Goal: Information Seeking & Learning: Understand process/instructions

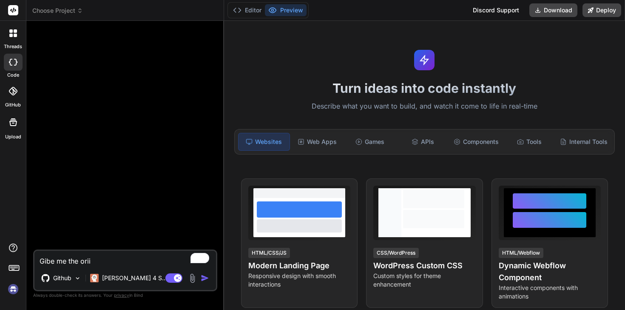
click at [66, 8] on span "Choose Project" at bounding box center [57, 10] width 51 height 9
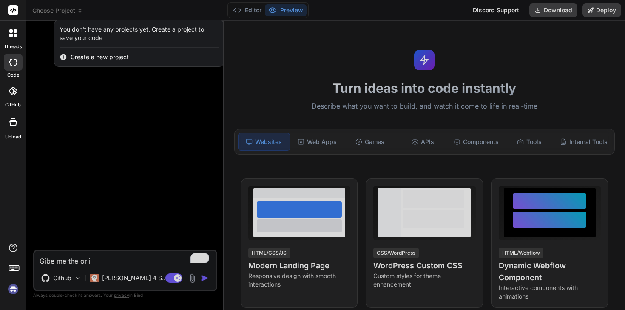
click at [78, 112] on div at bounding box center [312, 155] width 625 height 310
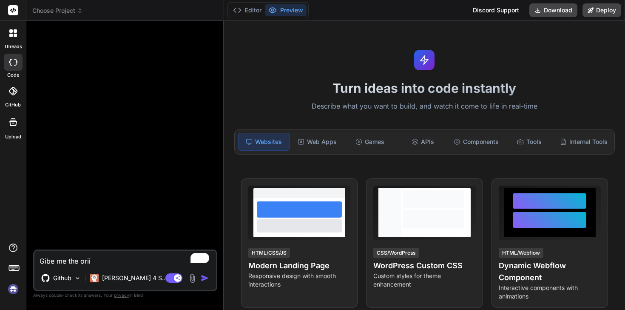
click at [9, 290] on img at bounding box center [13, 289] width 14 height 14
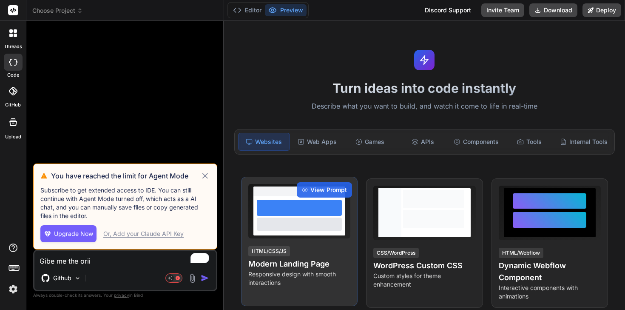
type textarea "x"
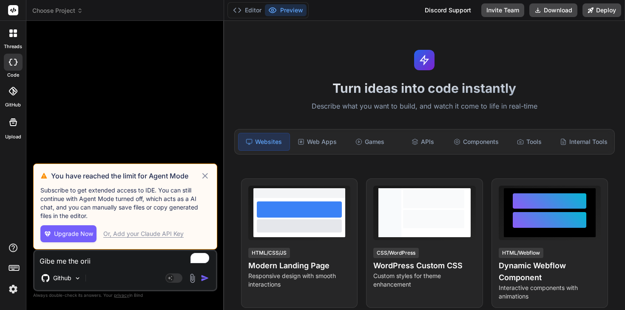
drag, startPoint x: 109, startPoint y: 264, endPoint x: 19, endPoint y: 260, distance: 89.4
click at [19, 260] on div "threads code GitHub Upload Choose Project Created with Pixso. Bind AI Web Searc…" at bounding box center [312, 155] width 625 height 310
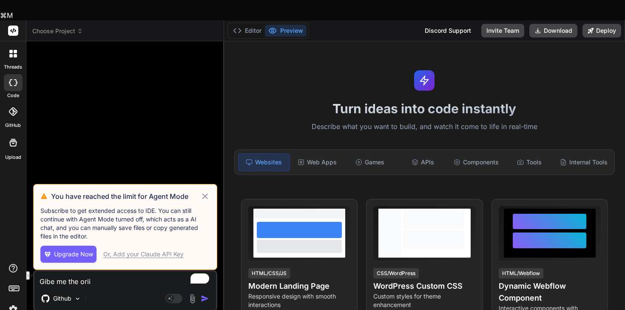
type textarea "x"
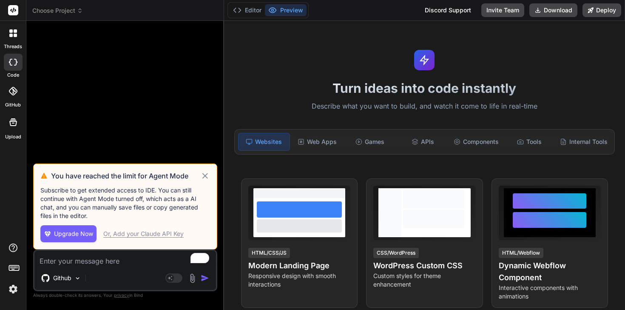
click at [8, 289] on img at bounding box center [13, 289] width 14 height 14
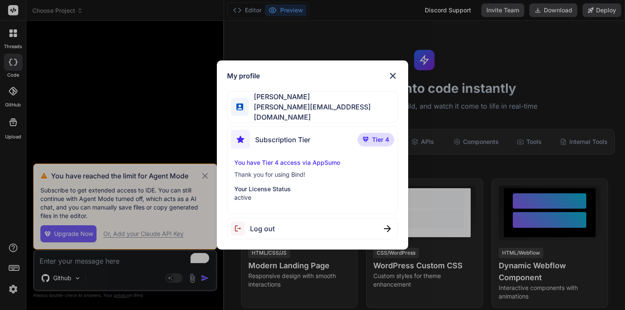
click at [370, 137] on p "Tier 4" at bounding box center [376, 140] width 37 height 14
click at [390, 79] on img at bounding box center [393, 76] width 10 height 10
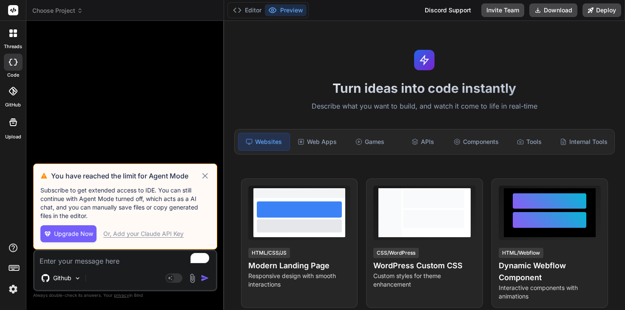
click at [15, 38] on div at bounding box center [13, 33] width 18 height 18
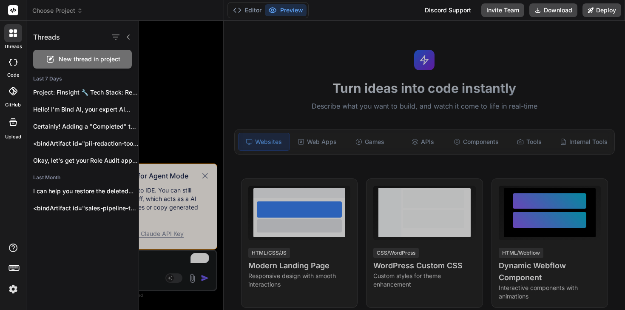
click at [16, 102] on label "GitHub" at bounding box center [13, 104] width 16 height 7
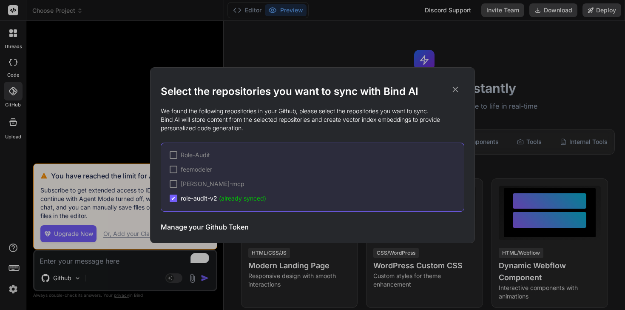
click at [224, 225] on h3 "Manage your Github Token" at bounding box center [205, 227] width 88 height 10
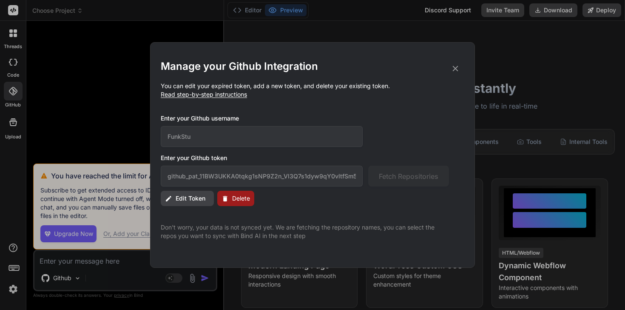
click at [171, 200] on icon at bounding box center [168, 198] width 7 height 7
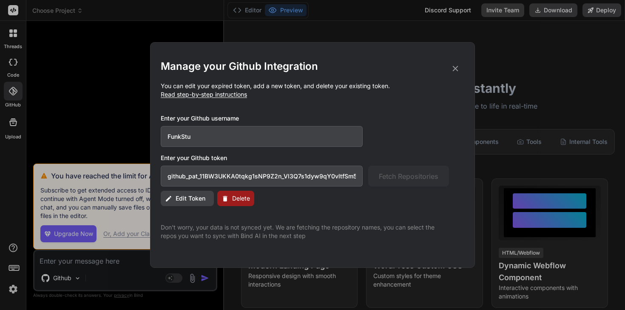
click at [458, 64] on icon at bounding box center [455, 68] width 9 height 9
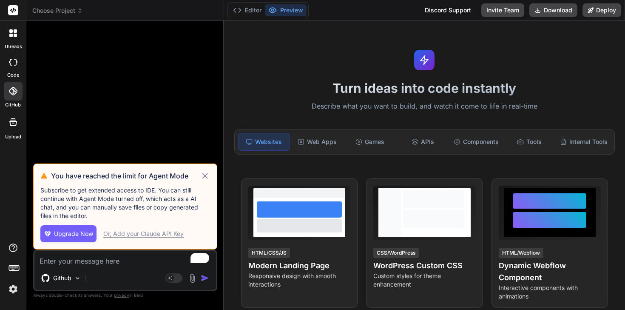
click at [6, 103] on label "GitHub" at bounding box center [13, 104] width 16 height 7
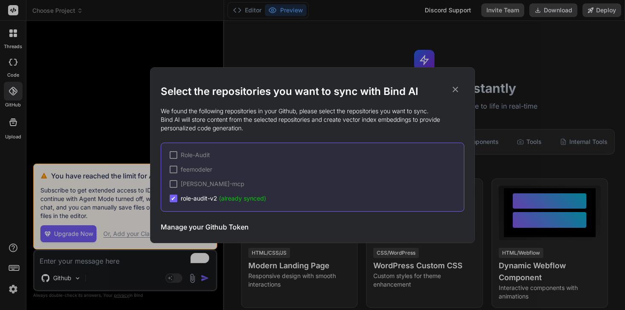
click at [457, 89] on icon at bounding box center [455, 89] width 9 height 9
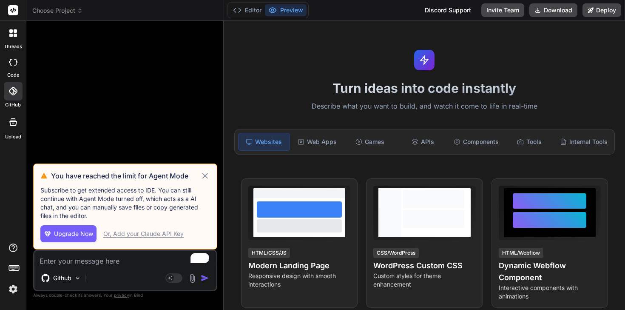
click at [57, 10] on span "Choose Project" at bounding box center [57, 10] width 51 height 9
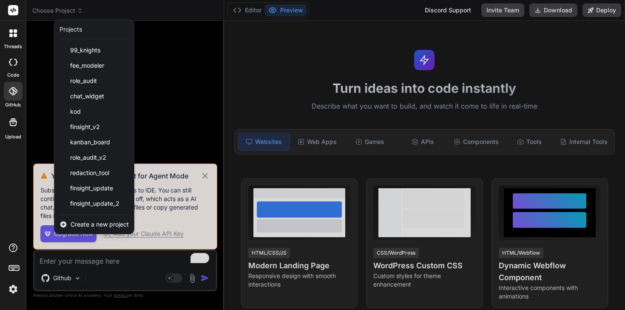
click at [184, 94] on div at bounding box center [312, 155] width 625 height 310
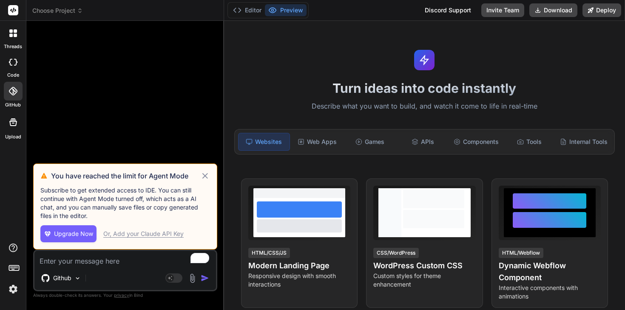
click at [17, 122] on icon at bounding box center [13, 122] width 10 height 10
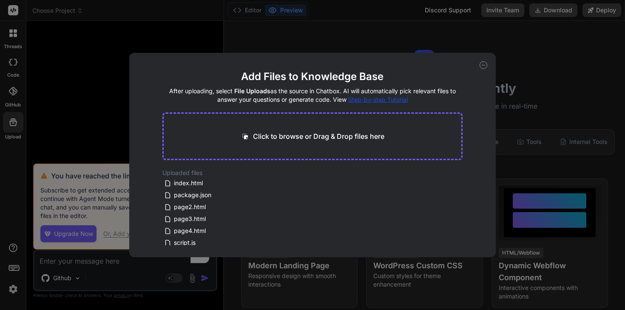
click at [21, 85] on div "Add Files to Knowledge Base After uploading, select File Uploads as the source …" at bounding box center [312, 155] width 625 height 310
type textarea "x"
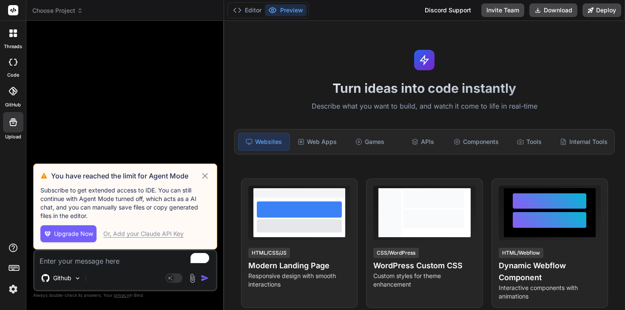
click at [14, 88] on icon at bounding box center [13, 91] width 9 height 9
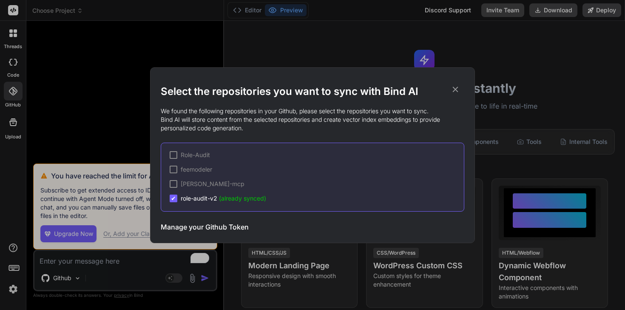
click at [76, 263] on div "Select the repositories you want to sync with Bind AI We found the following re…" at bounding box center [312, 155] width 625 height 310
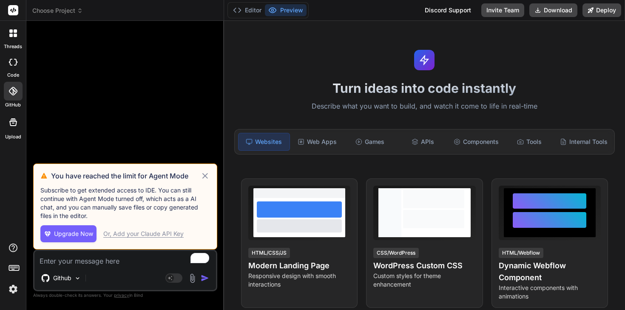
click at [80, 259] on textarea "To enrich screen reader interactions, please activate Accessibility in Grammarl…" at bounding box center [125, 258] width 182 height 15
type textarea "H"
type textarea "x"
type textarea "Ho"
type textarea "x"
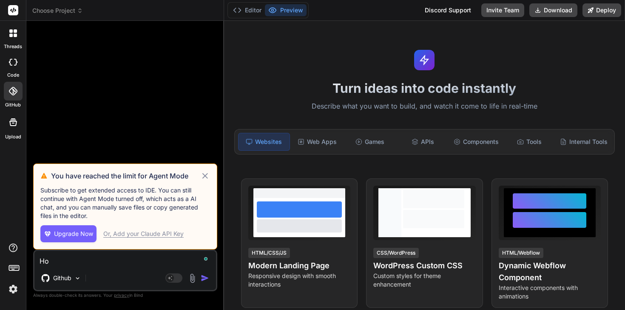
type textarea "Ho"
type textarea "x"
type textarea "Ho"
type textarea "x"
type textarea "How"
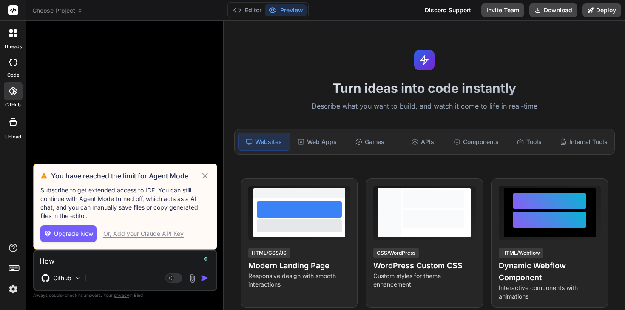
type textarea "x"
type textarea "How"
type textarea "x"
type textarea "How d"
type textarea "x"
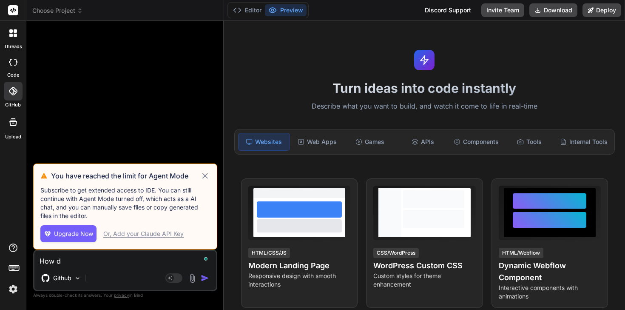
type textarea "How do"
type textarea "x"
type textarea "How dom"
type textarea "x"
type textarea "How do"
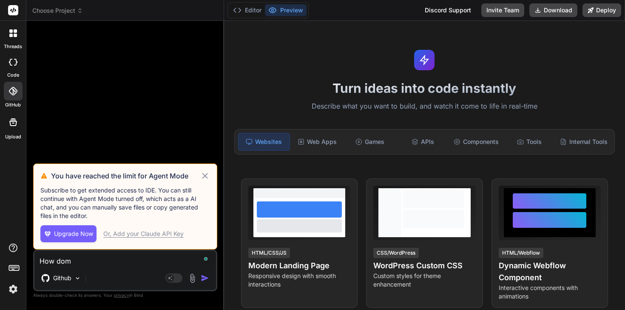
type textarea "x"
type textarea "How do"
type textarea "x"
type textarea "How do I"
type textarea "x"
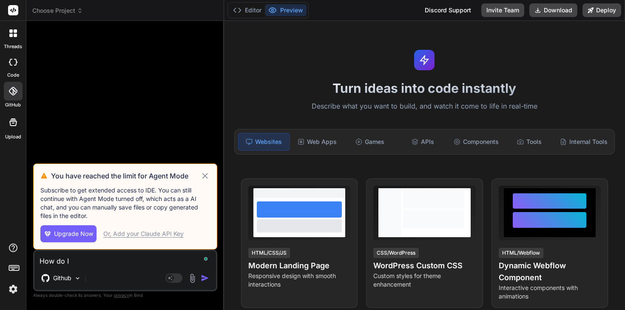
type textarea "How do I"
type textarea "x"
type textarea "How do I s"
type textarea "x"
type textarea "How do I sy"
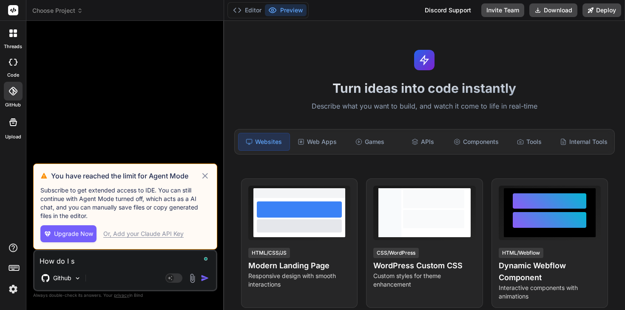
type textarea "x"
type textarea "How do I syn"
type textarea "x"
type textarea "How do I sync"
type textarea "x"
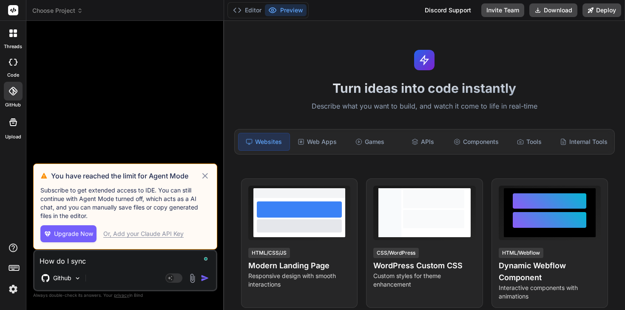
type textarea "How do I sync"
type textarea "x"
type textarea "How do I sync ,"
type textarea "x"
type textarea "How do I sync ,y"
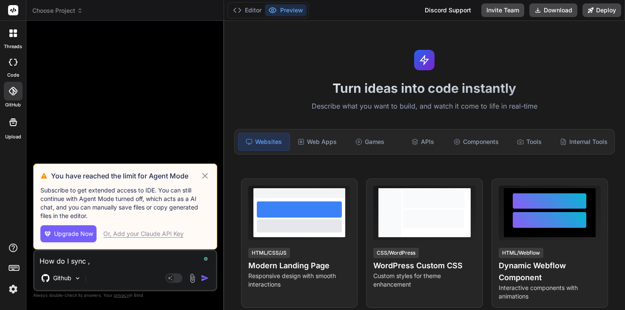
type textarea "x"
type textarea "How do I sync ,"
type textarea "x"
type textarea "How do I sync"
type textarea "x"
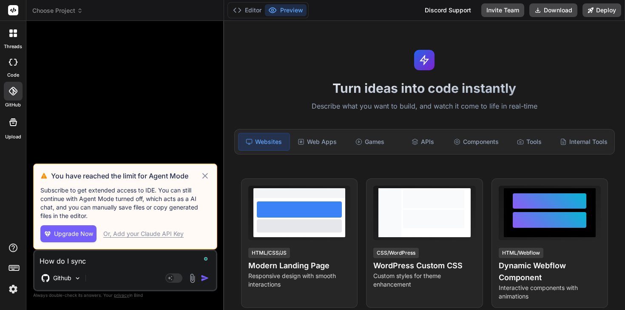
type textarea "How do I sync m"
type textarea "x"
type textarea "How do I sync my"
type textarea "x"
type textarea "How do I sync my"
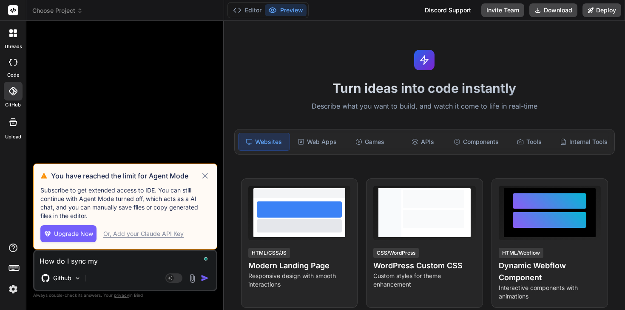
type textarea "x"
type textarea "How do I sync my G"
type textarea "x"
type textarea "How do I sync my Go"
type textarea "x"
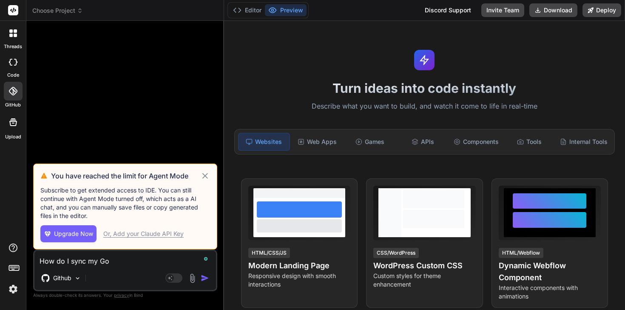
type textarea "How do I sync my Got"
type textarea "x"
type textarea "How do I sync my Goth"
type textarea "x"
type textarea "How do I sync my Gothu"
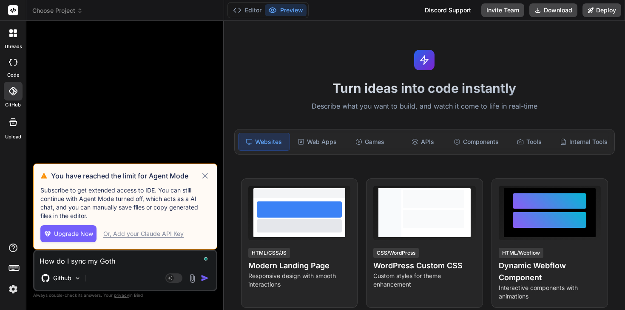
type textarea "x"
type textarea "How do I sync my Gothub"
type textarea "x"
type textarea "How do I sync my Gothub\"
type textarea "x"
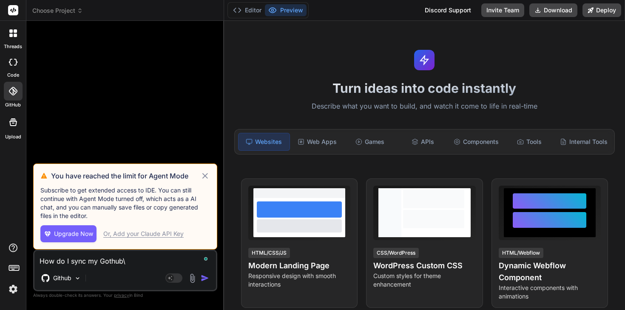
type textarea "How do I sync my Gothub"
type textarea "x"
type textarea "How do I sync my Gothu"
type textarea "x"
type textarea "How do I sync my Goth"
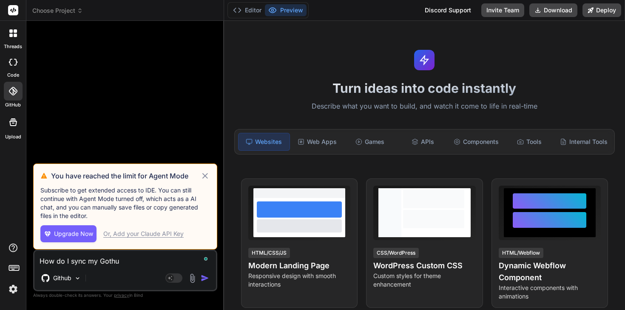
type textarea "x"
type textarea "How do I sync my Got"
type textarea "x"
type textarea "How do I sync my Go"
type textarea "x"
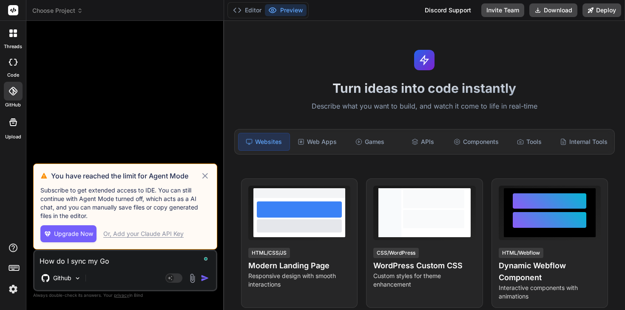
type textarea "How do I sync my G"
type textarea "x"
type textarea "How do I sync my Gi"
type textarea "x"
type textarea "How do I sync my Git"
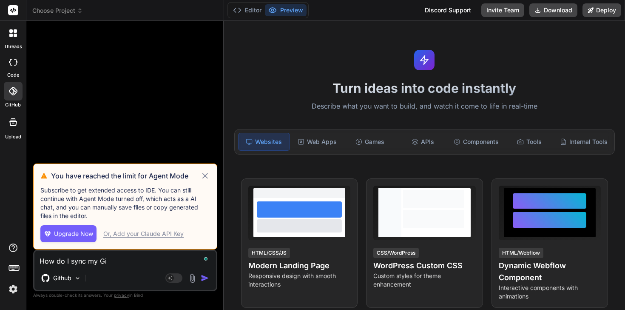
type textarea "x"
type textarea "How do I sync my Gith"
type textarea "x"
type textarea "How do I sync my Githu"
type textarea "x"
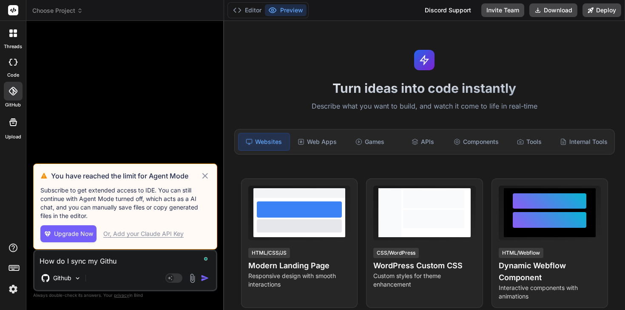
type textarea "How do I sync my Github"
type textarea "x"
type textarea "How do I sync my Github?"
type textarea "x"
type textarea "How do I sync my Github?"
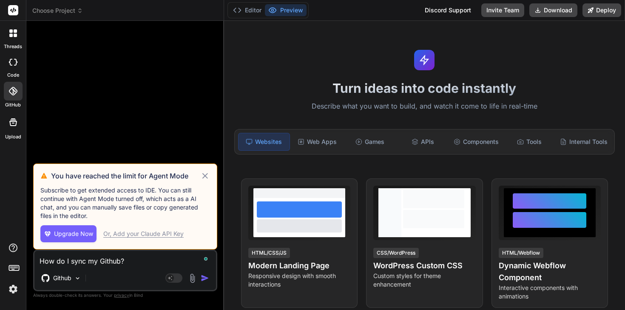
type textarea "x"
type textarea "How do I sync my Github? M"
type textarea "x"
type textarea "How do I sync my Github? My"
type textarea "x"
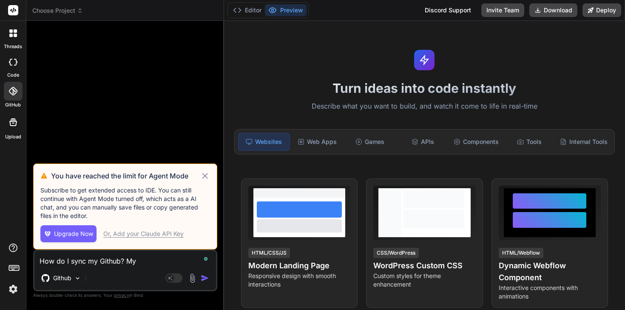
type textarea "How do I sync my Github? My"
type textarea "x"
type textarea "How do I sync my Github? My n"
type textarea "x"
type textarea "How do I sync my Github? My ne"
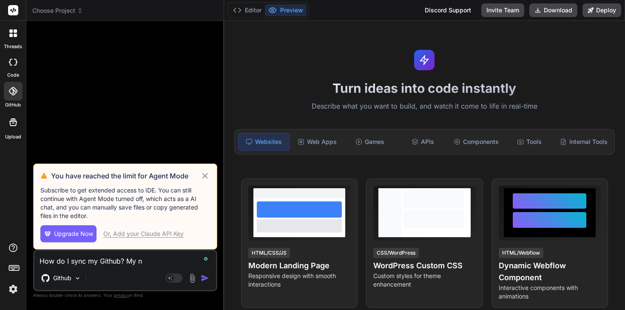
type textarea "x"
type textarea "How do I sync my Github? My new"
type textarea "x"
type textarea "How do I sync my Github? My new"
type textarea "x"
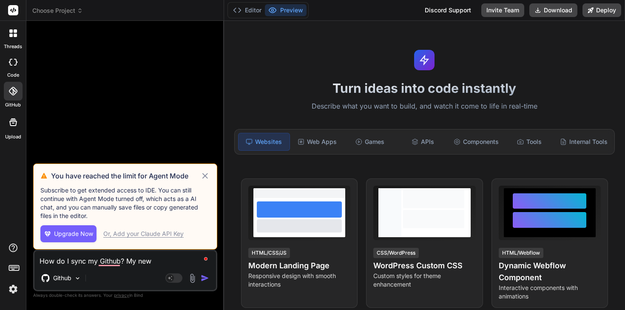
type textarea "How do I sync my Github? My new r"
type textarea "x"
type textarea "How do I sync my Github? My new re"
type textarea "x"
type textarea "How do I sync my Github? My new rep"
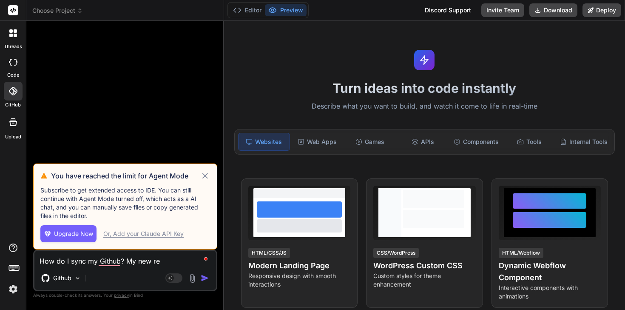
type textarea "x"
type textarea "How do I sync my Github? My new repo"
type textarea "x"
type textarea "How do I sync my Github? My new repos"
type textarea "x"
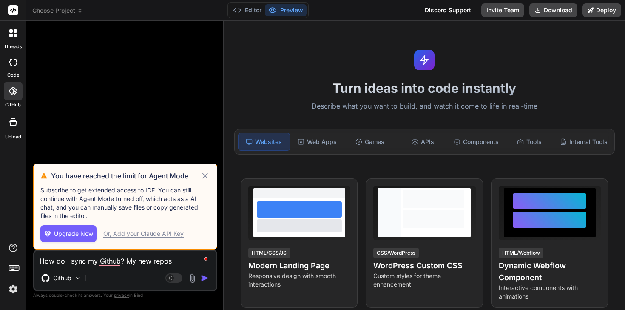
type textarea "How do I sync my Github? My new reposi"
type textarea "x"
type textarea "How do I sync my Github? My new reposit"
type textarea "x"
type textarea "How do I sync my Github? My new reposito"
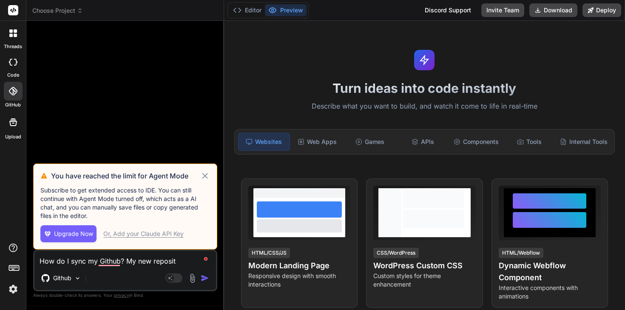
type textarea "x"
type textarea "How do I sync my Github? My new repositor"
type textarea "x"
type textarea "How do I sync my Github? My new repositori"
type textarea "x"
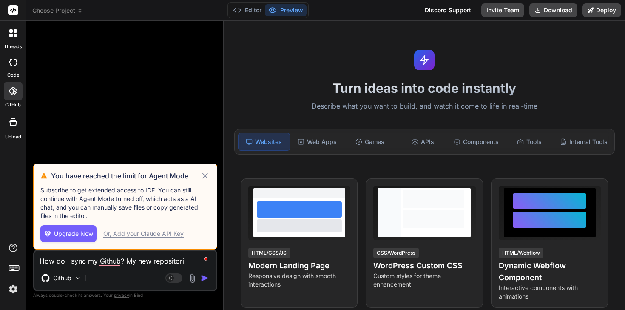
type textarea "How do I sync my Github? My new repositorie"
type textarea "x"
type textarea "How do I sync my Github? My new repositories"
type textarea "x"
type textarea "How do I sync my Github? My new repositories"
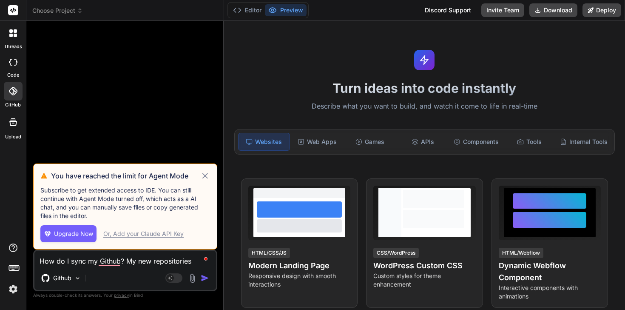
type textarea "x"
type textarea "How do I sync my Github? My new repositories a"
type textarea "x"
type textarea "How do I sync my Github? My new repositories ar"
type textarea "x"
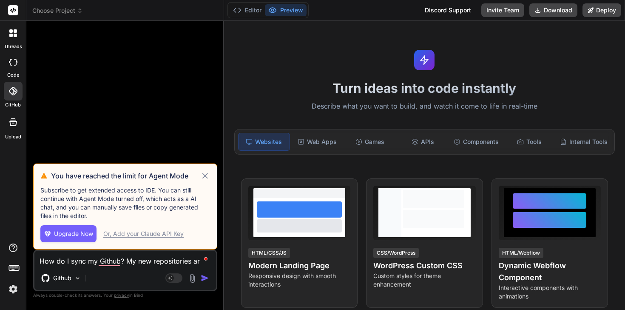
type textarea "How do I sync my Github? My new repositories are"
type textarea "x"
type textarea "How do I sync my Github? My new repositories aren"
type textarea "x"
type textarea "How do I sync my Github? My new repositories arent"
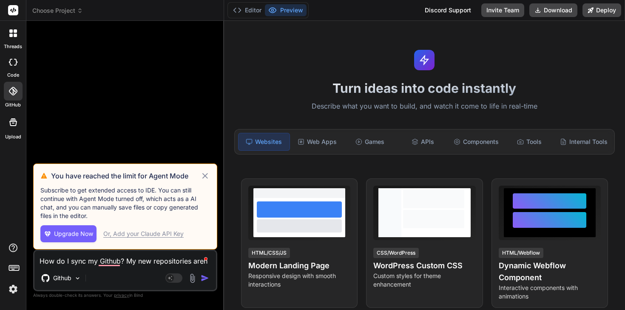
type textarea "x"
type textarea "How do I sync my Github? My new repositories arent"
type textarea "x"
type textarea "How do I sync my Github? My new repositories arent"
type textarea "x"
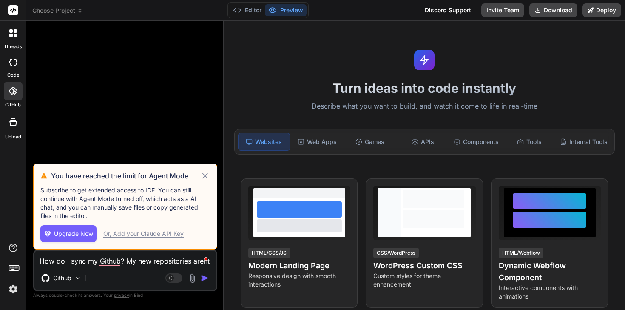
type textarea "How do I sync my Github? My new repositories aren"
type textarea "x"
type textarea "How do I sync my Github? My new repositories aren'"
type textarea "x"
type textarea "How do I sync my Github? My new repositories aren't"
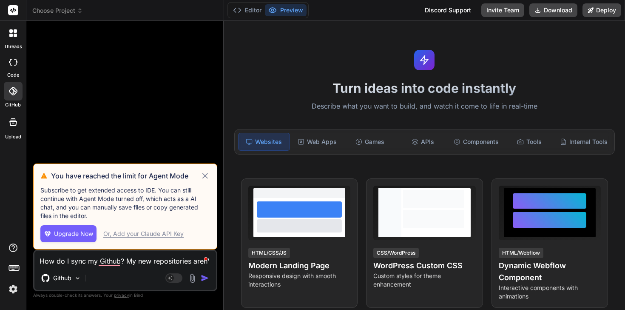
type textarea "x"
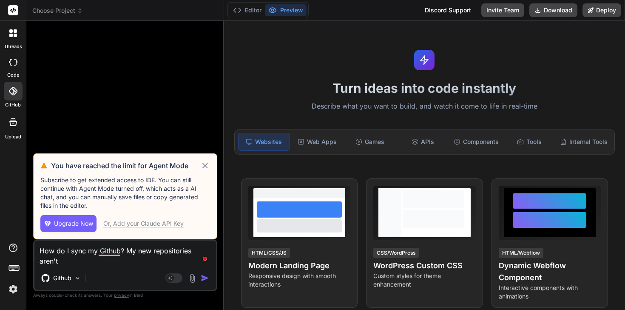
type textarea "How do I sync my Github? My new repositories aren't"
type textarea "x"
type textarea "How do I sync my Github? My new repositories aren't s"
type textarea "x"
type textarea "How do I sync my Github? My new repositories aren't sh"
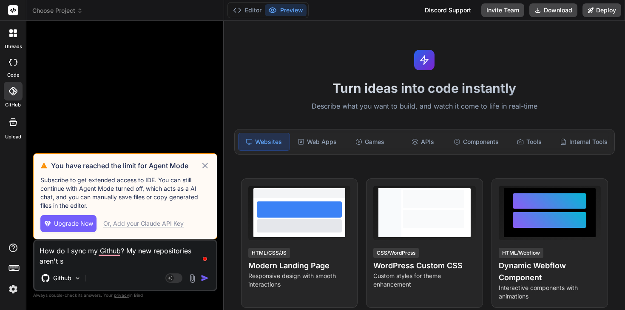
type textarea "x"
type textarea "How do I sync my Github? My new repositories aren't sho"
type textarea "x"
type textarea "How do I sync my Github? My new repositories aren't show"
type textarea "x"
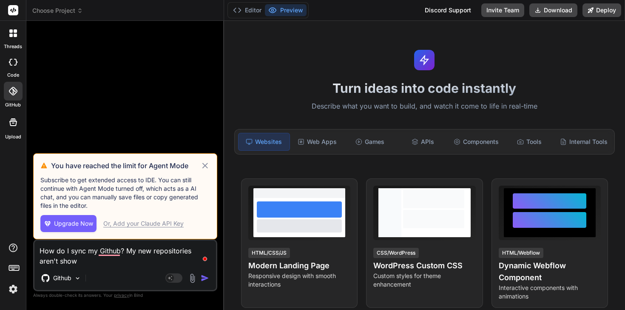
type textarea "How do I sync my Github? My new repositories aren't showi"
type textarea "x"
type textarea "How do I sync my Github? My new repositories aren't showin"
type textarea "x"
type textarea "How do I sync my Github? My new repositories aren't showing"
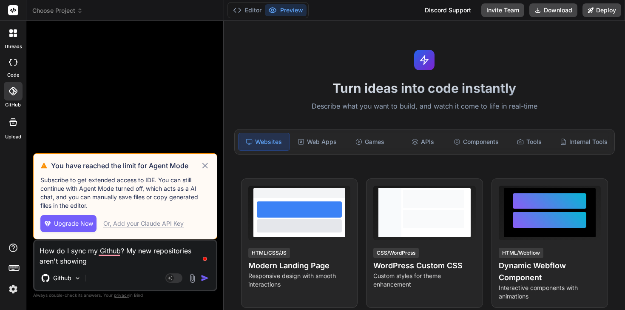
type textarea "x"
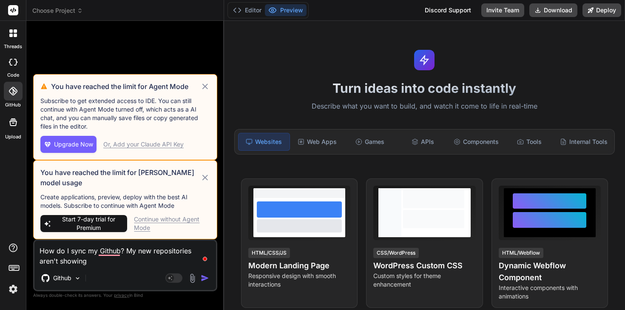
type textarea "How do I sync my Github? My new repositories aren't showing"
click at [142, 220] on div "Continue without Agent Mode" at bounding box center [172, 223] width 76 height 17
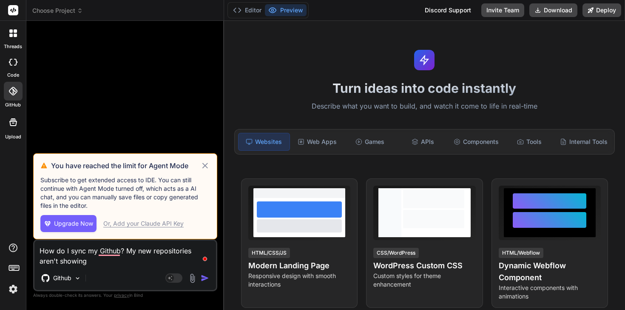
click at [107, 279] on div "Github" at bounding box center [125, 279] width 182 height 20
click at [102, 265] on textarea "How do I sync my Github? My new repositories aren't showing" at bounding box center [125, 253] width 182 height 26
type textarea "x"
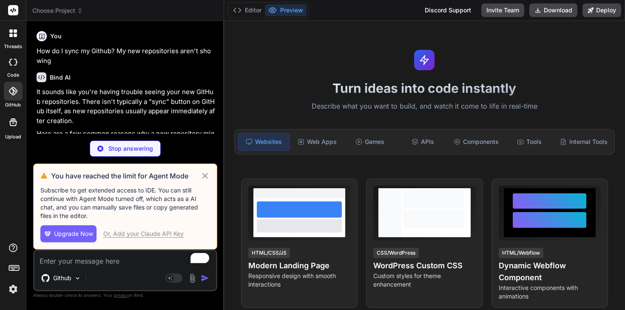
type textarea "x"
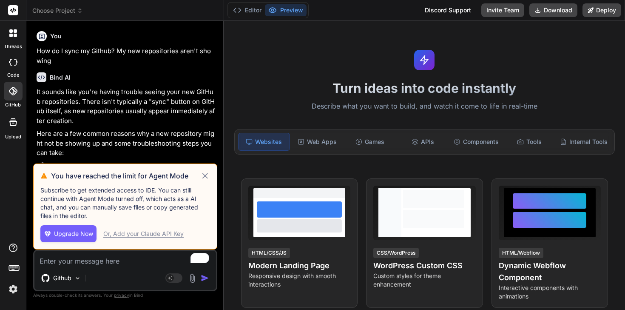
click at [8, 71] on label "code" at bounding box center [13, 74] width 12 height 7
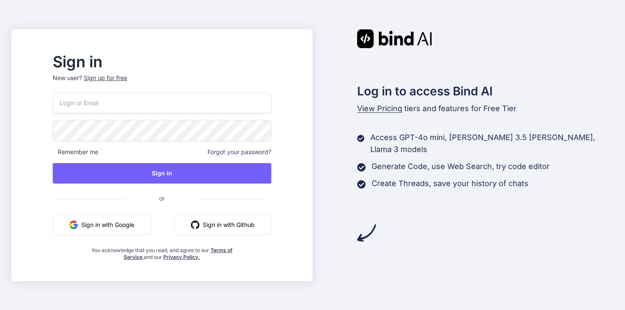
type input "[PERSON_NAME][EMAIL_ADDRESS][DOMAIN_NAME]"
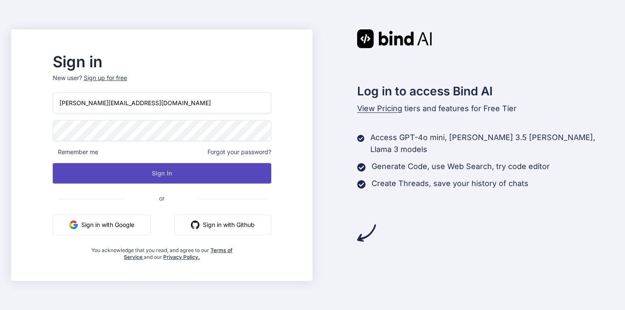
click at [190, 171] on button "Sign In" at bounding box center [162, 173] width 219 height 20
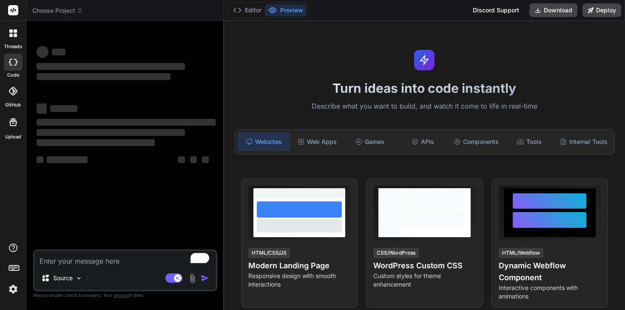
click at [12, 97] on div at bounding box center [13, 91] width 19 height 19
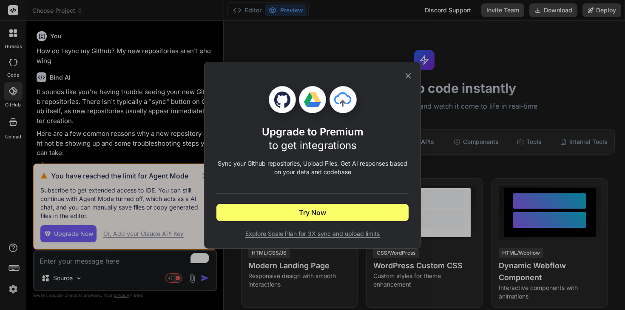
type textarea "x"
click at [408, 73] on icon at bounding box center [408, 75] width 9 height 9
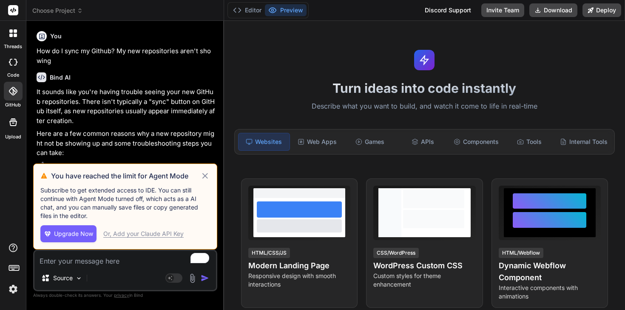
click at [14, 280] on div at bounding box center [13, 270] width 26 height 54
click at [14, 288] on img at bounding box center [13, 289] width 14 height 14
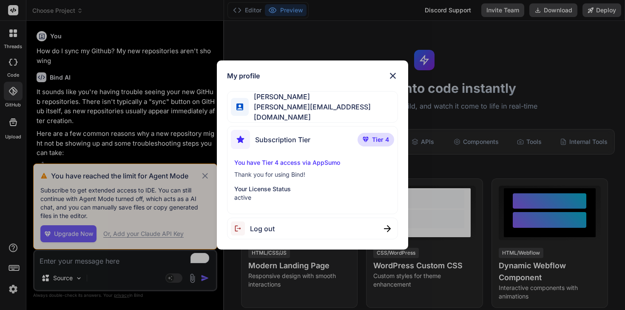
click at [391, 75] on img at bounding box center [393, 76] width 10 height 10
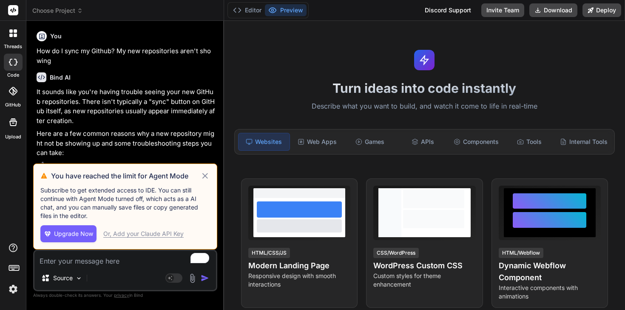
click at [14, 12] on rect at bounding box center [13, 10] width 10 height 10
click at [9, 34] on icon at bounding box center [10, 35] width 3 height 3
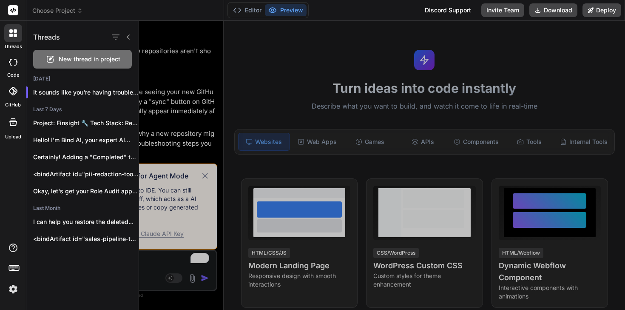
click at [12, 126] on icon at bounding box center [13, 122] width 8 height 8
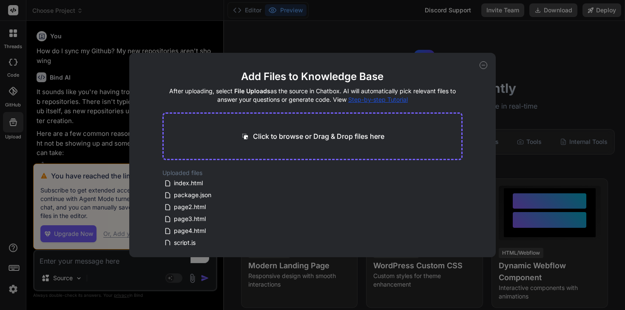
click at [10, 248] on div "Add Files to Knowledge Base After uploading, select File Uploads as the source …" at bounding box center [312, 155] width 625 height 310
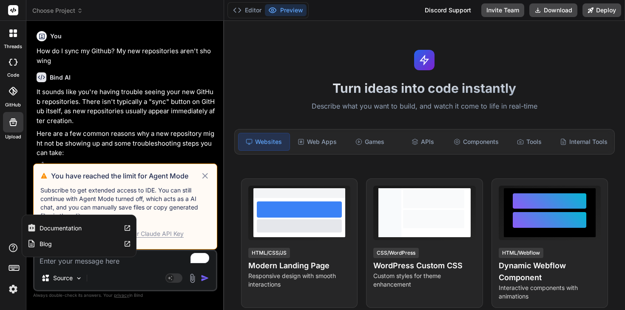
click at [10, 248] on icon at bounding box center [13, 248] width 10 height 10
click at [7, 268] on div at bounding box center [13, 267] width 14 height 12
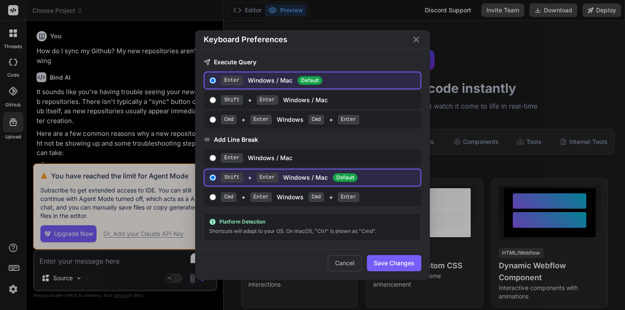
click at [8, 291] on div "Keyboard Preferences Execute Query Enter Windows / Mac Default Shift + Enter Wi…" at bounding box center [312, 155] width 625 height 310
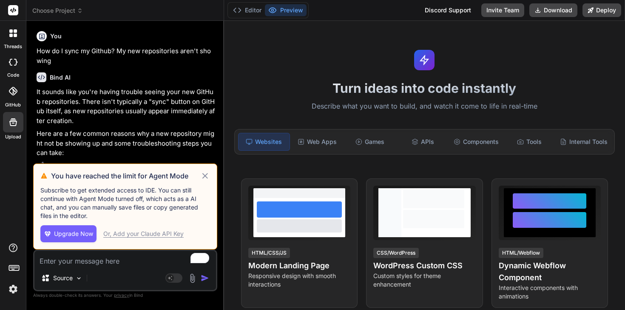
click at [8, 291] on img at bounding box center [13, 289] width 14 height 14
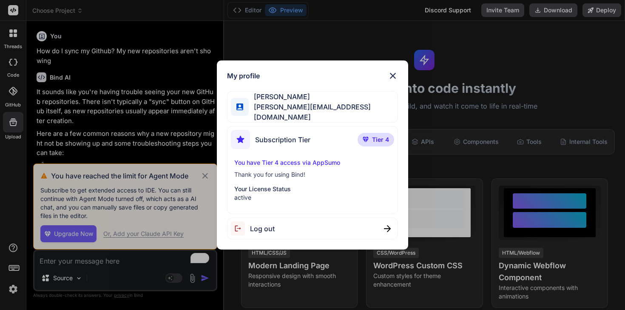
click at [307, 134] on span "Subscription Tier" at bounding box center [282, 139] width 55 height 10
click at [310, 159] on p "You have Tier 4 access via AppSumo" at bounding box center [312, 162] width 156 height 9
click at [574, 69] on div "My profile Stewart Bell stewart@audere.com.au Subscription Tier Tier 4 You have…" at bounding box center [312, 155] width 625 height 310
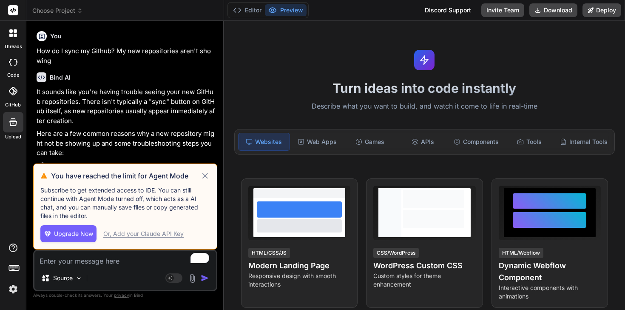
click at [15, 283] on img at bounding box center [13, 289] width 14 height 14
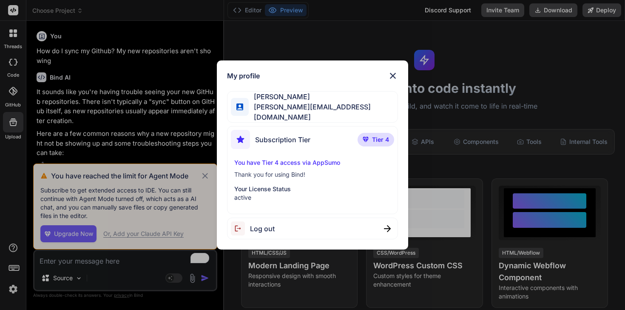
click at [288, 106] on span "[PERSON_NAME][EMAIL_ADDRESS][DOMAIN_NAME]" at bounding box center [323, 112] width 149 height 20
click at [394, 77] on img at bounding box center [393, 76] width 10 height 10
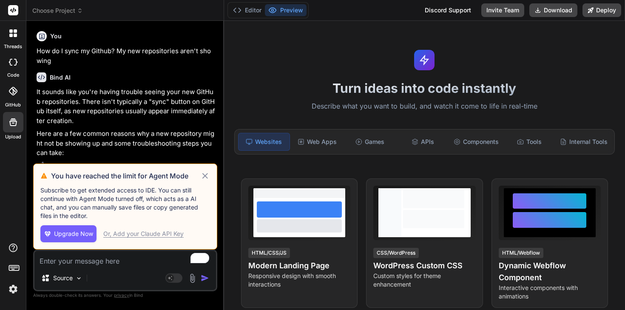
click at [85, 286] on div "Source" at bounding box center [59, 279] width 51 height 20
click at [74, 279] on div "Source" at bounding box center [62, 277] width 48 height 17
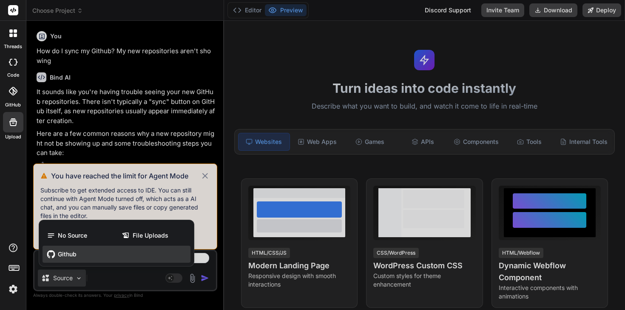
click at [76, 254] on span "Github" at bounding box center [67, 254] width 19 height 9
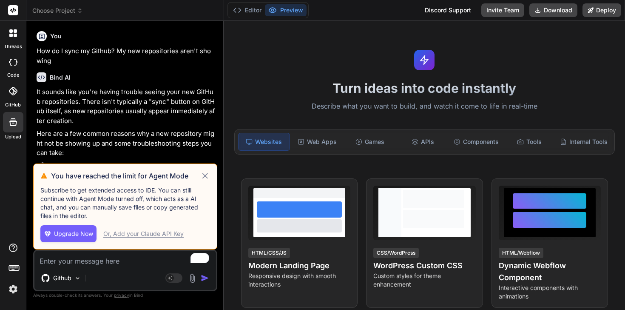
click at [189, 282] on img at bounding box center [193, 278] width 10 height 10
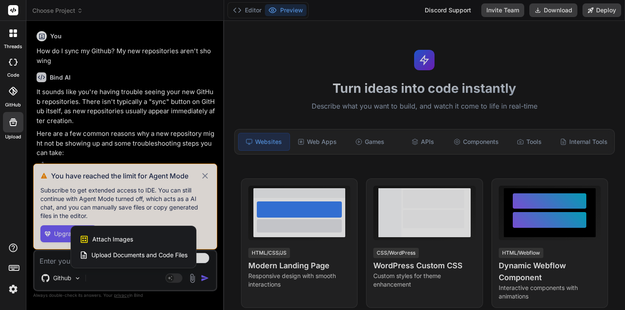
click at [106, 285] on div at bounding box center [312, 155] width 625 height 310
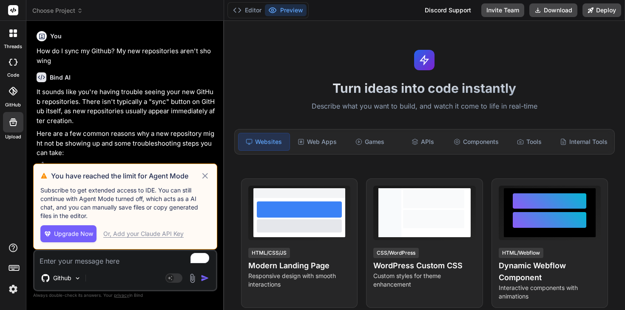
click at [11, 101] on label "GitHub" at bounding box center [13, 104] width 16 height 7
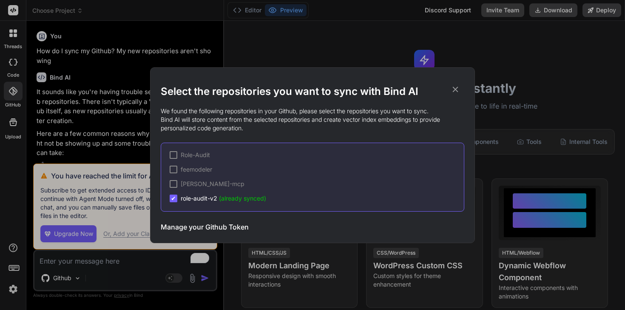
click at [174, 160] on div "Role-Audit feemodeler grady-mcp ✔ role-audit-v2 (already synced)" at bounding box center [313, 177] width 304 height 69
click at [173, 157] on div at bounding box center [174, 155] width 8 height 8
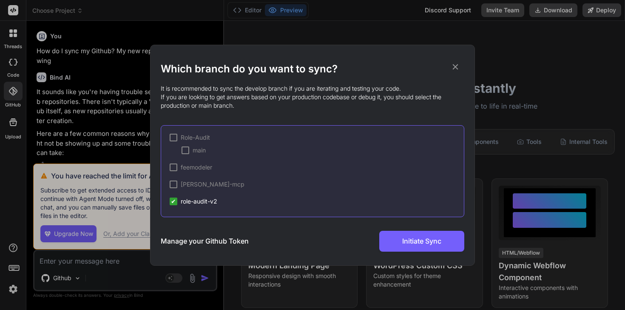
click at [173, 173] on div "Role-Audit main feemodeler grady-mcp ✔ role-audit-v2" at bounding box center [313, 171] width 304 height 92
click at [173, 167] on div at bounding box center [174, 167] width 8 height 8
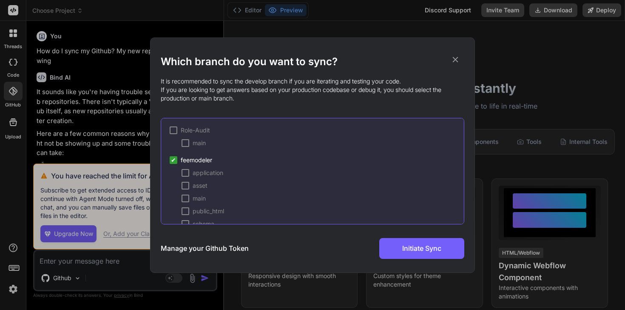
scroll to position [62, 0]
click at [173, 192] on div at bounding box center [174, 192] width 8 height 8
click at [454, 55] on icon at bounding box center [455, 59] width 9 height 9
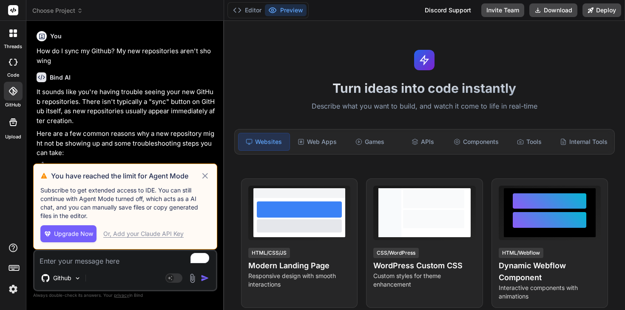
click at [14, 285] on img at bounding box center [13, 289] width 14 height 14
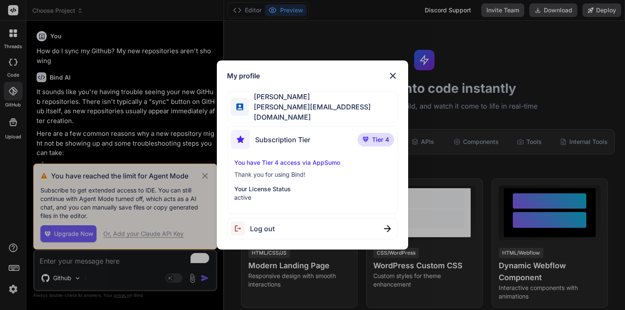
click at [15, 94] on div "My profile Stewart Bell stewart@audere.com.au Subscription Tier Tier 4 You have…" at bounding box center [312, 155] width 625 height 310
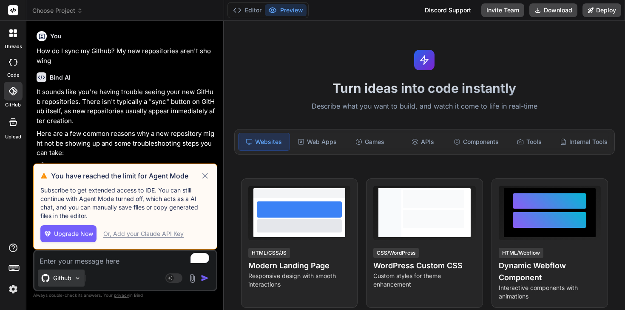
click at [66, 280] on p "Github" at bounding box center [62, 278] width 18 height 9
type textarea "x"
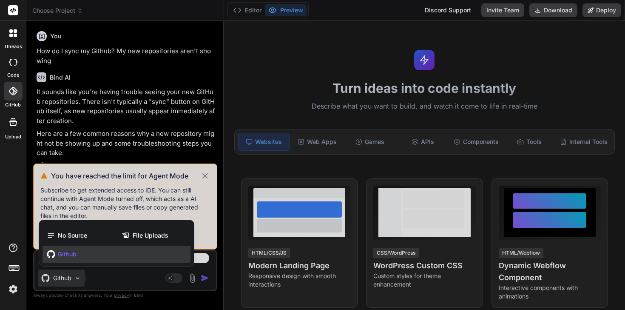
click at [11, 278] on div at bounding box center [13, 270] width 26 height 54
click at [12, 290] on img at bounding box center [13, 289] width 14 height 14
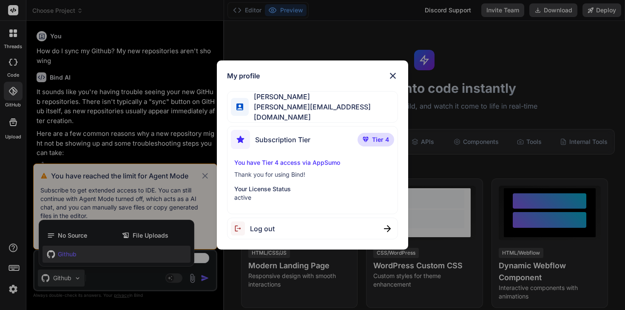
click at [390, 79] on img at bounding box center [393, 76] width 10 height 10
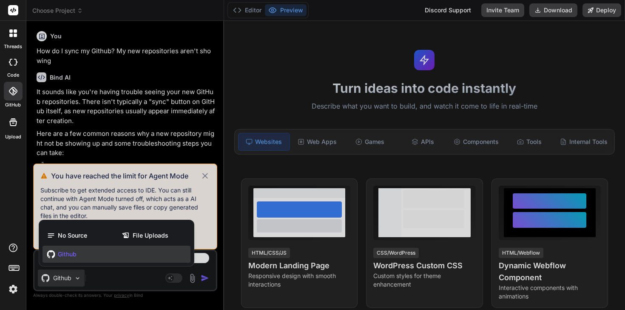
click at [13, 37] on div at bounding box center [13, 33] width 18 height 18
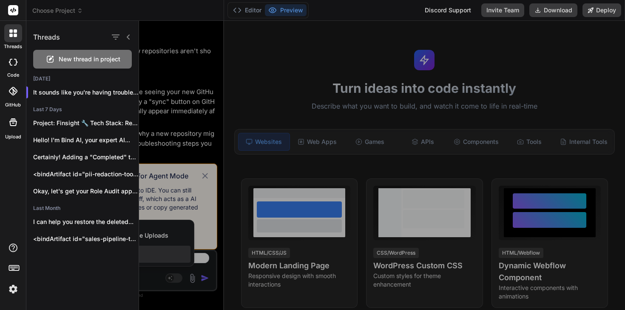
click at [15, 288] on img at bounding box center [13, 289] width 14 height 14
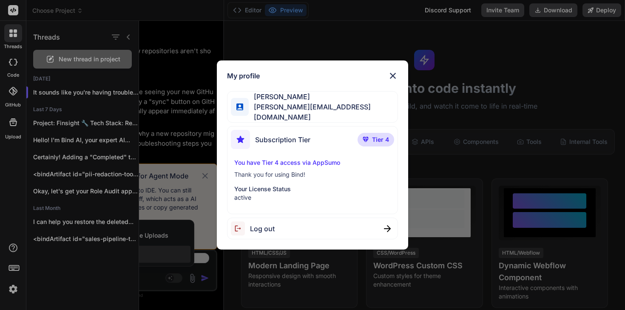
click at [395, 67] on div "My profile Stewart Bell stewart@audere.com.au Subscription Tier Tier 4 You have…" at bounding box center [312, 154] width 191 height 189
click at [384, 86] on div "My profile Stewart Bell stewart@audere.com.au Subscription Tier Tier 4 You have…" at bounding box center [312, 154] width 191 height 189
click at [392, 80] on img at bounding box center [393, 76] width 10 height 10
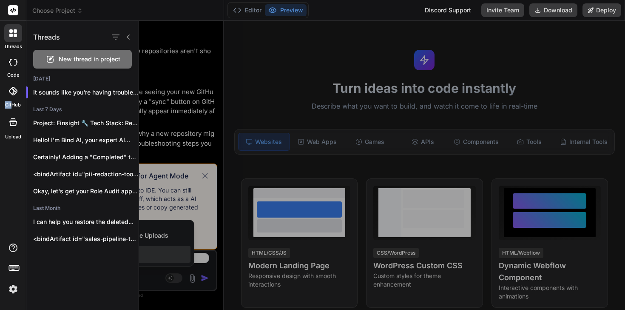
click at [11, 101] on label "GitHub" at bounding box center [13, 104] width 16 height 7
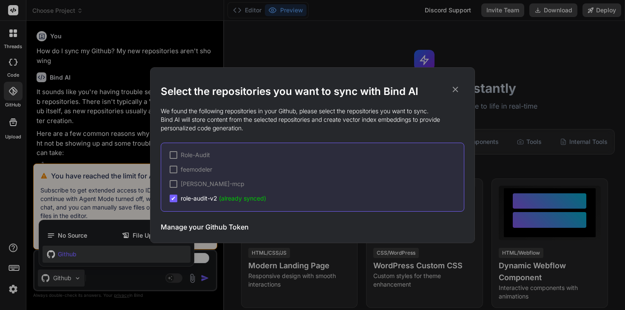
click at [225, 229] on h3 "Manage your Github Token" at bounding box center [205, 227] width 88 height 10
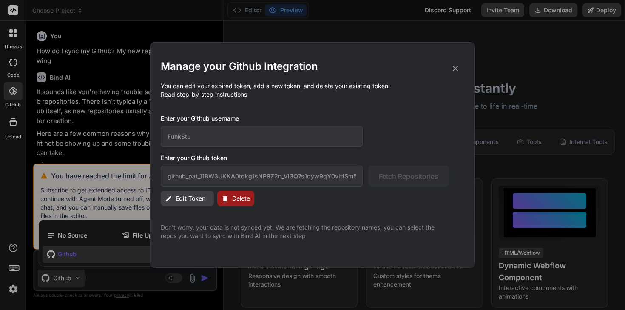
click at [188, 197] on span "Edit Token" at bounding box center [191, 198] width 30 height 9
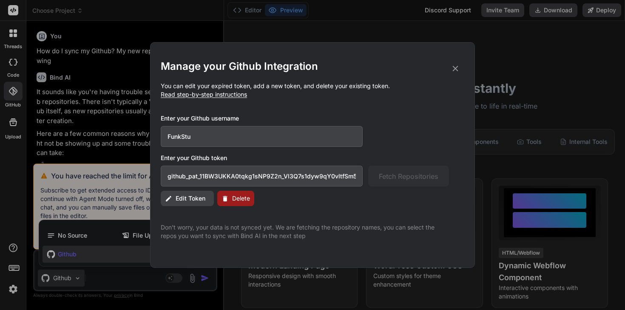
click at [292, 184] on input "github_pat_11BW3UKKA0tqkg1sNP9Z2n_Vl3Q7s1dyw9qY0vltfSm5788SaiU7kYEeRMQiDOaddcV2…" at bounding box center [262, 176] width 202 height 21
click at [196, 198] on span "Edit Token" at bounding box center [191, 198] width 30 height 9
click at [187, 198] on span "Edit Token" at bounding box center [191, 198] width 30 height 9
click at [403, 163] on div "Enter your Github token github_pat_11BW3UKKA0tqkg1sNP9Z2n_Vl3Q7s1dyw9qY0vltfSm5…" at bounding box center [313, 170] width 304 height 33
click at [248, 180] on input "github_pat_11BW3UKKA0tqkg1sNP9Z2n_Vl3Q7s1dyw9qY0vltfSm5788SaiU7kYEeRMQiDOaddcV2…" at bounding box center [262, 176] width 202 height 21
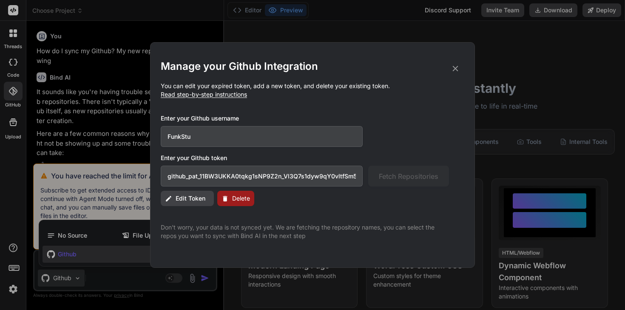
click at [457, 67] on icon at bounding box center [455, 68] width 9 height 9
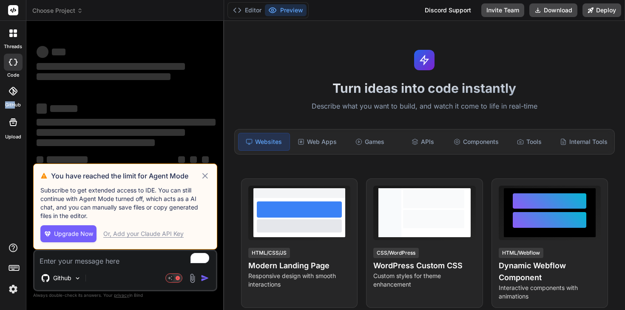
click at [15, 101] on label "GitHub" at bounding box center [13, 104] width 16 height 7
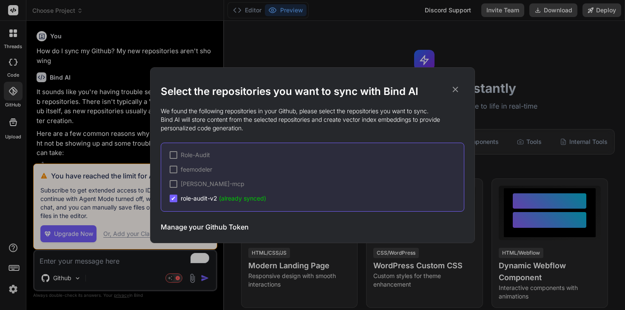
click at [219, 229] on h3 "Manage your Github Token" at bounding box center [205, 227] width 88 height 10
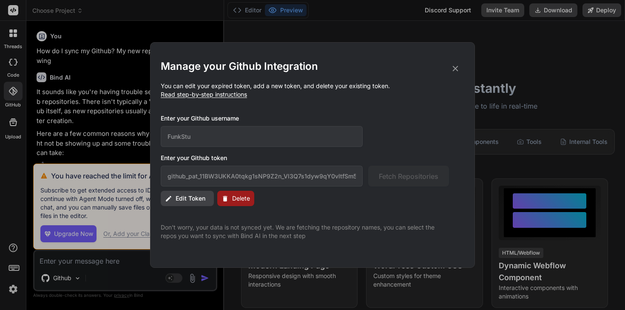
click at [179, 200] on span "Edit Token" at bounding box center [191, 198] width 30 height 9
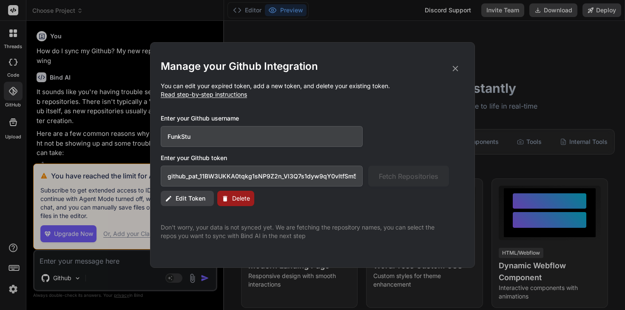
click at [312, 177] on input "github_pat_11BW3UKKA0tqkg1sNP9Z2n_Vl3Q7s1dyw9qY0vltfSm5788SaiU7kYEeRMQiDOaddcV2…" at bounding box center [262, 176] width 202 height 21
click at [238, 203] on button "Delete" at bounding box center [235, 198] width 37 height 15
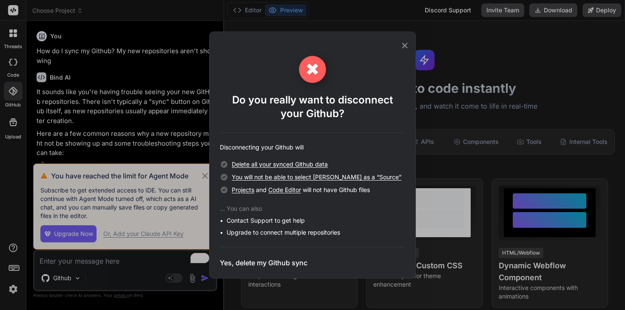
click at [406, 44] on icon at bounding box center [404, 45] width 9 height 9
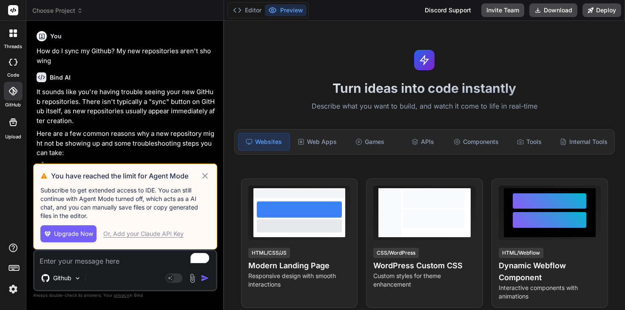
click at [204, 178] on icon at bounding box center [205, 176] width 10 height 10
type textarea "x"
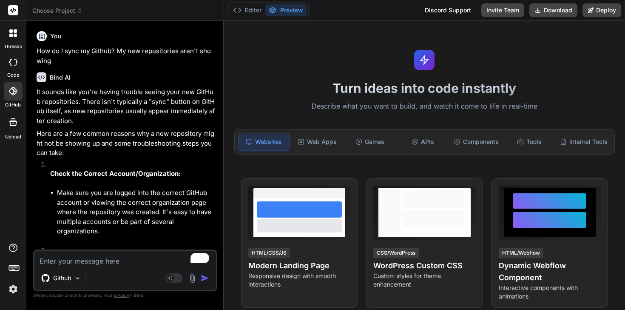
click at [15, 100] on div "GitHub" at bounding box center [13, 93] width 26 height 30
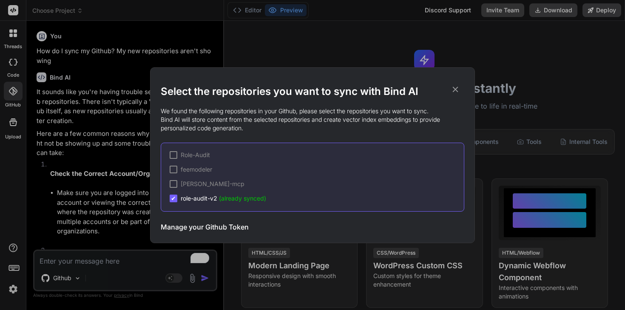
click at [457, 89] on icon at bounding box center [455, 89] width 9 height 9
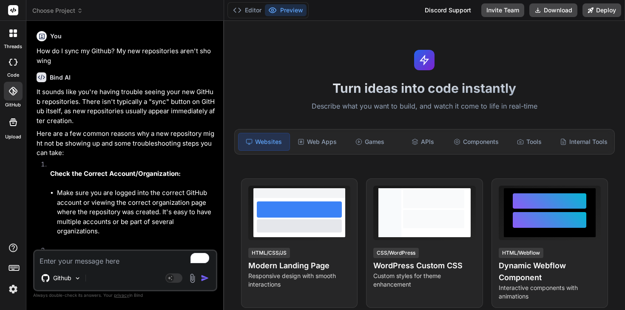
click at [75, 266] on div "Github Agent Mode. When this toggle is activated, AI automatically makes decisi…" at bounding box center [125, 270] width 184 height 42
click at [73, 261] on textarea "To enrich screen reader interactions, please activate Accessibility in Grammarl…" at bounding box center [125, 258] width 182 height 15
click at [16, 99] on div at bounding box center [13, 91] width 19 height 19
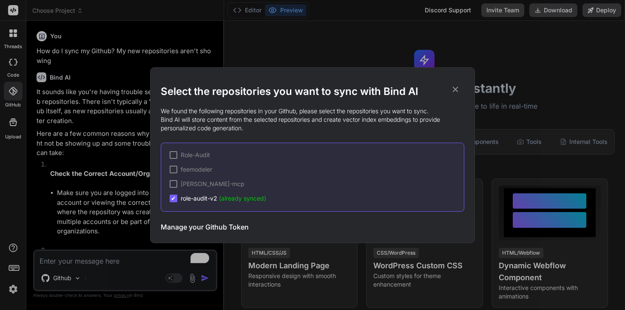
click at [220, 225] on h3 "Manage your Github Token" at bounding box center [205, 227] width 88 height 10
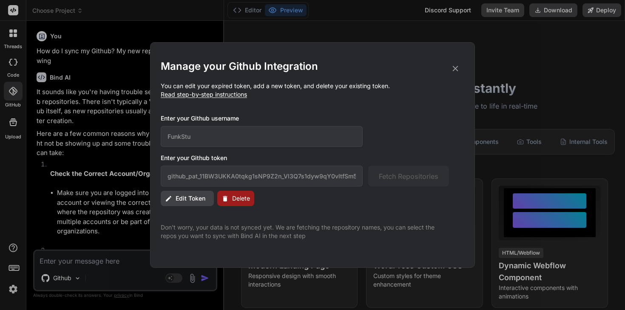
click at [251, 194] on button "Delete" at bounding box center [235, 198] width 37 height 15
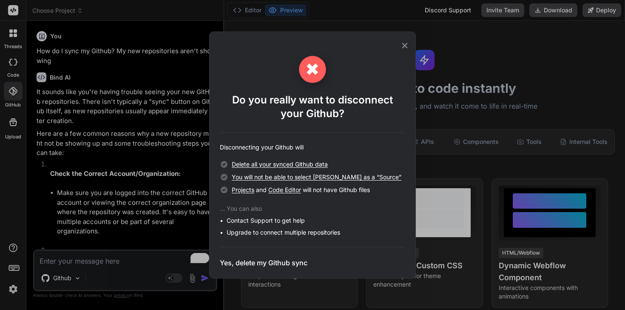
click at [273, 260] on h3 "Yes, delete my Github sync" at bounding box center [264, 262] width 88 height 10
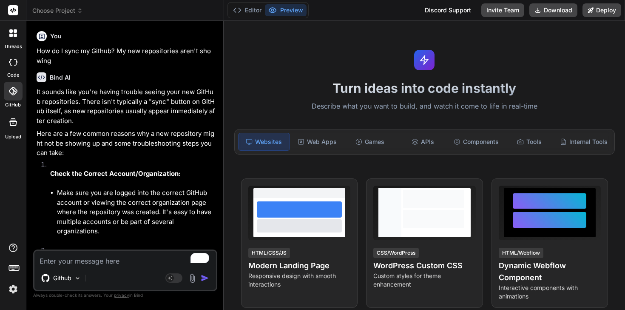
click at [16, 89] on icon at bounding box center [13, 91] width 9 height 9
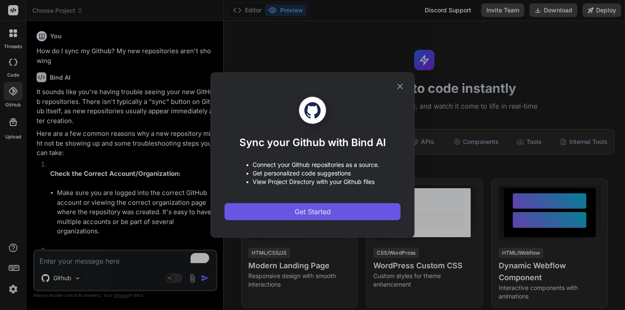
click at [292, 206] on button "Get Started" at bounding box center [313, 211] width 176 height 17
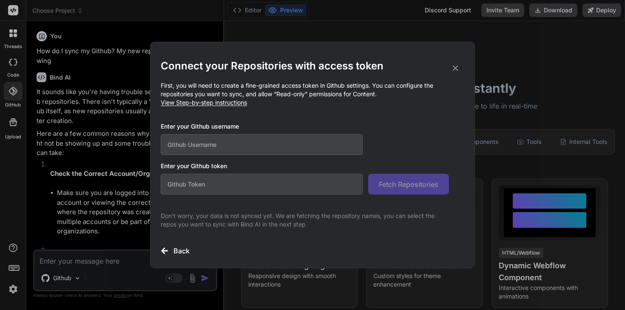
click at [224, 149] on input "text" at bounding box center [262, 144] width 202 height 21
type input "FunkStu"
type textarea "x"
click at [175, 197] on div "Connect your Repositories with access token First, you will need to create a fi…" at bounding box center [313, 157] width 304 height 197
click at [176, 173] on div "Enter your Github token Fetch Repositories" at bounding box center [313, 178] width 304 height 33
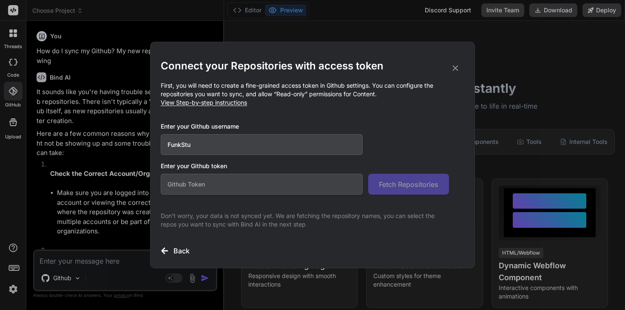
click at [176, 184] on input "text" at bounding box center [262, 184] width 202 height 21
paste input "github_pat_11BW3UKKA085geD9LVYKcq_eyAId2wEL8xlpijOblxIxUzc77tNEUky7KnpCxJzzD8PY…"
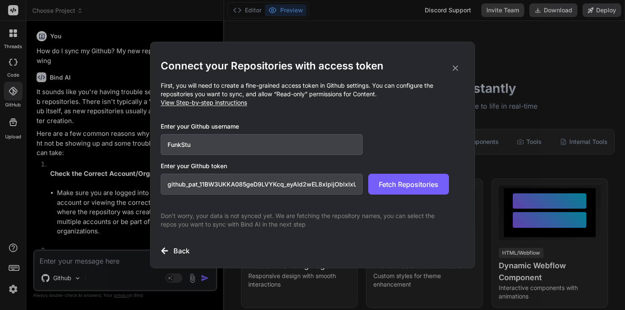
scroll to position [0, 137]
type input "github_pat_11BW3UKKA085geD9LVYKcq_eyAId2wEL8xlpijOblxIxUzc77tNEUky7KnpCxJzzD8PY…"
click at [428, 186] on span "Fetch Repositories" at bounding box center [409, 184] width 60 height 10
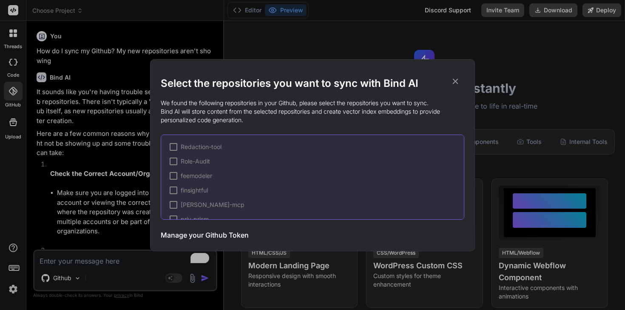
click at [174, 148] on div at bounding box center [174, 147] width 8 height 8
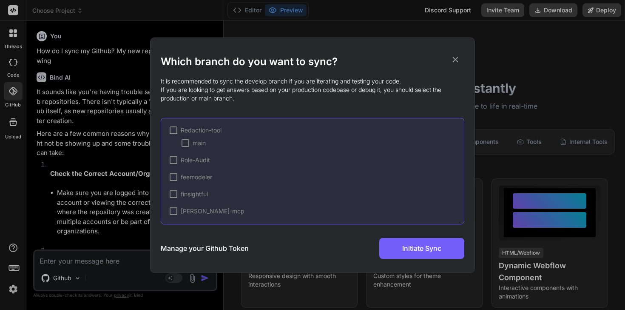
click at [173, 132] on div at bounding box center [174, 130] width 8 height 8
click at [174, 147] on div at bounding box center [174, 147] width 8 height 8
click at [185, 163] on div at bounding box center [186, 160] width 8 height 8
click at [171, 177] on div at bounding box center [174, 177] width 8 height 8
click at [185, 188] on div at bounding box center [186, 190] width 8 height 8
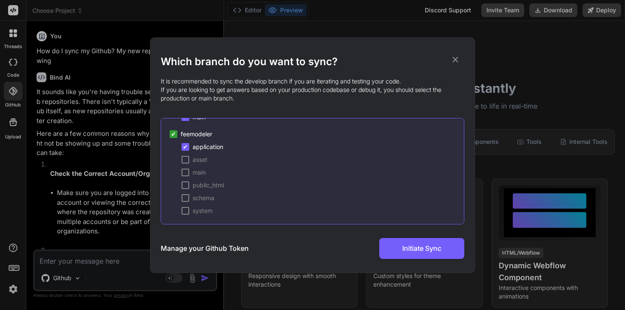
scroll to position [43, 0]
click at [187, 161] on div at bounding box center [186, 159] width 8 height 8
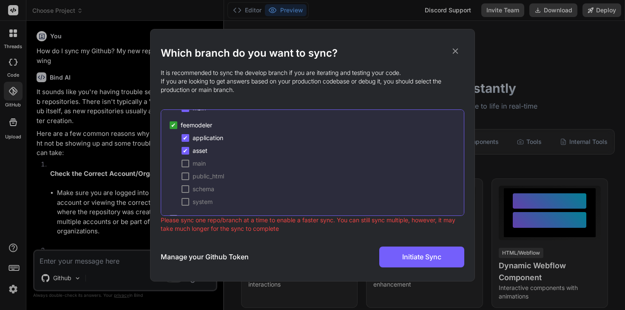
click at [187, 174] on div at bounding box center [186, 176] width 8 height 8
click at [186, 176] on span "✔" at bounding box center [185, 176] width 5 height 9
click at [186, 163] on div at bounding box center [186, 164] width 8 height 8
click at [171, 126] on span "✔" at bounding box center [173, 125] width 5 height 9
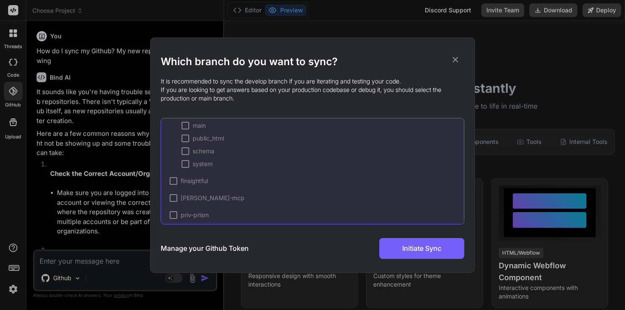
scroll to position [113, 0]
click at [173, 207] on div at bounding box center [174, 209] width 8 height 8
click at [183, 213] on div "✔ Redaction-tool ✔ Role-Audit ✔ main feemodeler application asset main public_h…" at bounding box center [313, 171] width 304 height 106
click at [186, 209] on div at bounding box center [186, 209] width 8 height 8
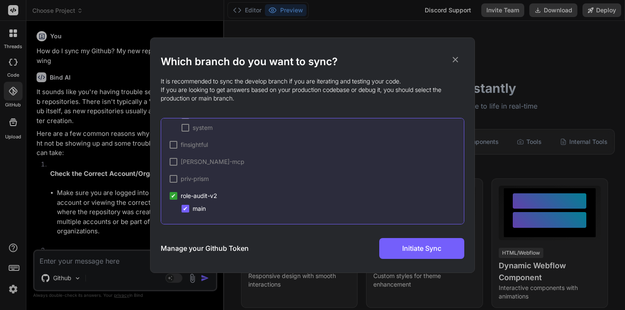
click at [173, 178] on div at bounding box center [174, 179] width 8 height 8
click at [186, 190] on div at bounding box center [186, 192] width 8 height 8
click at [173, 144] on div at bounding box center [174, 145] width 8 height 8
click at [186, 156] on div at bounding box center [186, 158] width 8 height 8
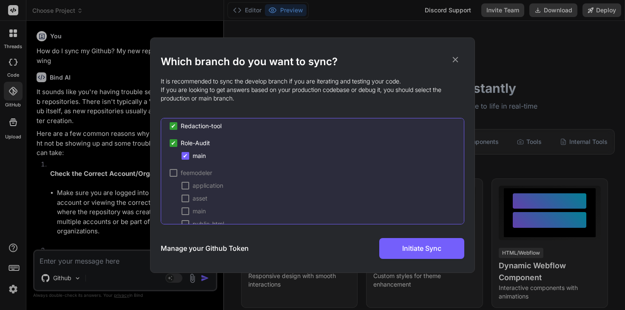
scroll to position [0, 0]
click at [175, 147] on span "✔" at bounding box center [173, 147] width 5 height 9
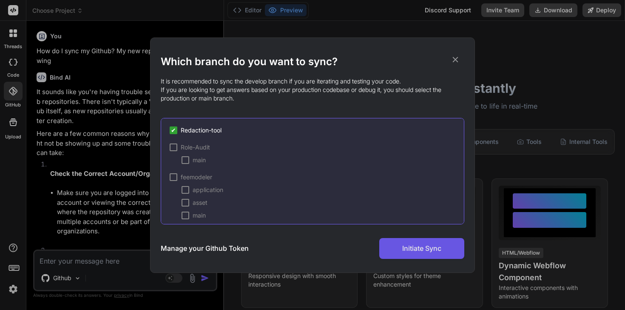
click at [442, 246] on span "Initiate Sync" at bounding box center [422, 248] width 39 height 10
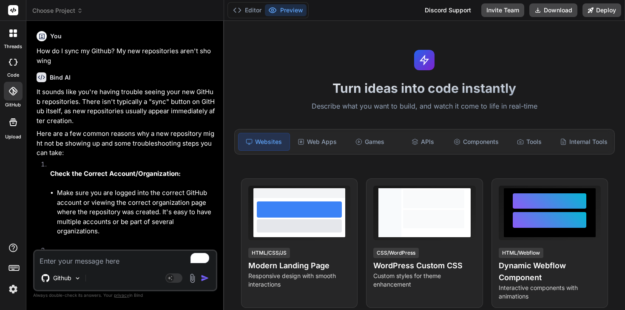
click at [7, 91] on div at bounding box center [13, 91] width 19 height 19
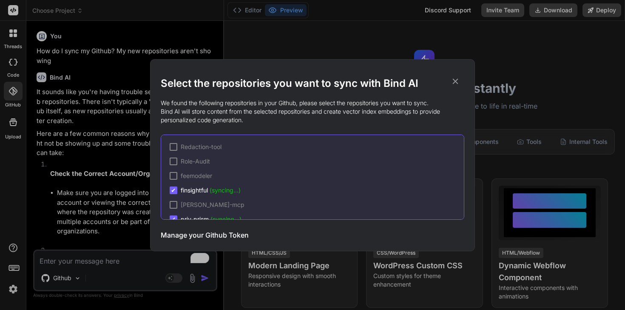
click at [176, 143] on div at bounding box center [174, 147] width 8 height 8
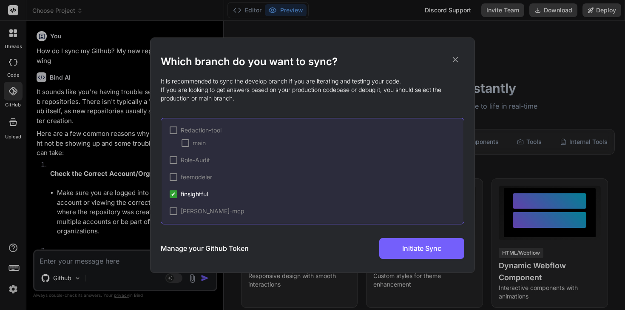
click at [186, 143] on div at bounding box center [186, 143] width 8 height 8
click at [417, 250] on span "Initiate Sync" at bounding box center [422, 248] width 39 height 10
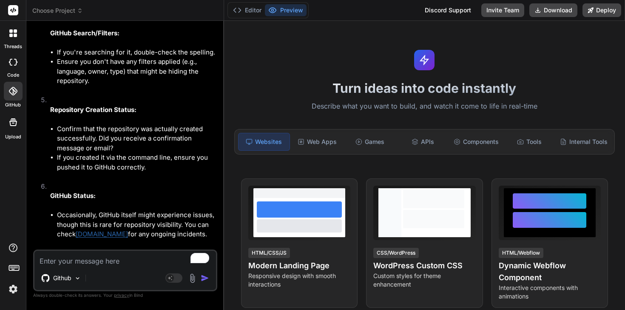
scroll to position [470, 0]
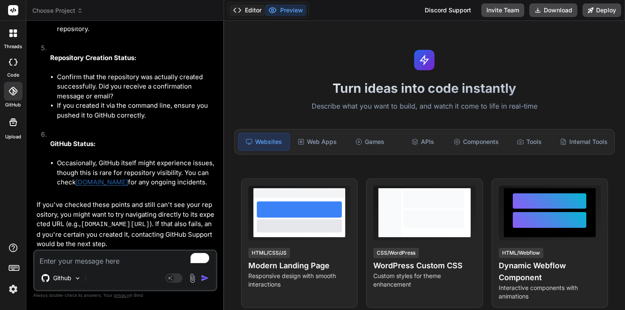
click at [252, 14] on button "Editor" at bounding box center [247, 10] width 35 height 12
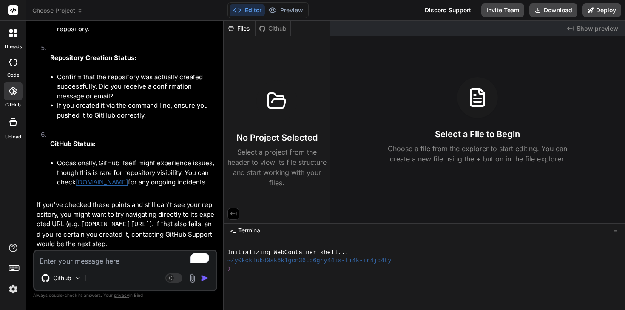
click at [14, 95] on icon at bounding box center [13, 91] width 9 height 9
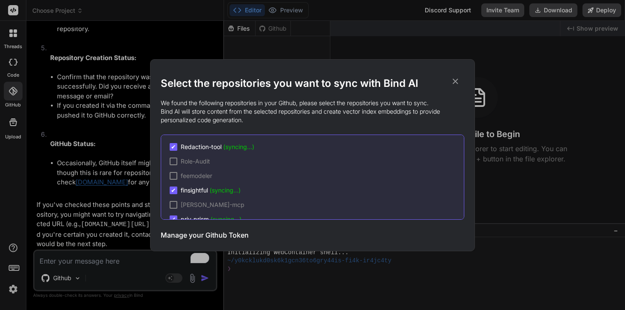
scroll to position [27, 0]
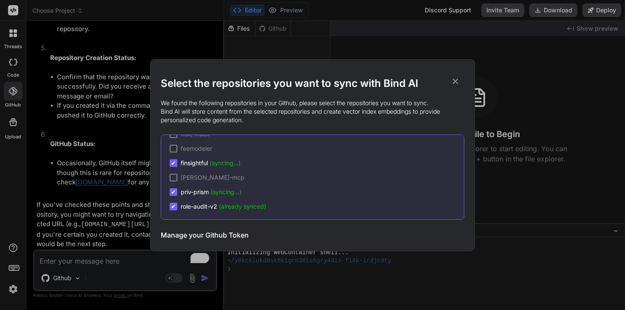
click at [214, 207] on span "role-audit-v2 (already synced)" at bounding box center [224, 206] width 86 height 9
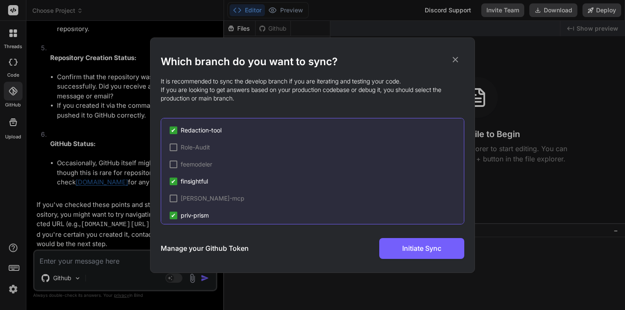
scroll to position [37, 0]
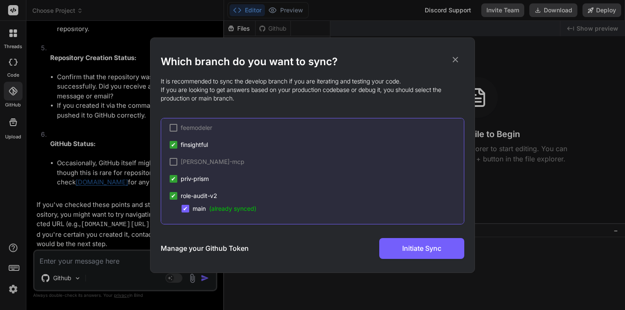
click at [456, 64] on h2 "Which branch do you want to sync?" at bounding box center [313, 62] width 304 height 14
click at [456, 55] on icon at bounding box center [455, 59] width 9 height 9
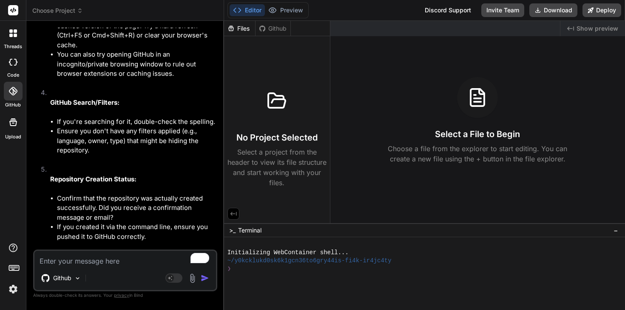
scroll to position [274, 0]
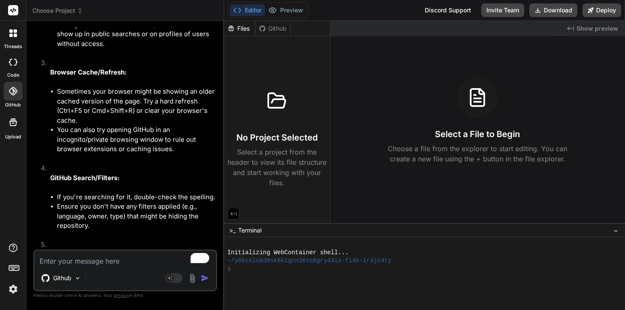
click at [74, 8] on span "Choose Project" at bounding box center [57, 10] width 51 height 9
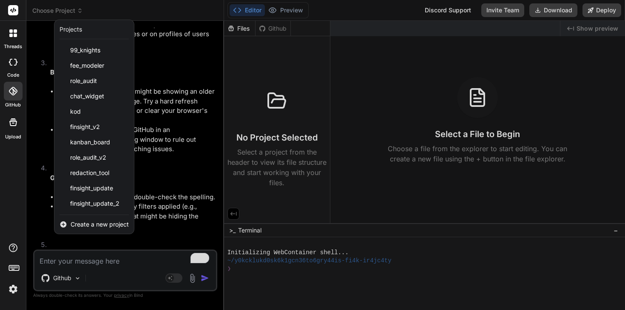
click at [97, 224] on span "Create a new project" at bounding box center [100, 224] width 58 height 9
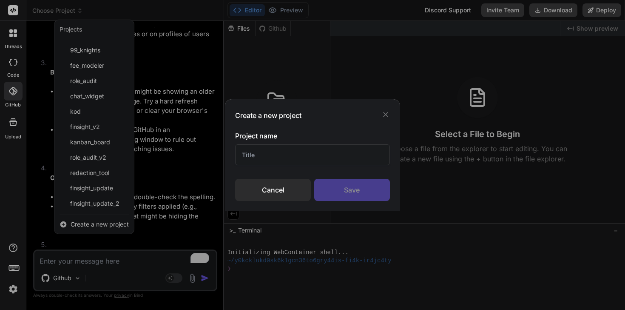
click at [274, 155] on input "text" at bounding box center [312, 154] width 155 height 21
type input "T"
type input "R"
click at [243, 198] on div "Cancel" at bounding box center [273, 190] width 76 height 22
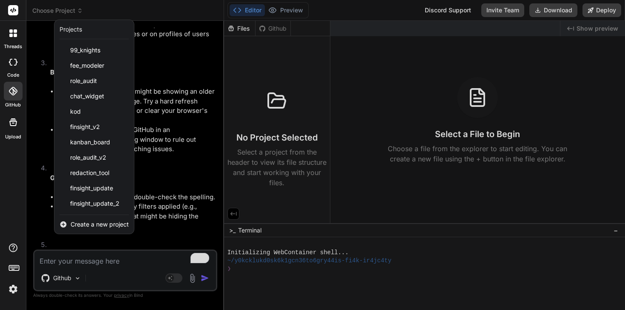
click at [170, 72] on div at bounding box center [312, 155] width 625 height 310
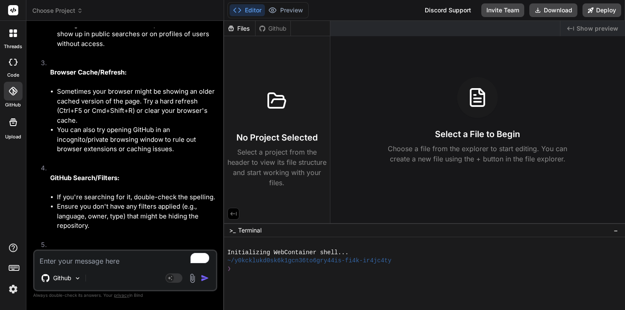
click at [11, 86] on div at bounding box center [13, 91] width 19 height 19
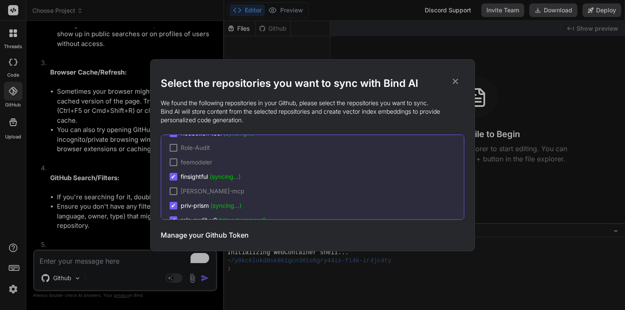
scroll to position [17, 0]
click at [182, 160] on span "feemodeler" at bounding box center [196, 158] width 31 height 9
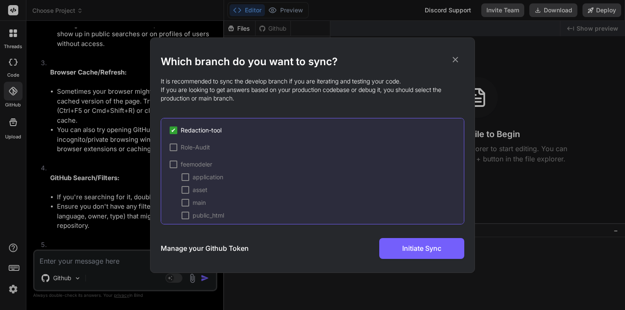
scroll to position [35, 0]
click at [185, 171] on div "main" at bounding box center [194, 167] width 24 height 9
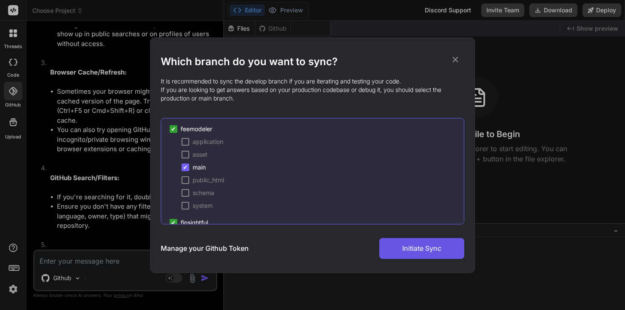
click at [436, 250] on span "Initiate Sync" at bounding box center [422, 248] width 39 height 10
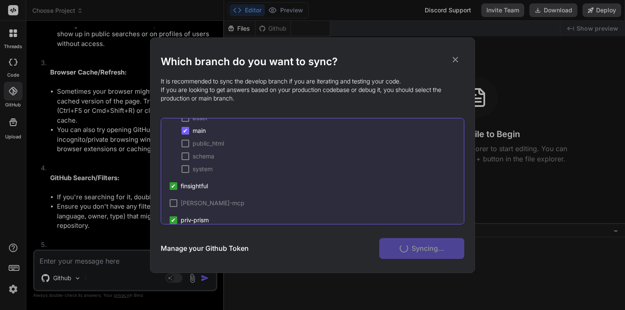
scroll to position [100, 0]
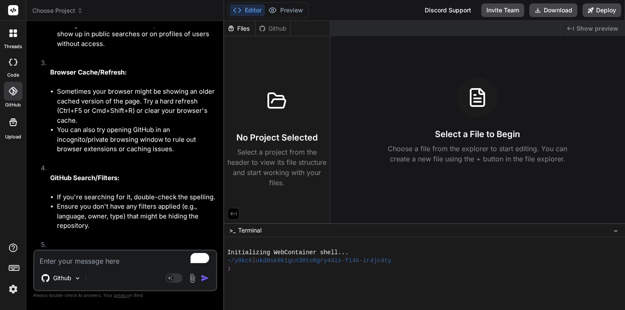
click at [9, 130] on div at bounding box center [13, 122] width 20 height 20
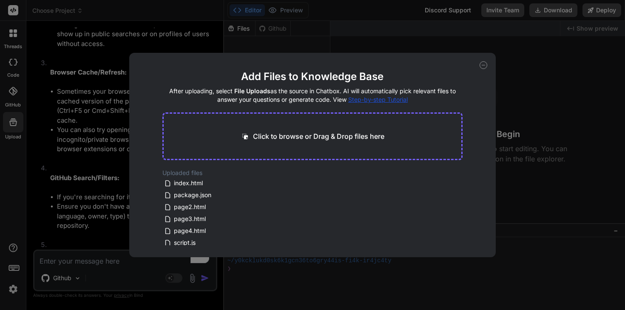
click at [149, 54] on div "Add Files to Knowledge Base After uploading, select File Uploads as the source …" at bounding box center [312, 155] width 367 height 204
click at [14, 94] on div "Add Files to Knowledge Base After uploading, select File Uploads as the source …" at bounding box center [312, 155] width 625 height 310
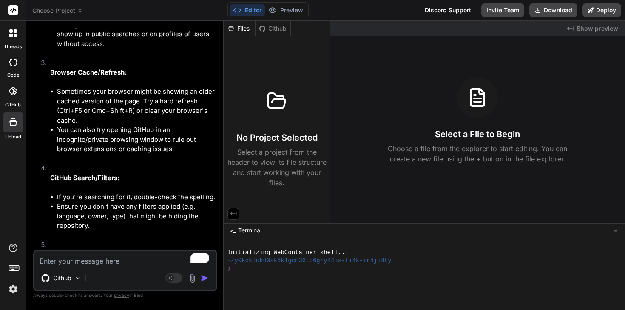
click at [14, 94] on icon at bounding box center [13, 91] width 9 height 9
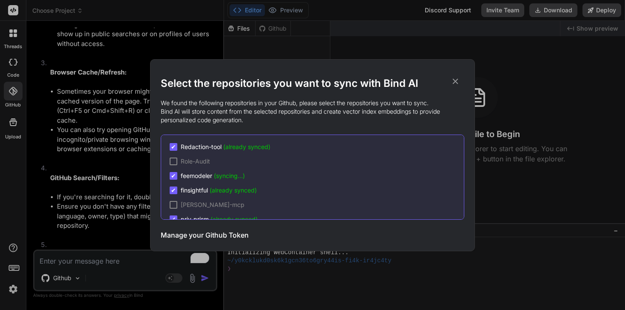
scroll to position [27, 0]
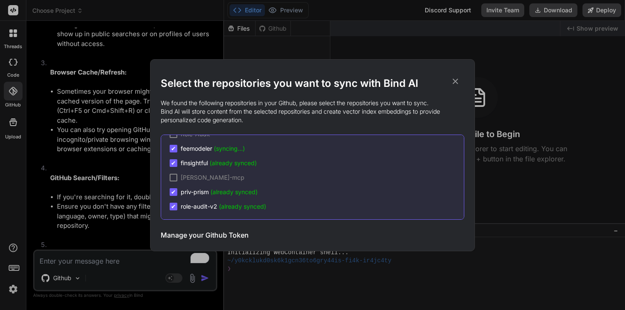
click at [456, 80] on icon at bounding box center [455, 81] width 9 height 9
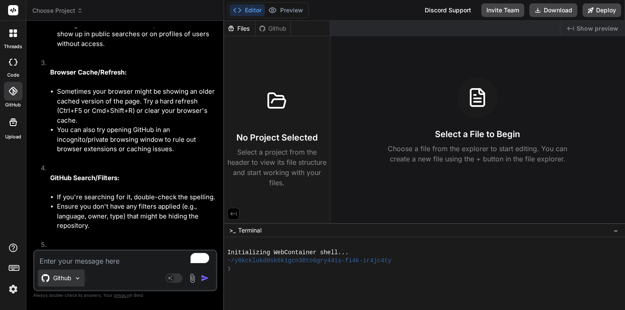
click at [74, 277] on img at bounding box center [77, 277] width 7 height 7
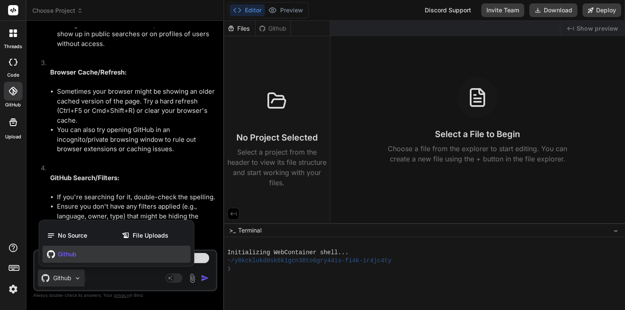
click at [64, 254] on span "Github" at bounding box center [67, 254] width 19 height 9
type textarea "x"
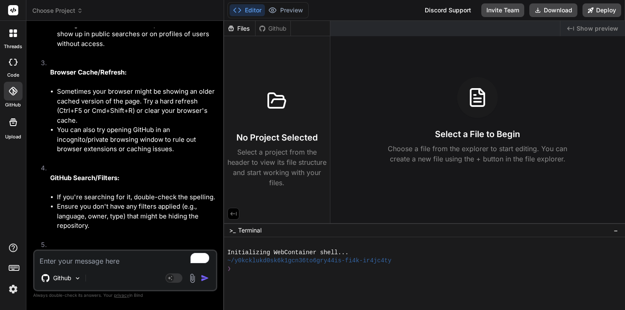
click at [71, 263] on textarea "To enrich screen reader interactions, please activate Accessibility in Grammarl…" at bounding box center [125, 258] width 182 height 15
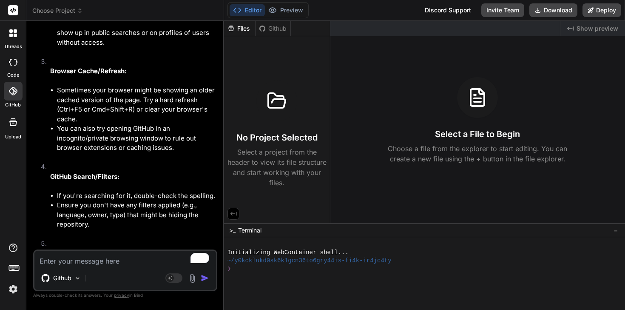
type textarea "L"
type textarea "x"
type textarea "Le"
type textarea "x"
type textarea "Let"
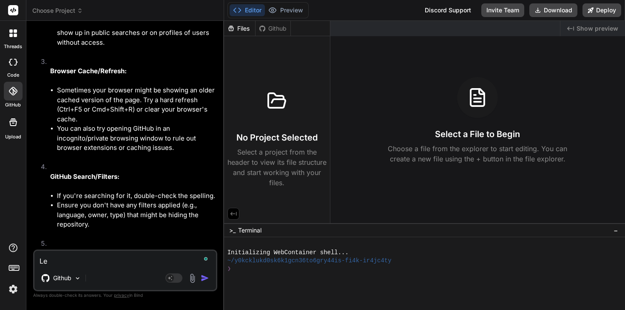
type textarea "x"
type textarea "Let';"
type textarea "x"
type textarea "Let';s"
type textarea "x"
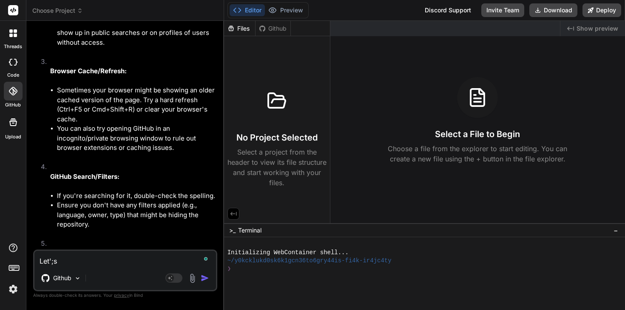
type textarea "Let';sm"
type textarea "x"
type textarea "Let';s"
type textarea "x"
type textarea "Let';"
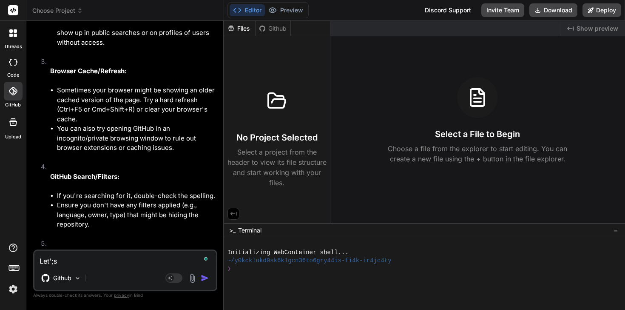
type textarea "x"
type textarea "Let'"
type textarea "x"
type textarea "Let"
type textarea "x"
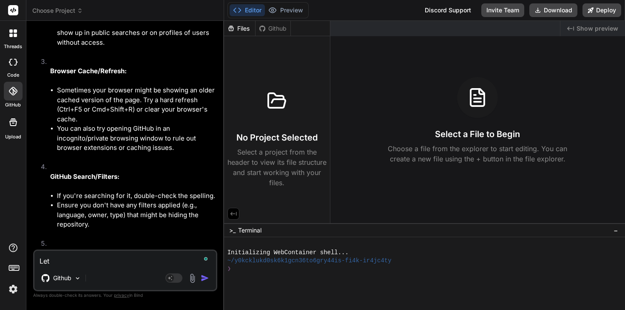
type textarea "Let'"
type textarea "x"
type textarea "Let's"
type textarea "x"
type textarea "Let'sm"
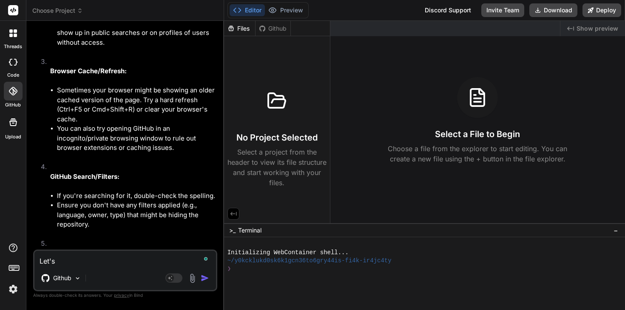
type textarea "x"
type textarea "Let'smd"
type textarea "x"
type textarea "Let'smdo"
type textarea "x"
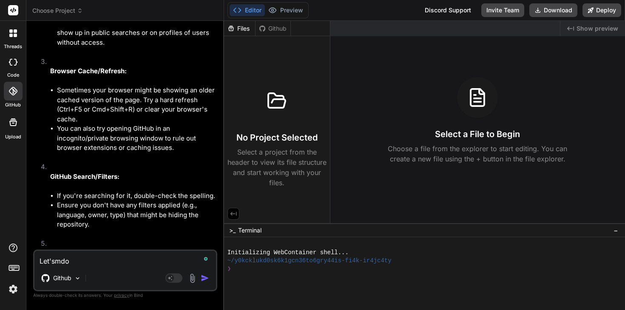
type textarea "Let'smdom"
type textarea "x"
type textarea "Let'smdoms"
type textarea "x"
type textarea "Let'smdom"
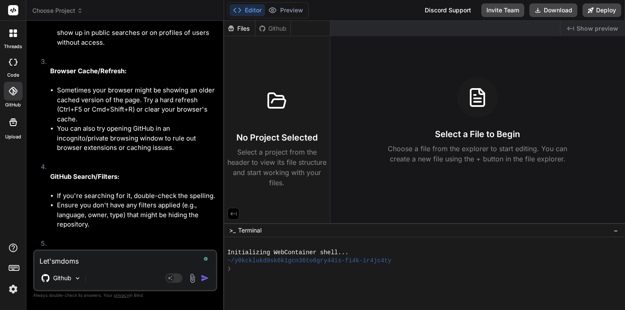
type textarea "x"
type textarea "Let'smdo"
type textarea "x"
type textarea "Let'smd"
type textarea "x"
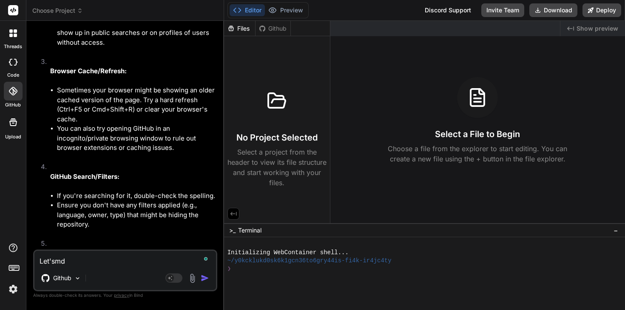
type textarea "Let'sm"
type textarea "x"
type textarea "Let's"
type textarea "x"
type textarea "Let's"
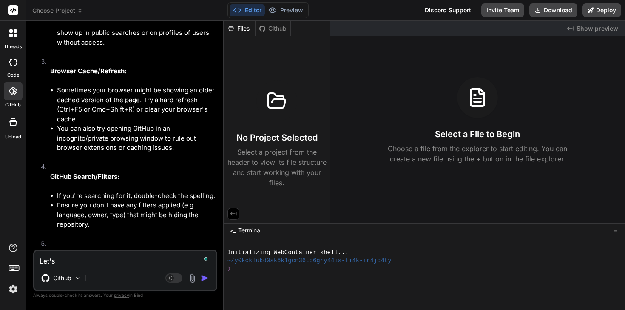
type textarea "x"
type textarea "Let's s"
type textarea "x"
type textarea "Let's so"
type textarea "x"
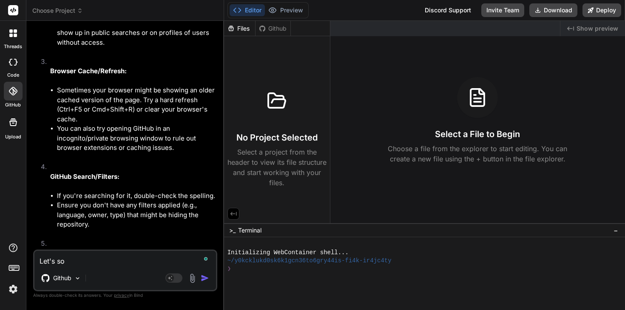
type textarea "Let's so"
type textarea "x"
type textarea "Let's so w"
type textarea "x"
type textarea "Let's so wo"
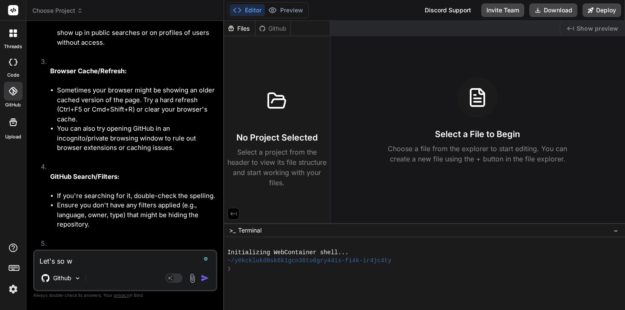
type textarea "x"
type textarea "Let's so wor"
type textarea "x"
type textarea "Let's so work"
type textarea "x"
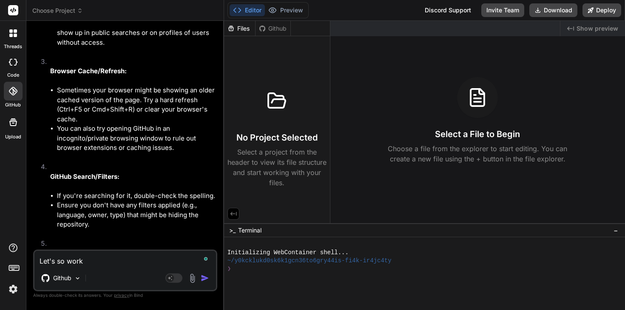
type textarea "Let's so work"
type textarea "x"
type textarea "Let's so work o"
type textarea "x"
type textarea "Let's so work on"
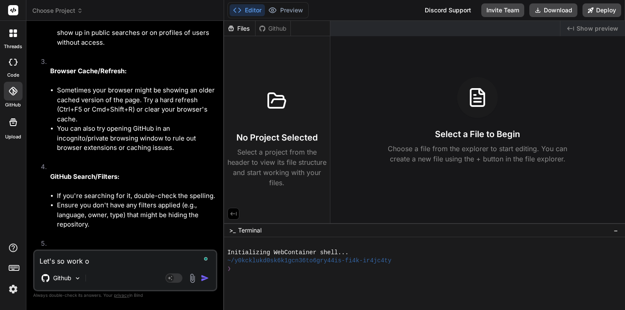
type textarea "x"
type textarea "Let's so work on"
type textarea "x"
type textarea "Let's so work on f"
type textarea "x"
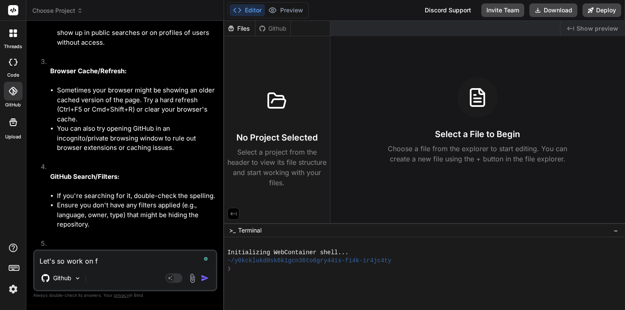
type textarea "Let's so work on fe"
type textarea "x"
type textarea "Let's so work on fee"
type textarea "x"
type textarea "Let's so work on feem"
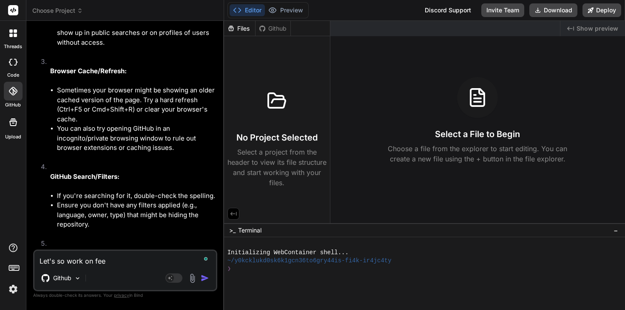
type textarea "x"
type textarea "Let's so work on feemo"
type textarea "x"
type textarea "Let's so work on feemod"
type textarea "x"
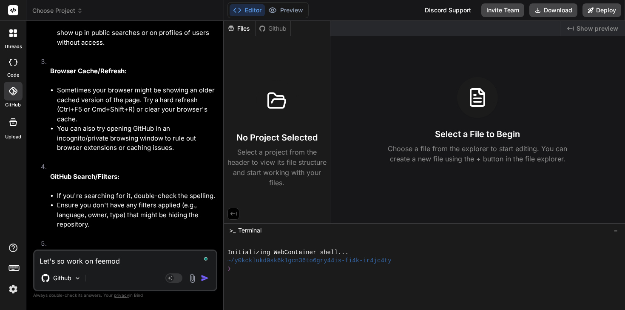
type textarea "Let's so work on feemode"
type textarea "x"
type textarea "Let's so work on feemodel"
type textarea "x"
type textarea "Let's so work on feemodele"
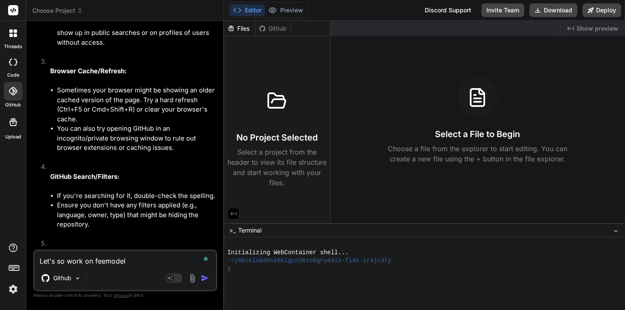
type textarea "x"
type textarea "Let's so work on feemodeler"
type textarea "x"
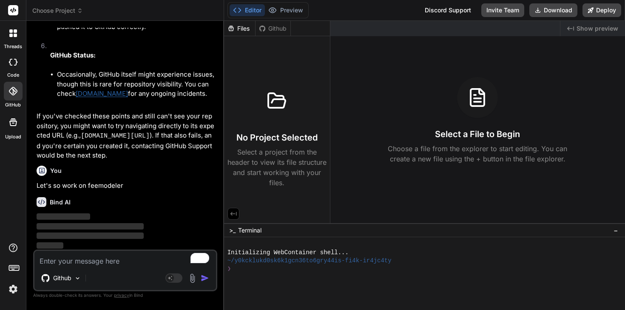
scroll to position [559, 0]
type textarea "x"
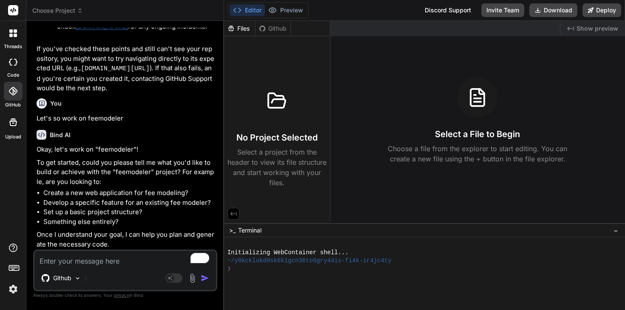
scroll to position [626, 0]
type textarea "L"
type textarea "x"
type textarea "Lo"
type textarea "x"
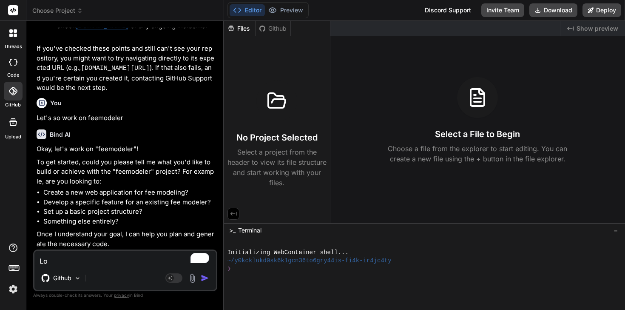
type textarea "Loa"
type textarea "x"
type textarea "Load"
type textarea "x"
type textarea "Load"
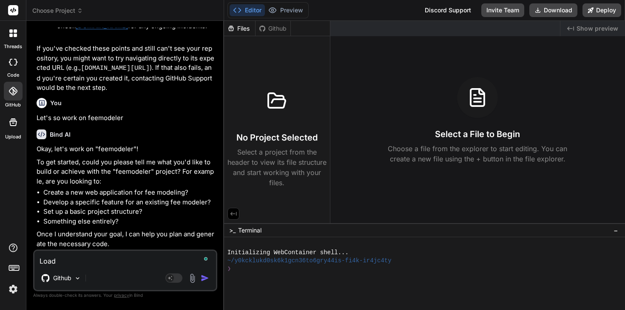
type textarea "x"
type textarea "Load w"
type textarea "x"
type textarea "Load wh"
type textarea "x"
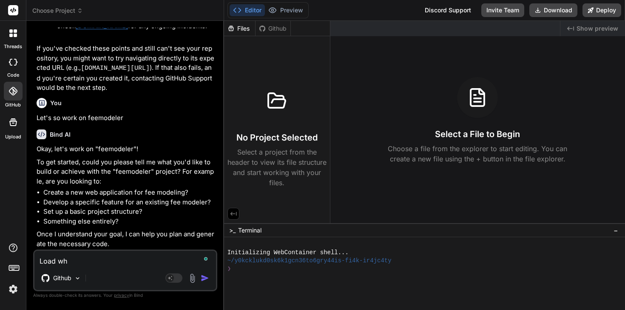
type textarea "Load wha"
type textarea "x"
type textarea "Load whart"
type textarea "x"
type textarea "Load whar"
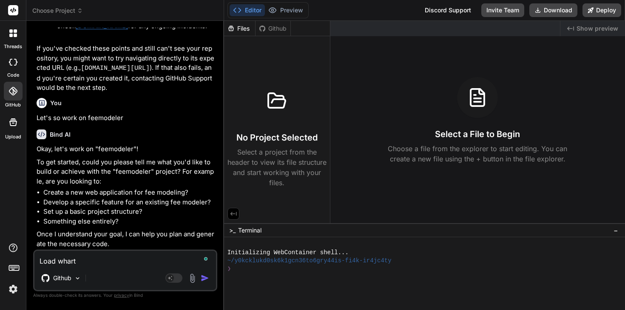
type textarea "x"
type textarea "Load wha"
type textarea "x"
type textarea "Load what"
type textarea "x"
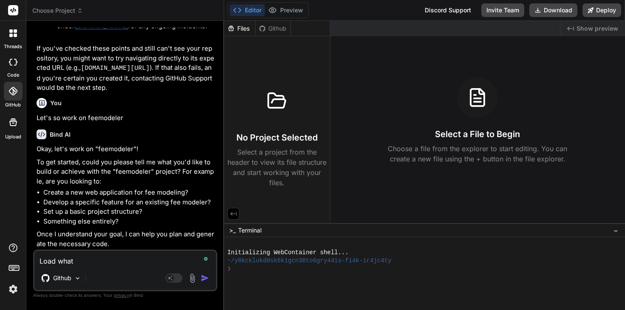
type textarea "Load what'"
type textarea "x"
type textarea "Load what's"
type textarea "x"
type textarea "Load what's"
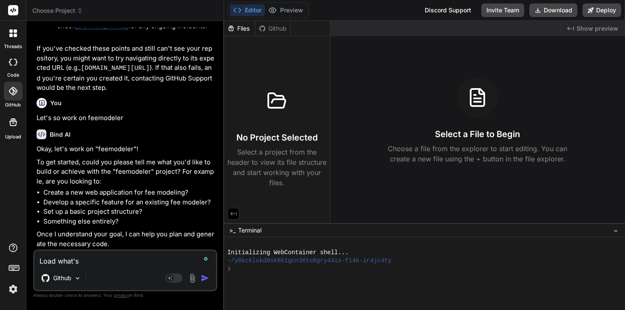
type textarea "x"
type textarea "Load what's i"
type textarea "x"
type textarea "Load what's ib"
type textarea "x"
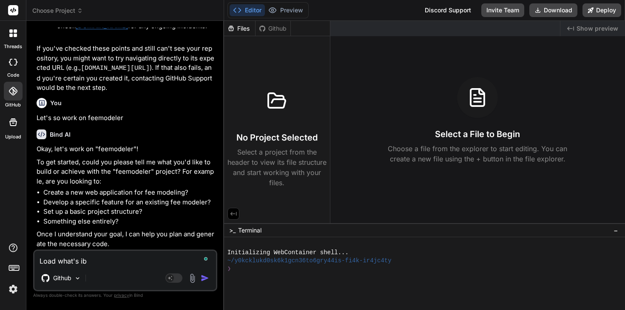
type textarea "Load what's ib"
type textarea "x"
type textarea "Load what's ib n"
type textarea "x"
type textarea "Load what's ib ny"
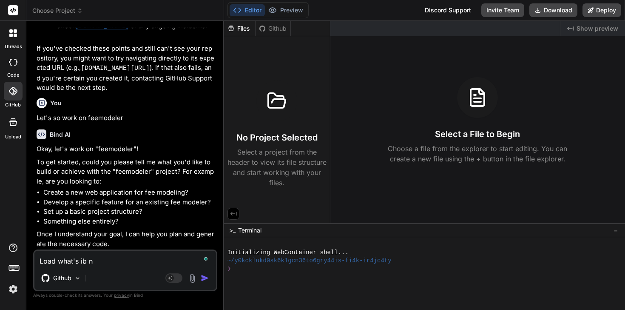
type textarea "x"
type textarea "Load what's ib ny"
type textarea "x"
type textarea "Load what's ib ny"
type textarea "x"
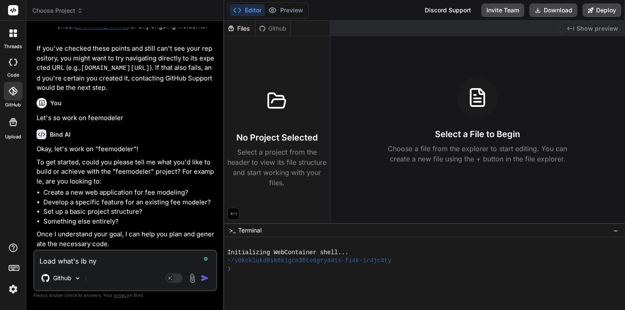
type textarea "Load what's ib n"
type textarea "x"
type textarea "Load what's ib"
type textarea "x"
type textarea "Load what's ib"
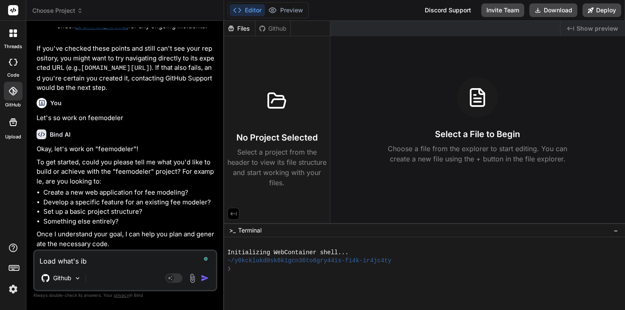
type textarea "x"
type textarea "Load what's i"
type textarea "x"
type textarea "Load what's in"
type textarea "x"
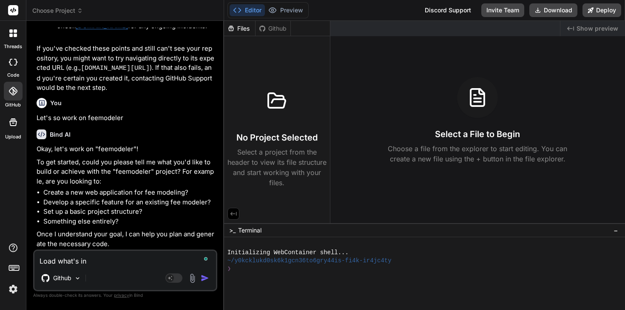
type textarea "Load what's in"
type textarea "x"
type textarea "Load what's in M"
type textarea "x"
type textarea "Load what's in"
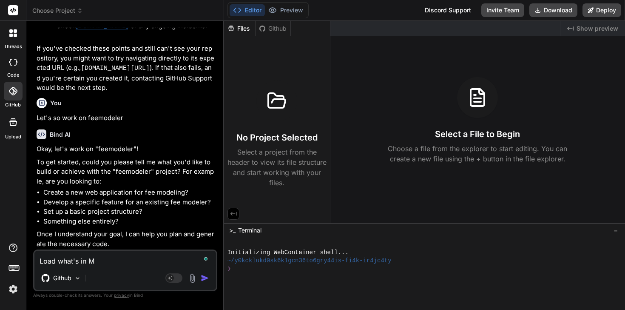
type textarea "x"
type textarea "Load what's in m"
type textarea "x"
type textarea "Load what's in my"
type textarea "x"
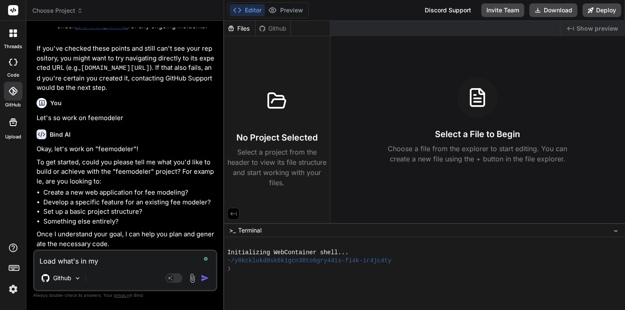
type textarea "Load what's in my"
type textarea "x"
type textarea "Load what's in my G"
type textarea "x"
type textarea "Load what's in my Gi"
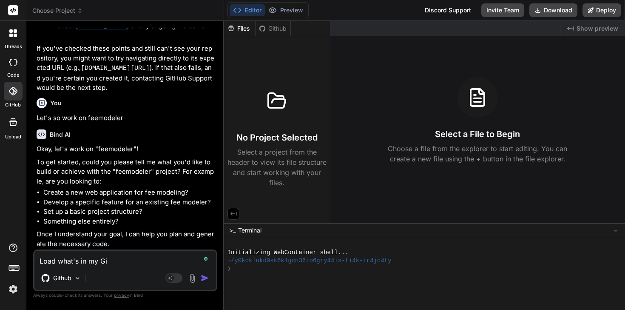
type textarea "x"
type textarea "Load what's in my Git"
type textarea "x"
type textarea "Load what's in my Gith"
type textarea "x"
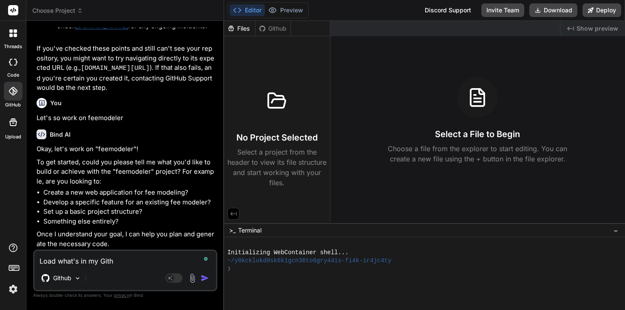
type textarea "Load what's in my Githu"
type textarea "x"
type textarea "Load what's in my Github"
type textarea "x"
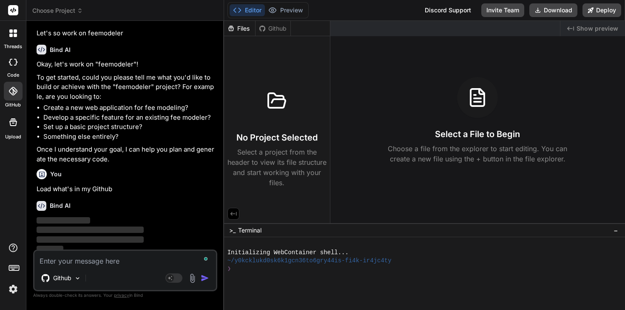
scroll to position [714, 0]
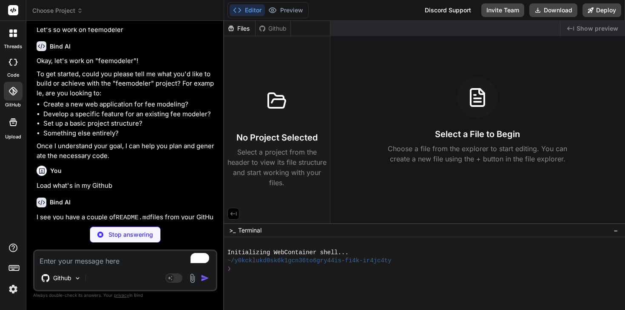
type textarea "x"
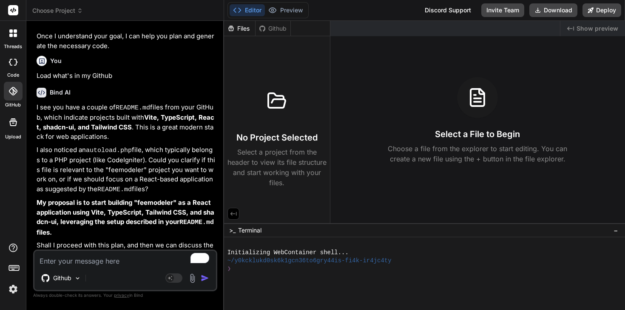
scroll to position [841, 0]
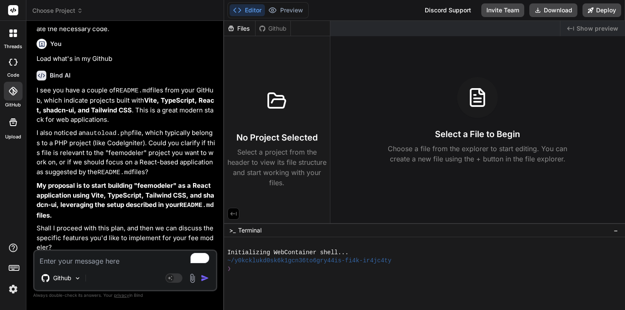
click at [77, 257] on textarea "To enrich screen reader interactions, please activate Accessibility in Grammarl…" at bounding box center [125, 258] width 182 height 15
type textarea "H"
type textarea "x"
type textarea "Ho"
type textarea "x"
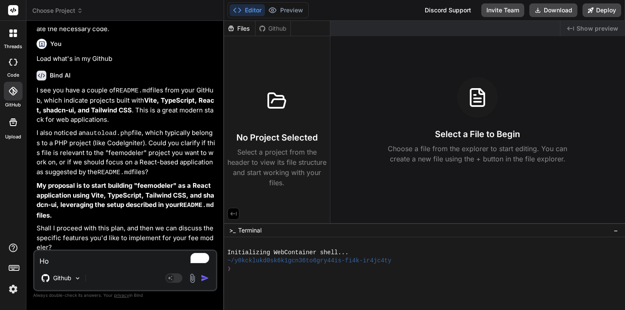
type textarea "How"
type textarea "x"
type textarea "How"
type textarea "x"
type textarea "How c"
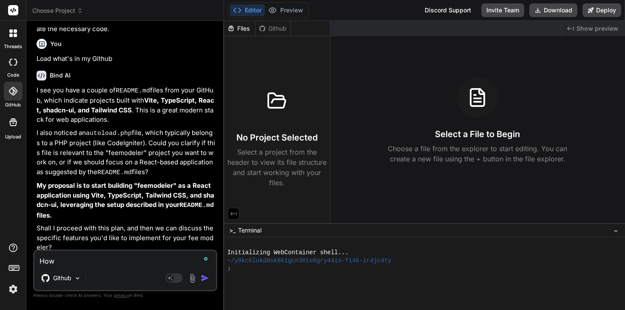
type textarea "x"
type textarea "How ca"
type textarea "x"
type textarea "How can"
type textarea "x"
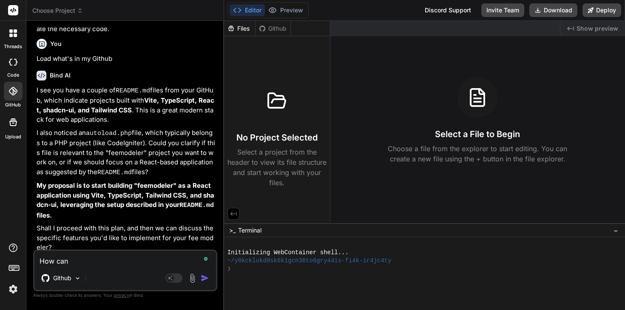
type textarea "How can"
type textarea "x"
type textarea "How can I"
type textarea "x"
type textarea "How can I"
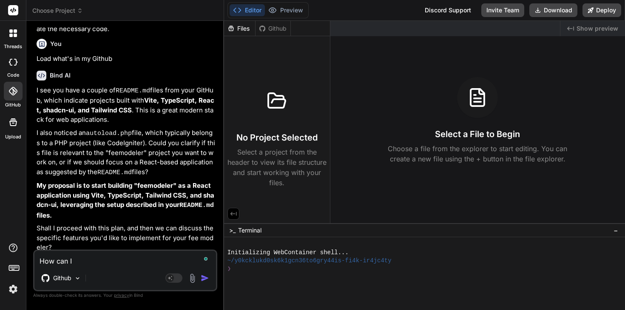
type textarea "x"
type textarea "How can I s"
type textarea "x"
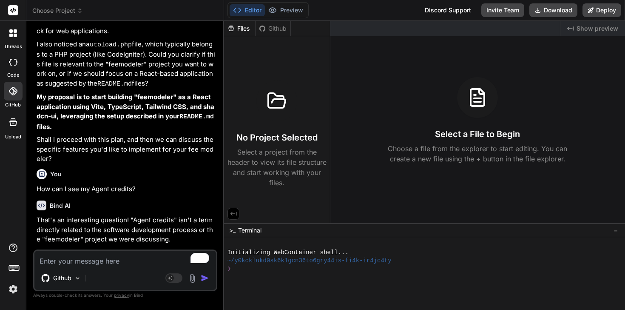
scroll to position [1045, 0]
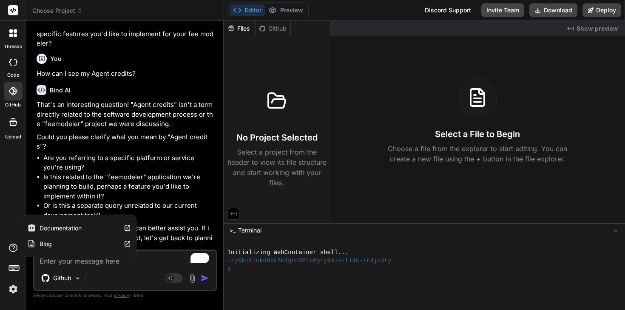
click at [6, 247] on div "Documentation Blog" at bounding box center [13, 270] width 26 height 54
click at [11, 249] on icon at bounding box center [13, 248] width 10 height 10
click at [54, 227] on label "Documentation" at bounding box center [61, 228] width 42 height 9
click at [15, 251] on icon at bounding box center [13, 247] width 9 height 9
click at [63, 230] on label "Documentation" at bounding box center [61, 228] width 42 height 9
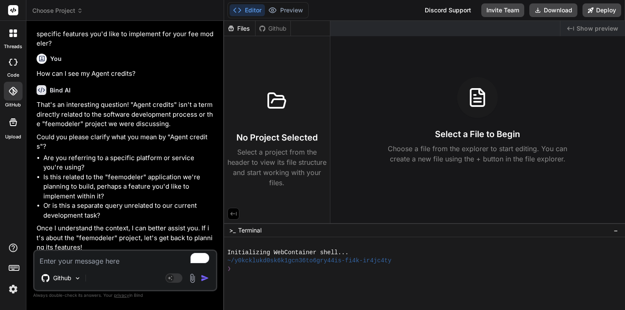
click at [12, 283] on img at bounding box center [13, 289] width 14 height 14
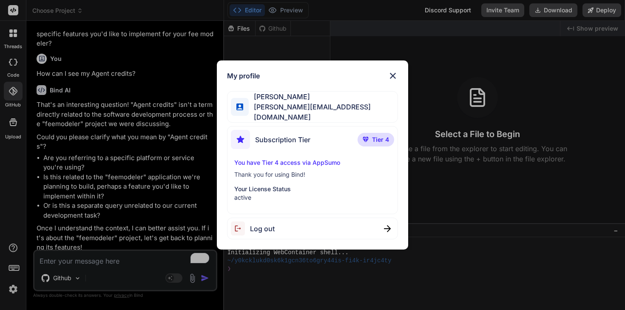
click at [394, 74] on img at bounding box center [393, 76] width 10 height 10
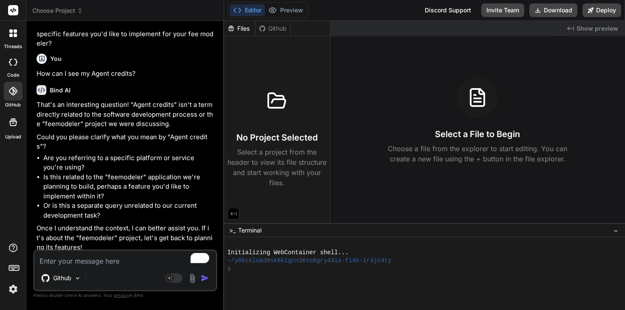
click at [20, 243] on div at bounding box center [13, 270] width 26 height 54
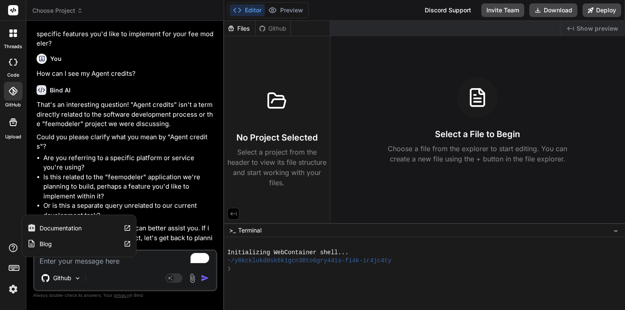
click at [16, 245] on icon at bounding box center [13, 248] width 10 height 10
click at [60, 229] on label "Documentation" at bounding box center [61, 228] width 42 height 9
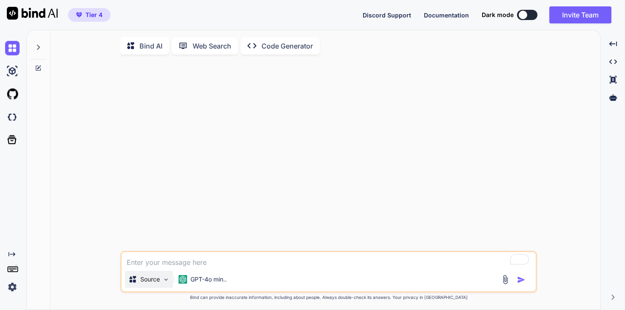
click at [152, 283] on p "Source" at bounding box center [150, 279] width 20 height 9
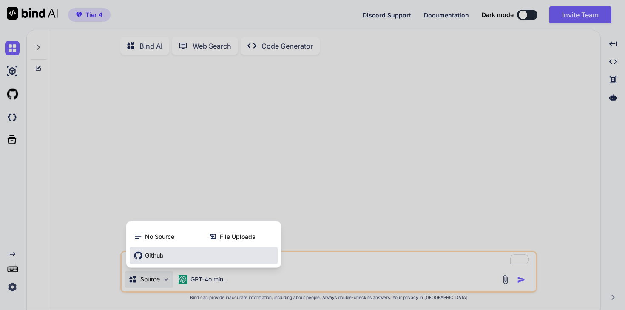
click at [165, 261] on div "Github" at bounding box center [204, 255] width 148 height 17
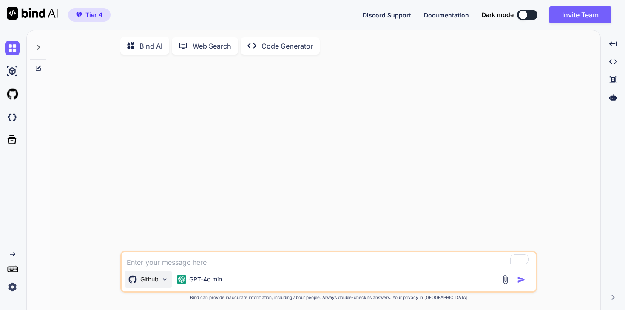
click at [153, 286] on div "Github" at bounding box center [148, 279] width 47 height 17
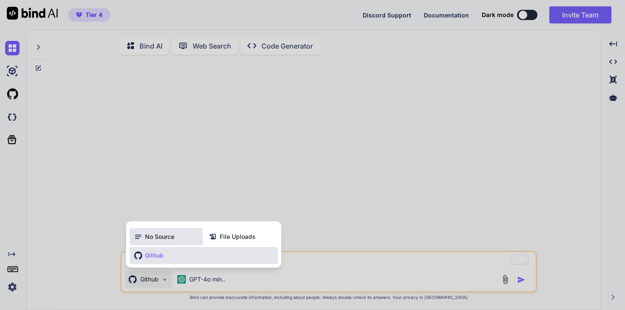
click at [177, 241] on div "No Source" at bounding box center [166, 236] width 73 height 17
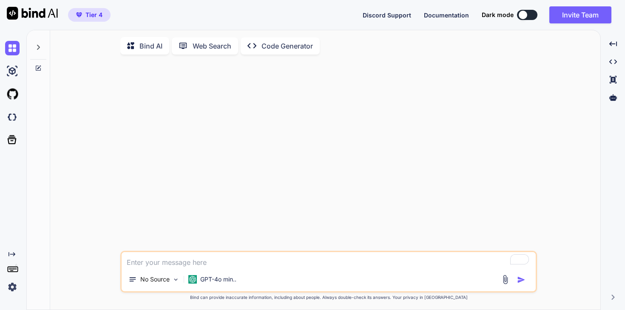
click at [157, 44] on p "Bind AI" at bounding box center [151, 46] width 23 height 10
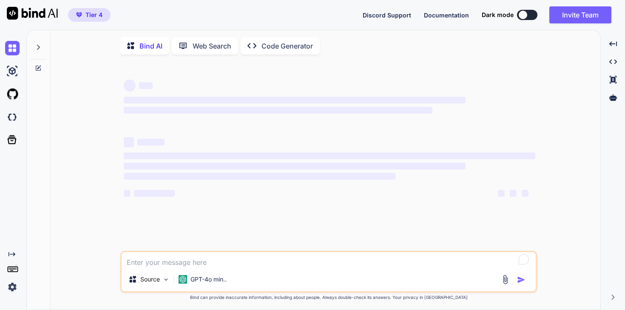
click at [148, 262] on textarea "To enrich screen reader interactions, please activate Accessibility in Grammarl…" at bounding box center [329, 259] width 414 height 15
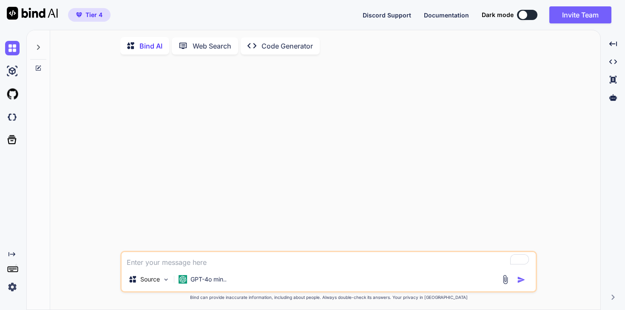
type textarea "x"
type textarea "Hi"
type textarea "x"
type textarea "Hio"
type textarea "x"
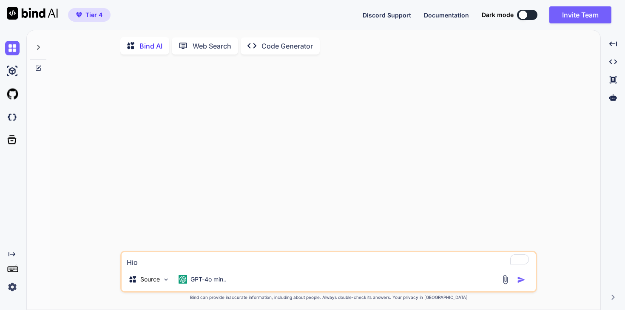
type textarea "Hiow"
type textarea "x"
type textarea "Hiow"
type textarea "x"
type textarea "Hiow"
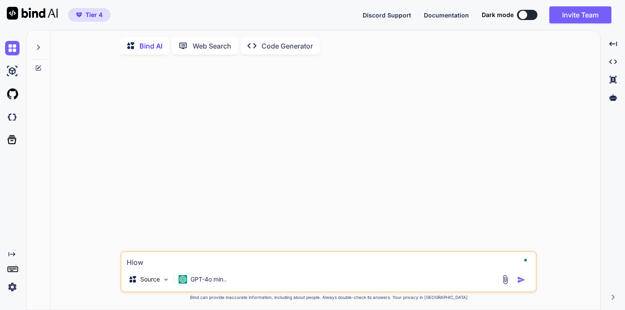
type textarea "x"
type textarea "Hio"
type textarea "x"
type textarea "Hi"
type textarea "x"
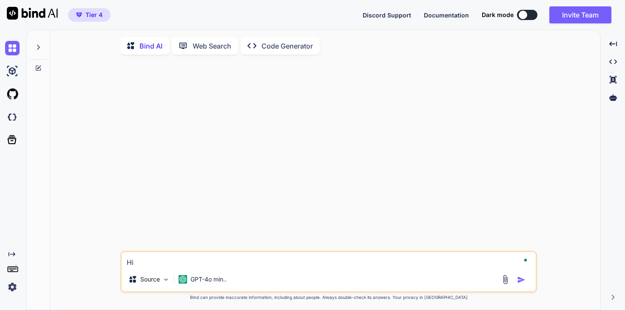
type textarea "H"
type textarea "x"
type textarea "Ho"
type textarea "x"
type textarea "How"
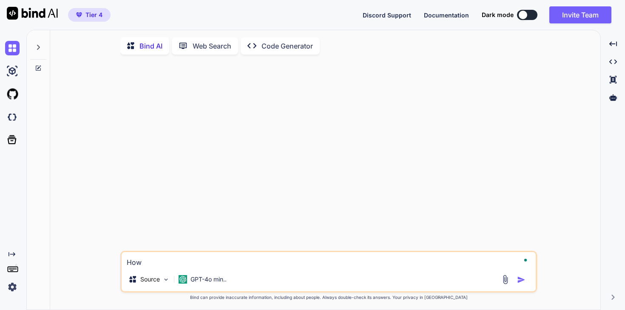
type textarea "x"
type textarea "How"
type textarea "x"
type textarea "How m"
type textarea "x"
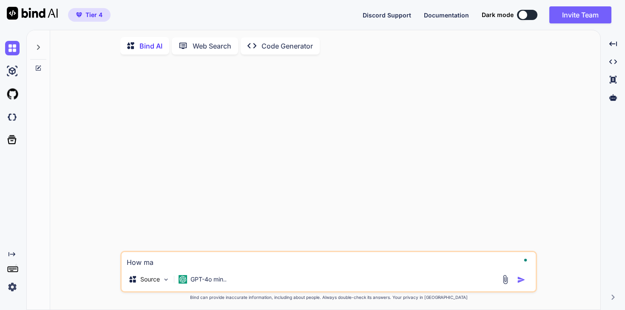
type textarea "How man"
type textarea "x"
type textarea "How many"
type textarea "x"
type textarea "How many"
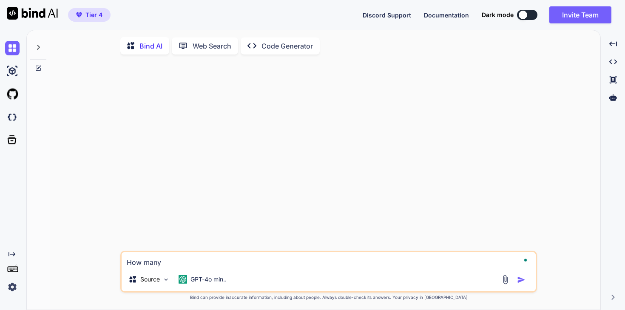
type textarea "x"
type textarea "How many t"
type textarea "x"
type textarea "How many to"
type textarea "x"
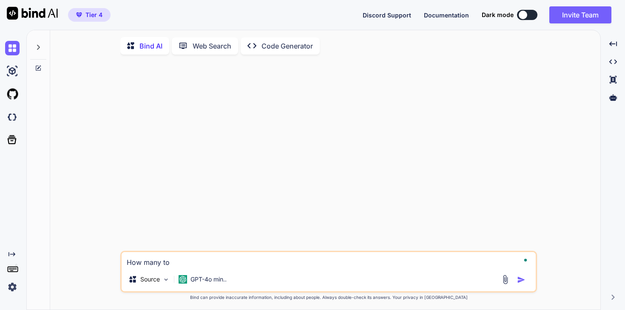
type textarea "How many tok"
type textarea "x"
type textarea "How many toke"
type textarea "x"
type textarea "How many token"
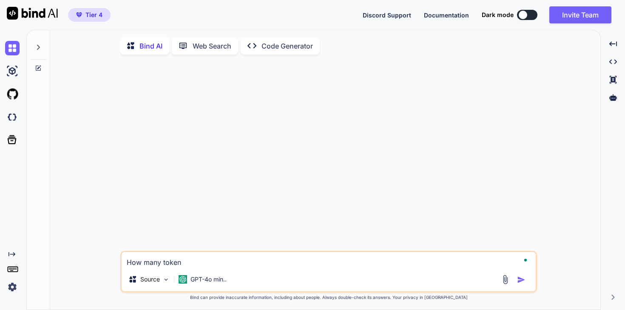
type textarea "x"
type textarea "How many tokens"
type textarea "x"
type textarea "How many tokens"
type textarea "x"
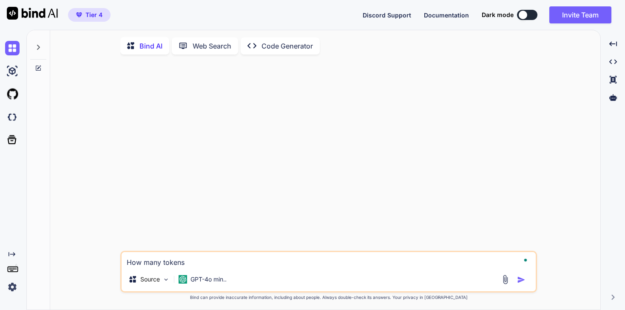
type textarea "How many tokens h"
type textarea "x"
type textarea "How many tokens ha"
type textarea "x"
type textarea "How many tokens hav"
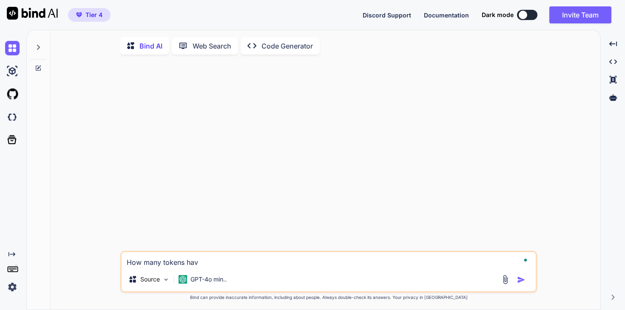
type textarea "x"
type textarea "How many tokens have"
type textarea "x"
type textarea "How many tokens have"
type textarea "x"
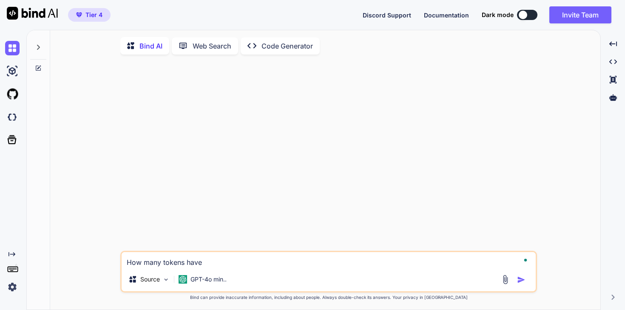
type textarea "How many tokens have I"
type textarea "x"
type textarea "How many tokens have I"
type textarea "x"
type textarea "How many tokens have I u"
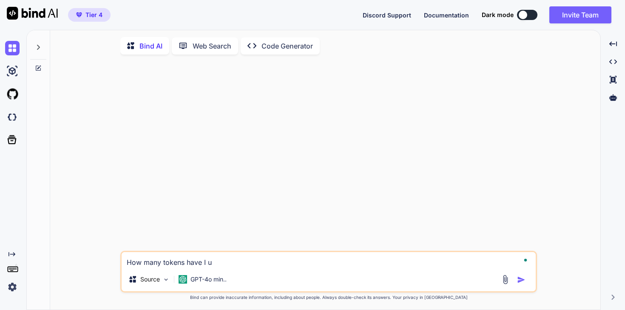
type textarea "x"
type textarea "How many tokens have I us"
type textarea "x"
type textarea "How many tokens have I use"
type textarea "x"
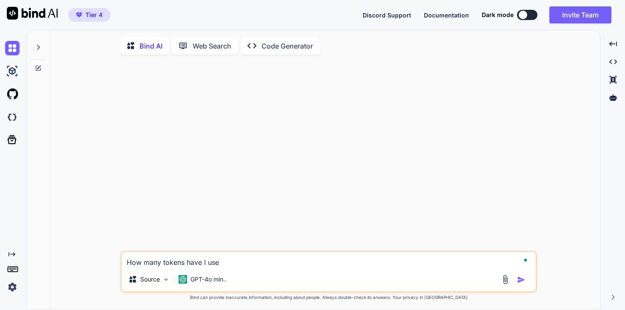
type textarea "How many tokens have I used"
type textarea "x"
type textarea "How many tokens have I used?"
type textarea "x"
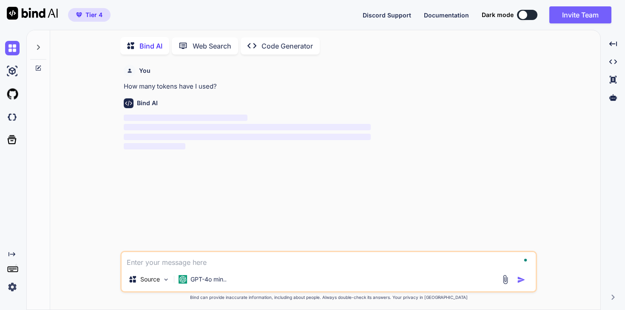
scroll to position [3, 0]
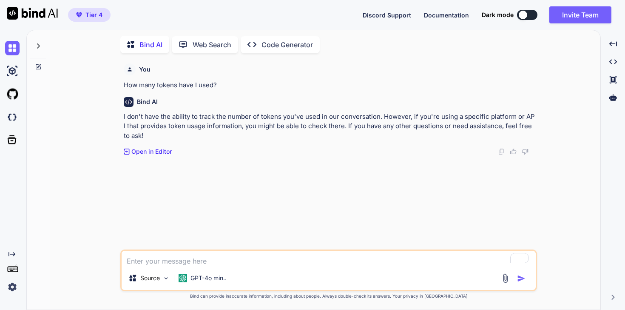
type textarea "x"
type textarea "H"
type textarea "x"
type textarea "Ho"
type textarea "x"
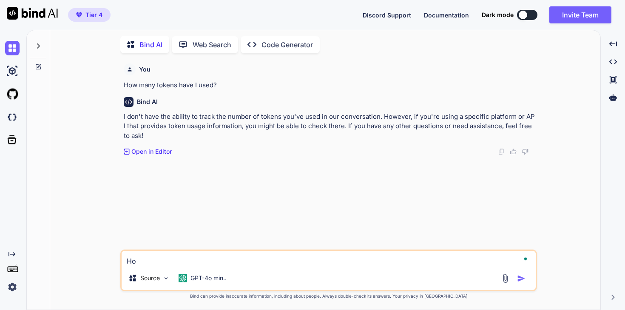
type textarea "How"
type textarea "x"
type textarea "How"
type textarea "x"
type textarea "How d"
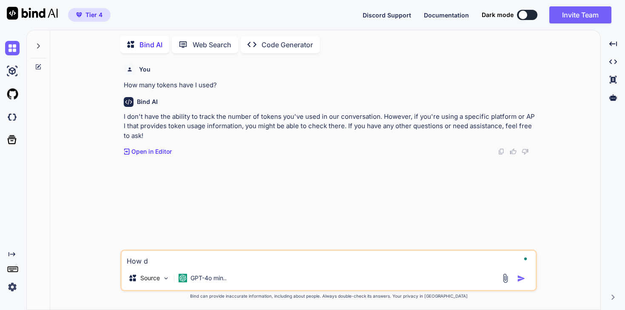
type textarea "x"
type textarea "How do"
type textarea "x"
type textarea "How do"
type textarea "x"
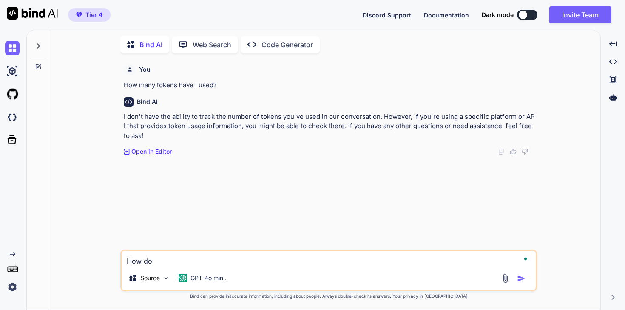
type textarea "How do n"
type textarea "x"
type textarea "How do OI"
type textarea "x"
type textarea "How do OI"
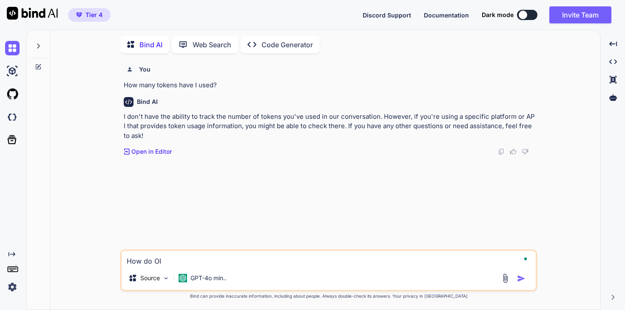
type textarea "x"
type textarea "How do OI s"
type textarea "x"
type textarea "How do OI"
type textarea "x"
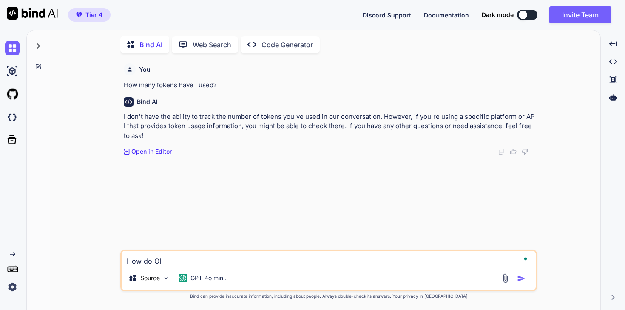
type textarea "How do OI"
type textarea "x"
type textarea "How do O"
type textarea "x"
type textarea "How do"
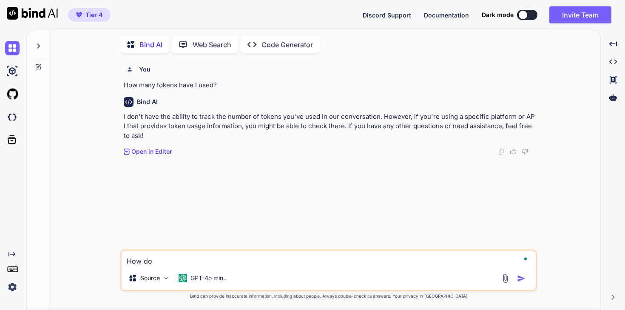
type textarea "x"
type textarea "How do O"
type textarea "x"
type textarea "How do"
type textarea "x"
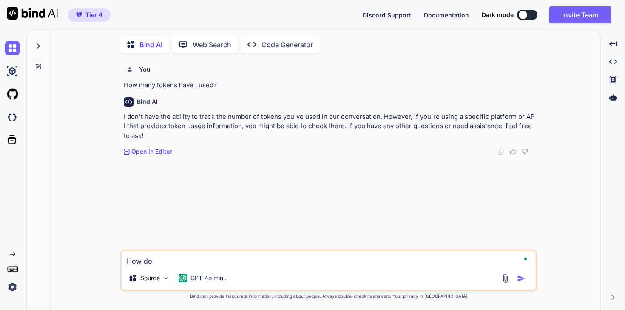
type textarea "How do I"
type textarea "x"
type textarea "How do I"
type textarea "x"
type textarea "How do I s"
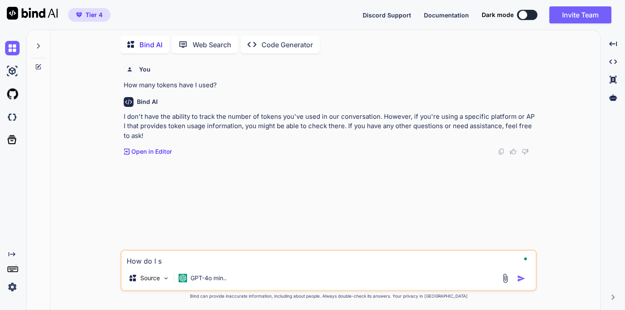
type textarea "x"
type textarea "How do I se"
type textarea "x"
type textarea "How do I see"
type textarea "x"
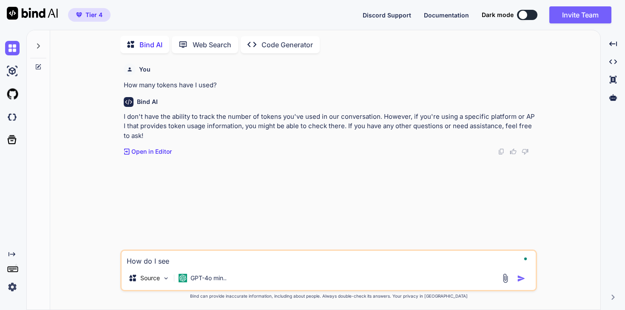
type textarea "How do I see"
type textarea "x"
type textarea "How do I see m"
type textarea "x"
type textarea "How do I see my"
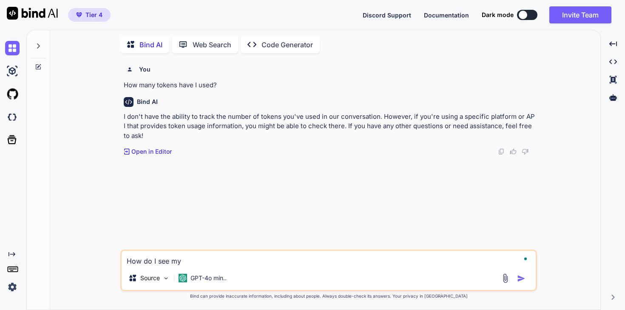
type textarea "x"
type textarea "How do I see my"
type textarea "x"
type textarea "How do I see my t"
type textarea "x"
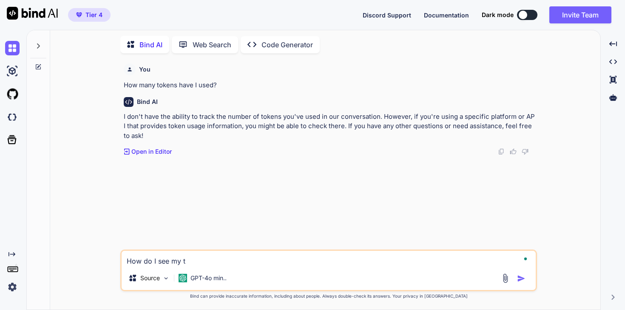
type textarea "How do I see my to"
type textarea "x"
type textarea "How do I see my tok"
type textarea "x"
type textarea "How do I see my toke"
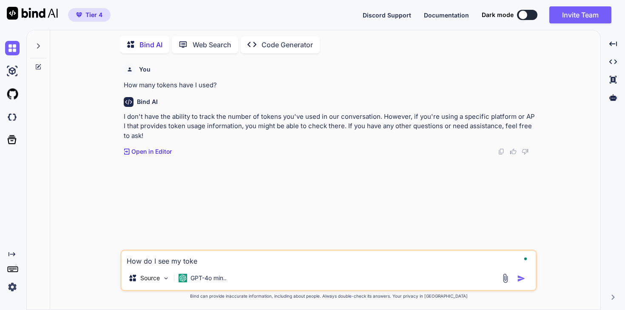
type textarea "x"
type textarea "How do I see my token"
type textarea "x"
type textarea "How do I see my toke"
type textarea "x"
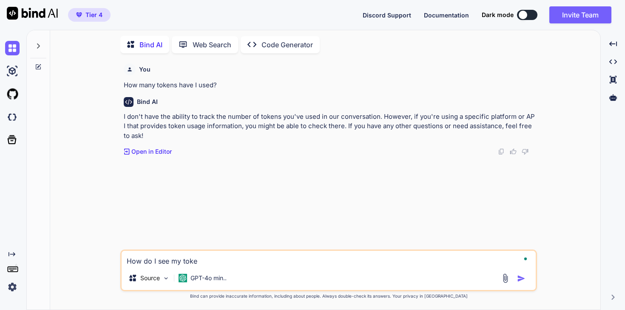
type textarea "How do I see my tok"
type textarea "x"
type textarea "How do I see my to"
type textarea "x"
type textarea "How do I see my t"
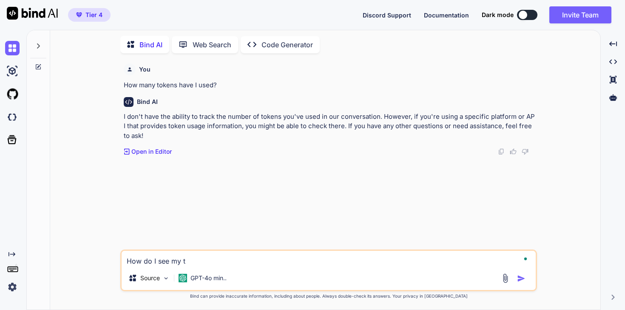
type textarea "x"
type textarea "How do I see my"
type textarea "x"
type textarea "How do I see my p"
type textarea "x"
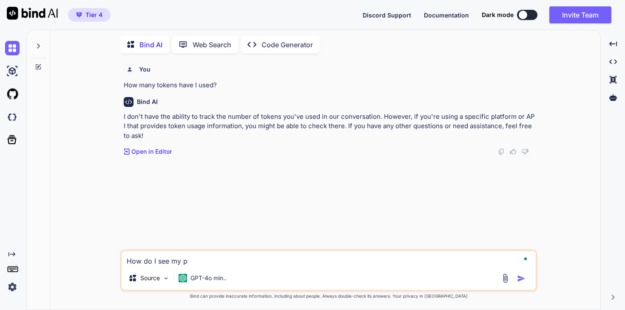
type textarea "How do I see my pl"
type textarea "x"
type textarea "How do I see my pla"
type textarea "x"
type textarea "How do I see my plan"
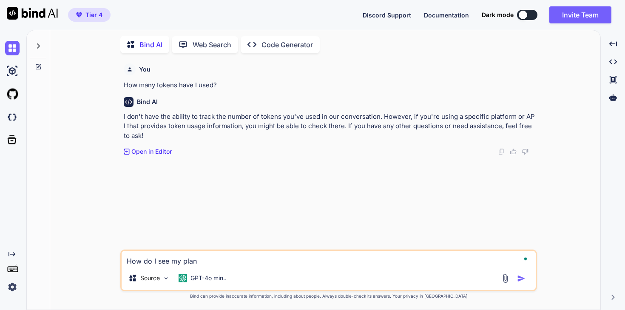
type textarea "x"
type textarea "How do I see my plan"
type textarea "x"
type textarea "How do I see my plan t"
type textarea "x"
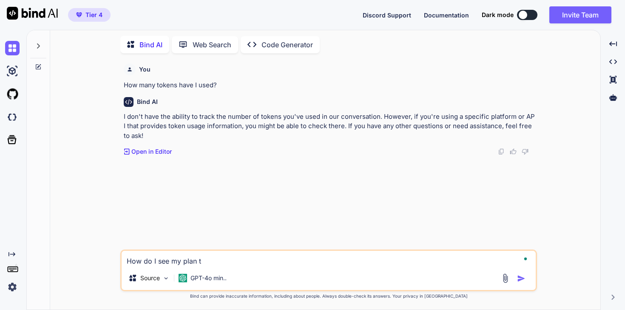
type textarea "How do I see my plan to"
type textarea "x"
type textarea "How do I see my plan toj"
type textarea "x"
type textarea "How do I see my plan toje"
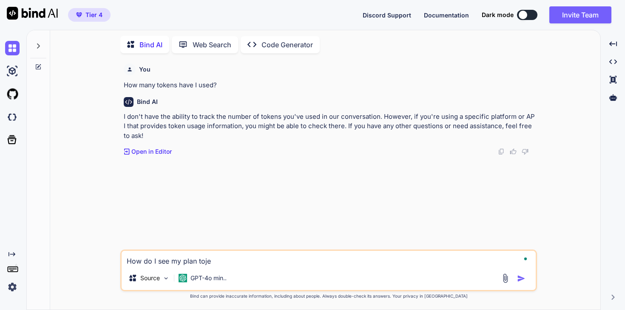
type textarea "x"
type textarea "How do I see my plan toj"
type textarea "x"
type textarea "How do I see my plan to"
type textarea "x"
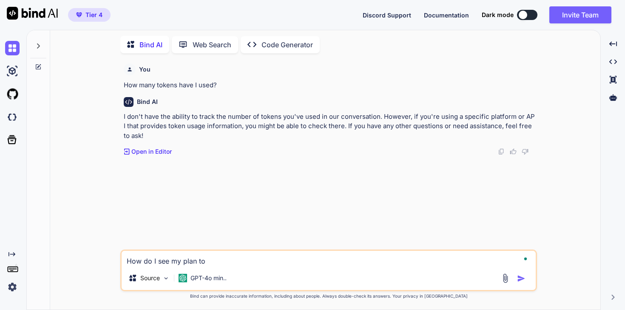
type textarea "How do I see my plan tok"
type textarea "x"
type textarea "How do I see my plan toke"
type textarea "x"
type textarea "How do I see my plan token"
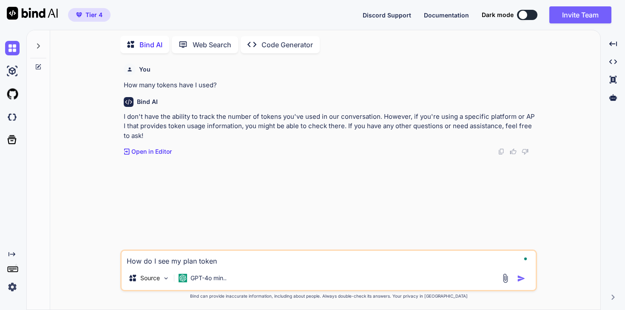
type textarea "x"
type textarea "How do I see my plan token"
type textarea "x"
type textarea "How do I see my plan token l"
type textarea "x"
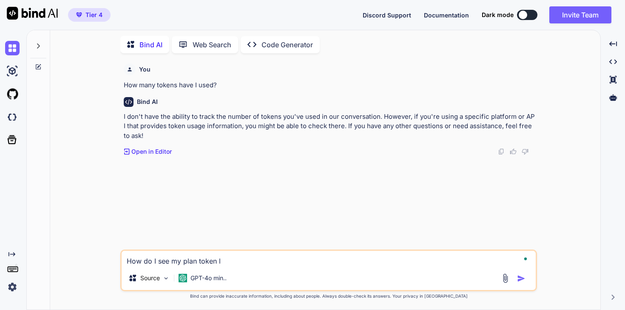
type textarea "How do I see my plan token li"
type textarea "x"
type textarea "How do I see my plan token lim"
type textarea "x"
type textarea "How do I see my plan token limi"
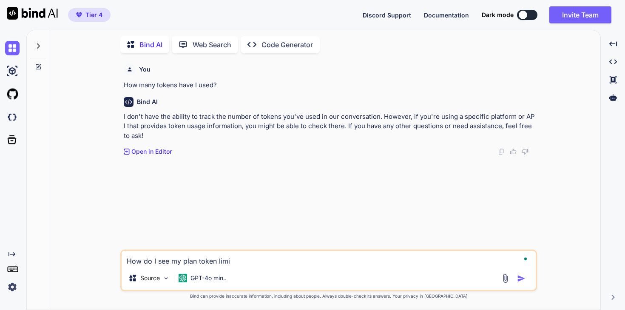
type textarea "x"
type textarea "How do I see my plan token limit"
type textarea "x"
type textarea "How do I see my plan token limits"
type textarea "x"
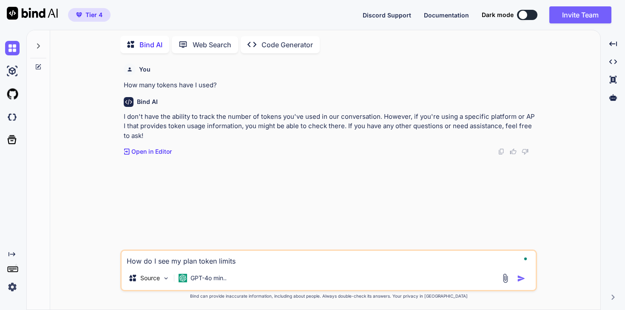
type textarea "How do I see my plan token limits"
type textarea "x"
type textarea "How do I see my plan token limits i"
type textarea "x"
type textarea "How do I see my plan token limits in"
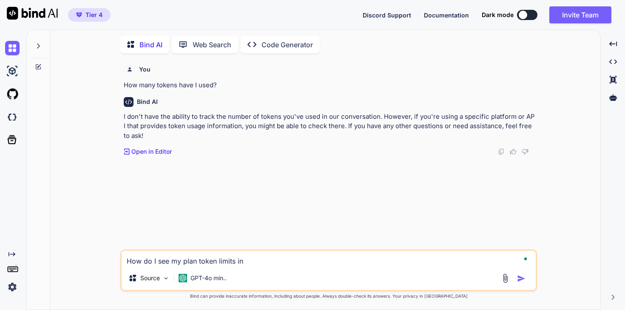
type textarea "x"
type textarea "How do I see my plan token limits in"
type textarea "x"
type textarea "How do I see my plan token limits in B"
type textarea "x"
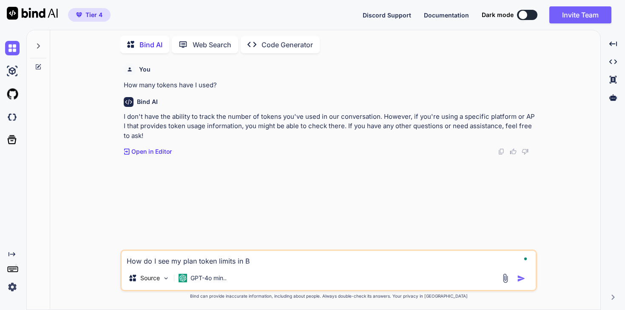
type textarea "How do I see my plan token limits in Bi"
type textarea "x"
type textarea "How do I see my plan token limits in Bin"
type textarea "x"
type textarea "How do I see my plan token limits in Bind"
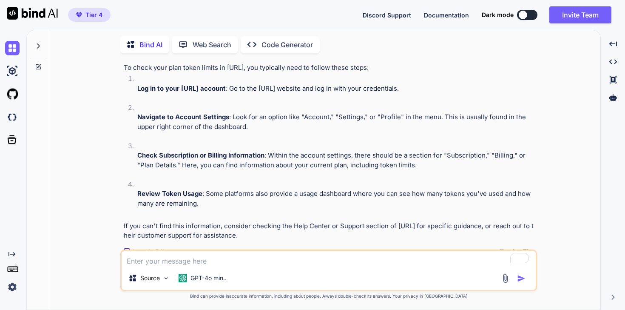
scroll to position [151, 0]
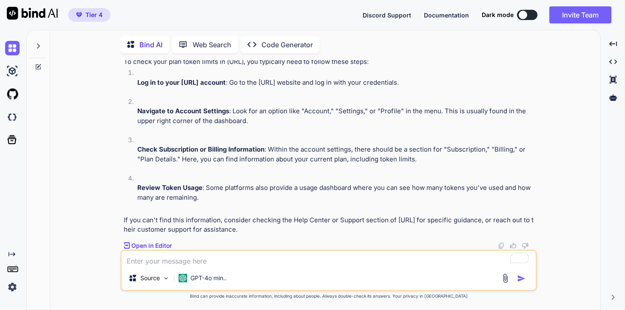
click at [15, 291] on img at bounding box center [12, 287] width 14 height 14
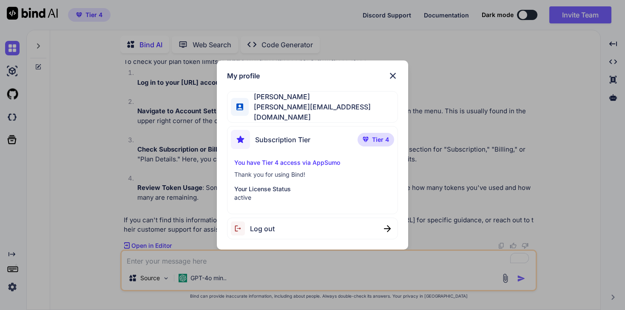
click at [305, 163] on p "You have Tier 4 access via AppSumo" at bounding box center [312, 162] width 156 height 9
click at [300, 160] on p "You have Tier 4 access via AppSumo" at bounding box center [312, 162] width 156 height 9
click at [373, 141] on p "Tier 4" at bounding box center [376, 140] width 37 height 14
click at [269, 137] on span "Subscription Tier" at bounding box center [282, 139] width 55 height 10
click at [294, 96] on span "[PERSON_NAME]" at bounding box center [323, 96] width 149 height 10
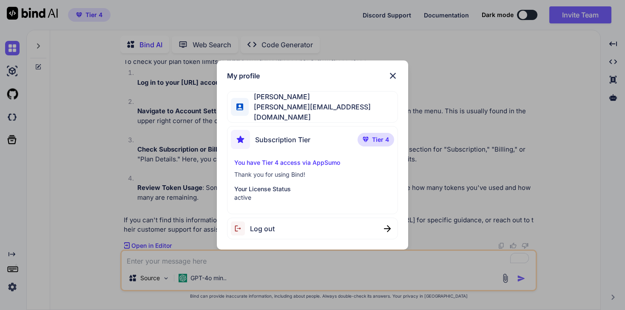
click at [346, 136] on div "Subscription Tier Tier 4" at bounding box center [312, 141] width 163 height 23
click at [369, 141] on p "Tier 4" at bounding box center [376, 140] width 37 height 14
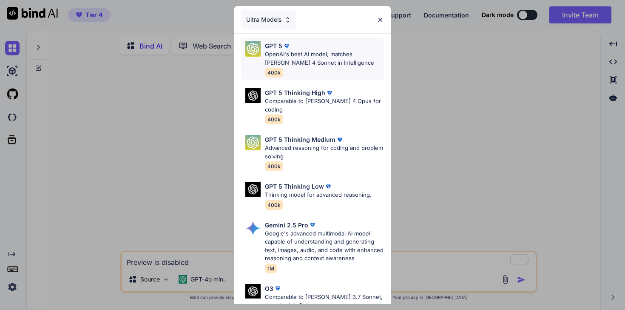
click at [313, 62] on p "OpenAI's best AI model, matches [PERSON_NAME] 4 Sonnet in Intelligence" at bounding box center [324, 58] width 119 height 17
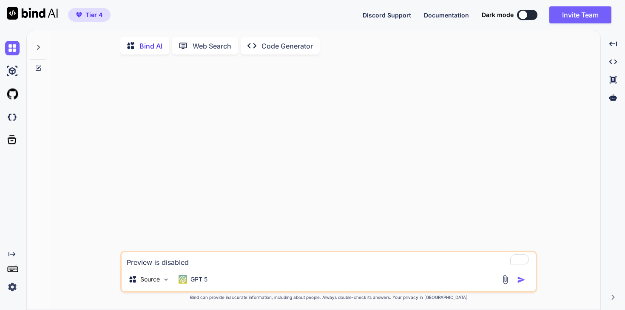
click at [41, 47] on icon at bounding box center [38, 47] width 7 height 7
type textarea "x"
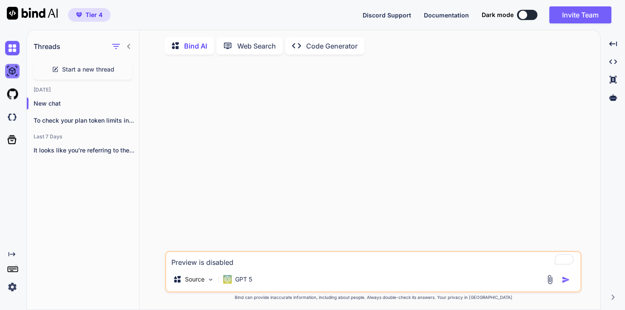
click at [11, 71] on img at bounding box center [12, 71] width 14 height 14
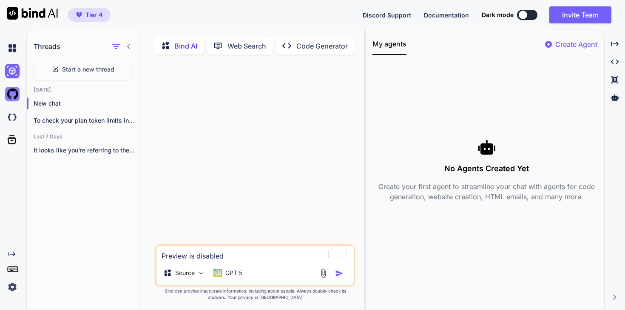
click at [12, 94] on img at bounding box center [12, 94] width 14 height 14
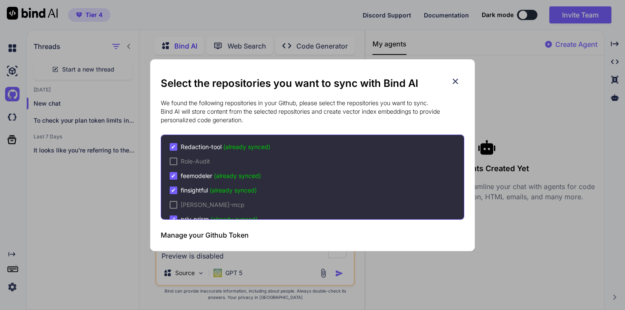
scroll to position [27, 0]
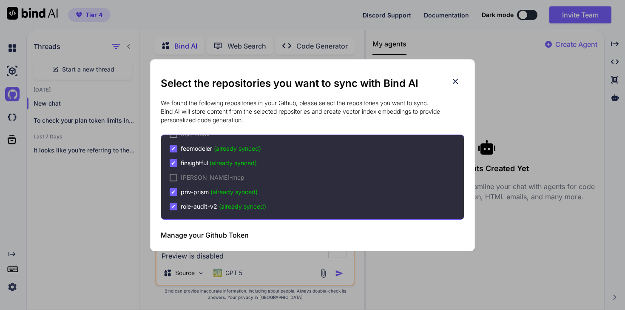
click at [464, 99] on p "We found the following repositories in your Github, please select the repositor…" at bounding box center [313, 112] width 304 height 26
click at [455, 83] on icon at bounding box center [455, 81] width 9 height 9
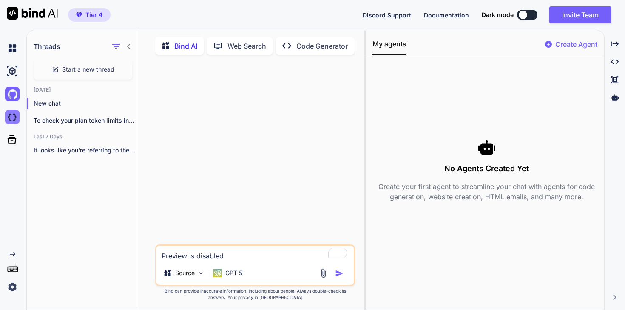
click at [12, 119] on img at bounding box center [12, 117] width 14 height 14
click at [410, 18] on button "Discord Support" at bounding box center [387, 15] width 49 height 9
click at [614, 45] on icon "Created with Pixso." at bounding box center [615, 44] width 8 height 8
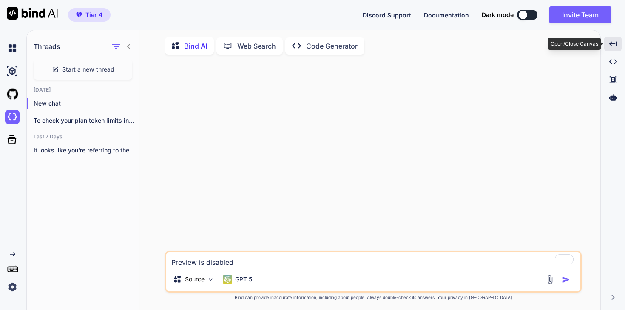
click at [614, 45] on icon "Created with Pixso." at bounding box center [614, 44] width 8 height 8
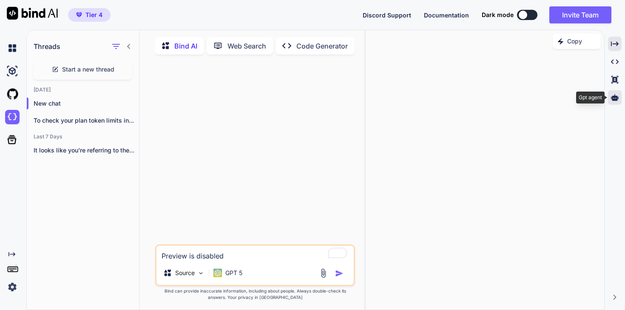
click at [615, 99] on icon at bounding box center [615, 97] width 8 height 6
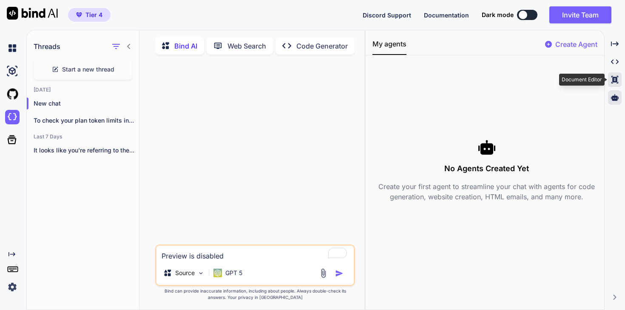
click at [619, 84] on div "Created with Pixso." at bounding box center [615, 79] width 14 height 14
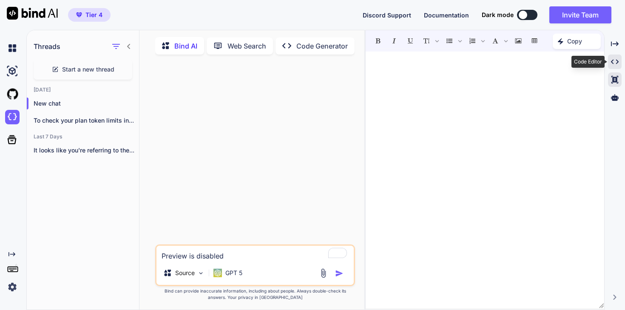
click at [616, 66] on div "Created with Pixso." at bounding box center [615, 61] width 14 height 14
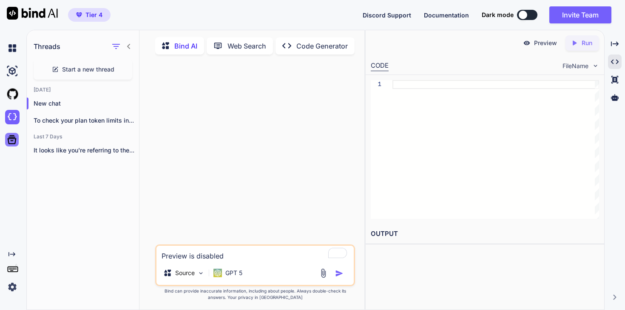
click at [9, 141] on icon at bounding box center [12, 140] width 12 height 12
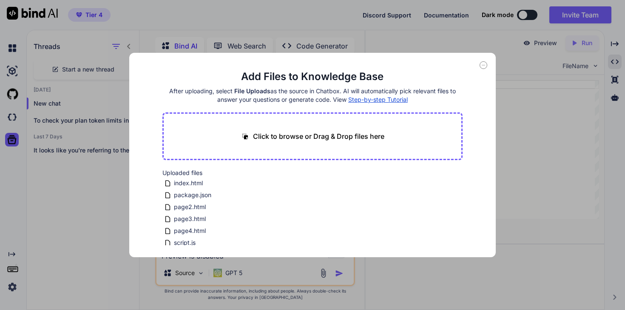
click at [7, 263] on div "Add Files to Knowledge Base After uploading, select File Uploads as the source …" at bounding box center [312, 155] width 625 height 310
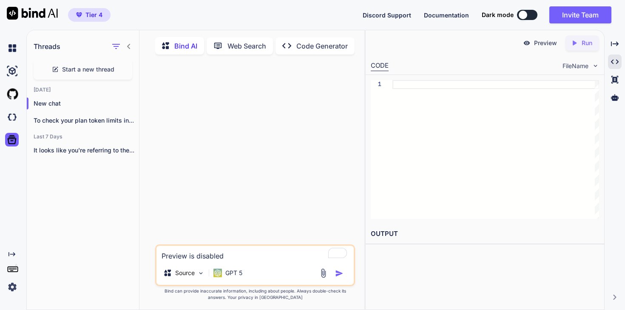
click at [14, 275] on div "Created with Pixso." at bounding box center [11, 272] width 23 height 43
click at [10, 290] on img at bounding box center [12, 287] width 14 height 14
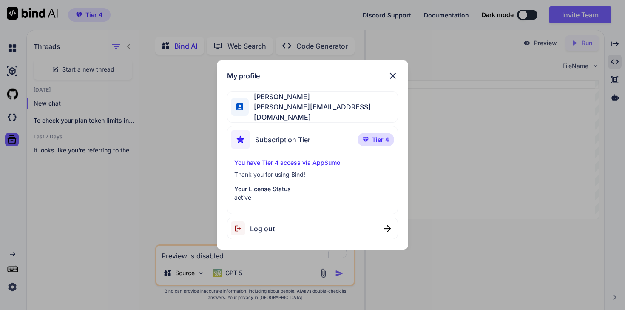
click at [397, 74] on img at bounding box center [393, 76] width 10 height 10
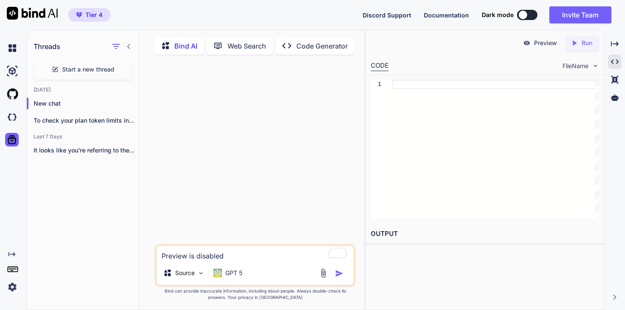
click at [1, 19] on div at bounding box center [29, 15] width 58 height 30
click at [16, 13] on img at bounding box center [32, 13] width 51 height 13
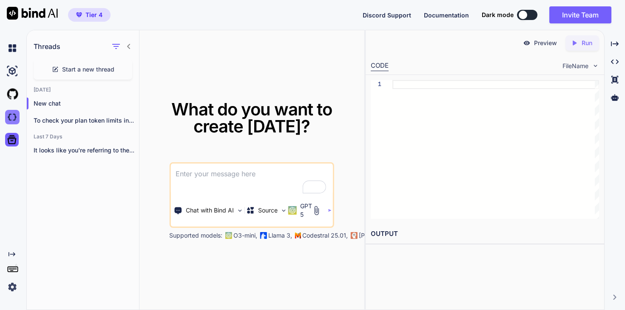
click at [7, 117] on img at bounding box center [12, 117] width 14 height 14
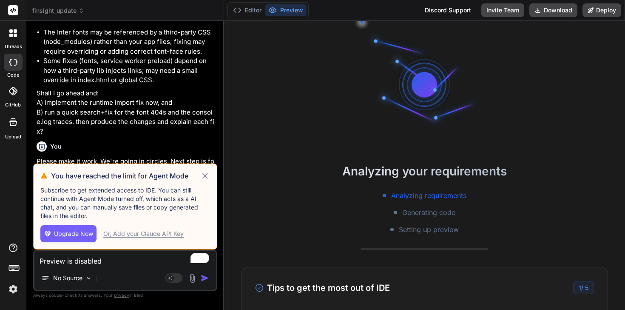
scroll to position [8, 0]
click at [140, 234] on div "Or, Add your Claude API Key" at bounding box center [143, 233] width 80 height 9
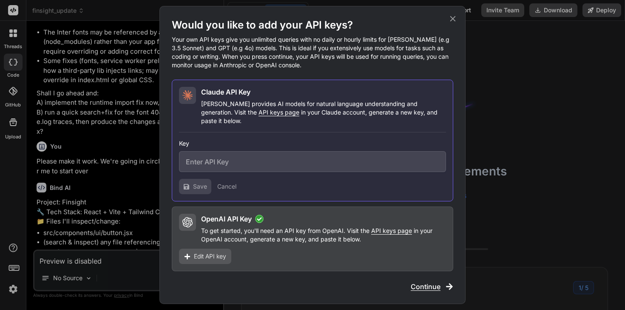
click at [223, 252] on span "Edit API key" at bounding box center [210, 256] width 32 height 9
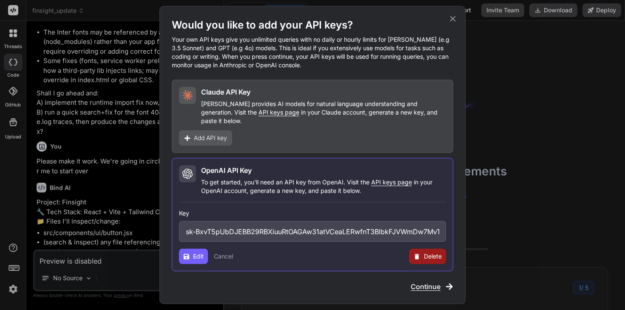
click at [221, 252] on button "Cancel" at bounding box center [223, 256] width 19 height 9
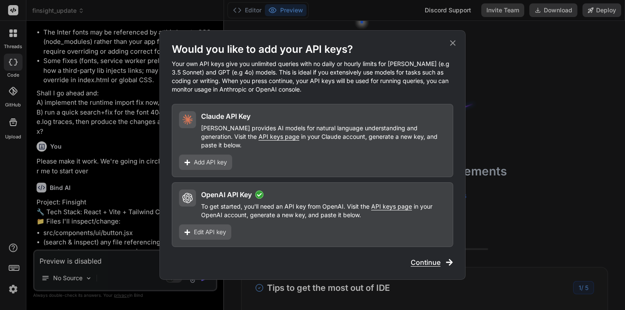
click at [429, 267] on div "Would you like to add your API keys? Your own API keys give you unlimited queri…" at bounding box center [313, 154] width 306 height 249
click at [429, 259] on span "Continue" at bounding box center [426, 262] width 30 height 10
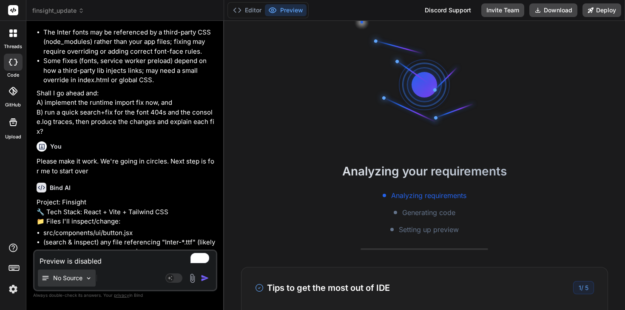
click at [78, 279] on p "No Source" at bounding box center [67, 278] width 29 height 9
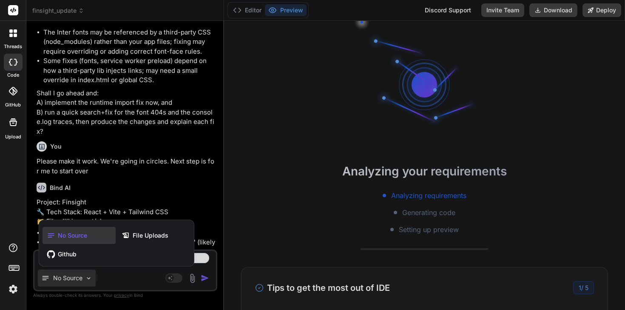
click at [139, 281] on div at bounding box center [312, 155] width 625 height 310
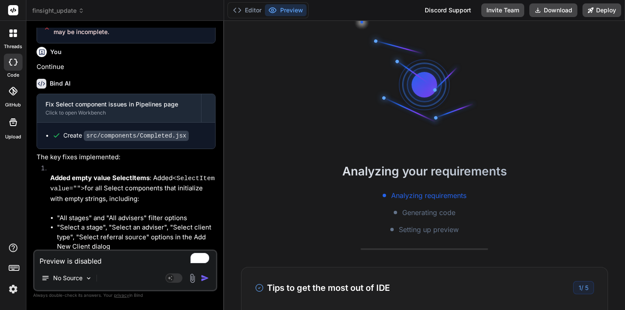
scroll to position [206, 0]
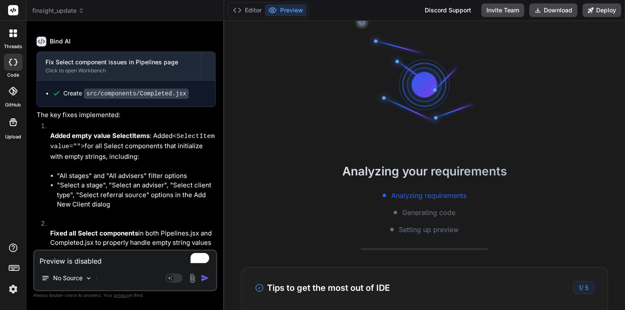
click at [73, 11] on span "finsight_update" at bounding box center [58, 10] width 52 height 9
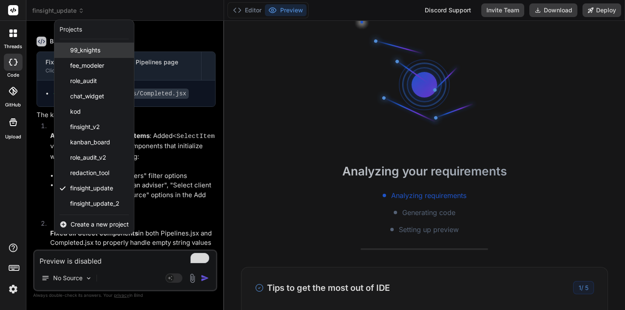
click at [98, 52] on span "99_knights" at bounding box center [85, 50] width 30 height 9
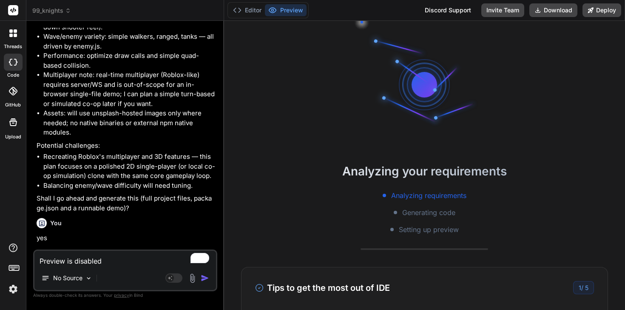
scroll to position [231, 0]
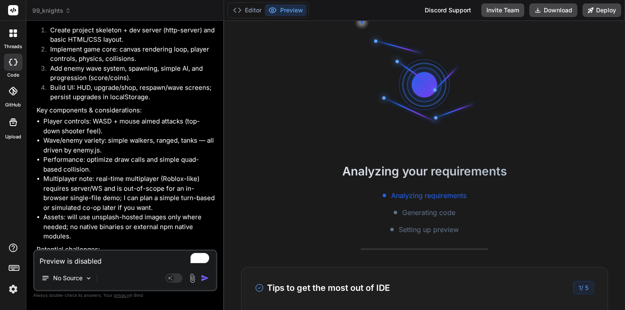
click at [74, 8] on div "99_knights" at bounding box center [125, 10] width 186 height 9
click at [59, 11] on span "99_knights" at bounding box center [51, 10] width 39 height 9
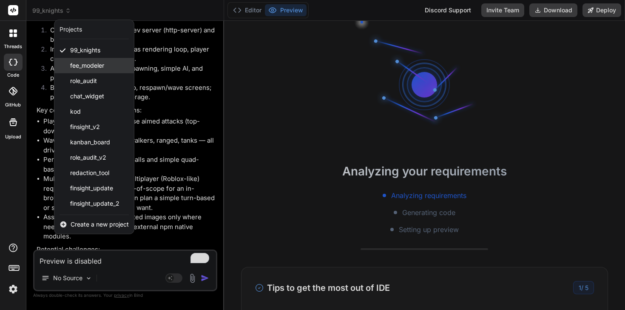
click at [113, 67] on div "fee_modeler" at bounding box center [94, 65] width 80 height 15
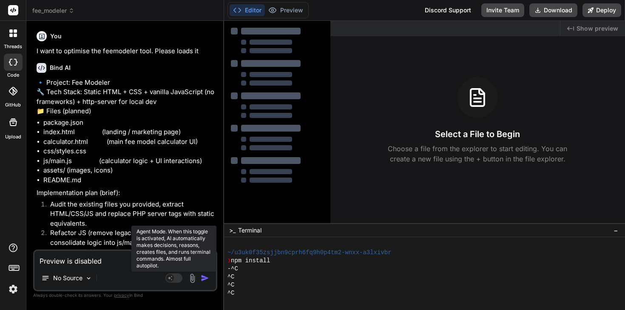
click at [176, 280] on rect at bounding box center [174, 277] width 17 height 9
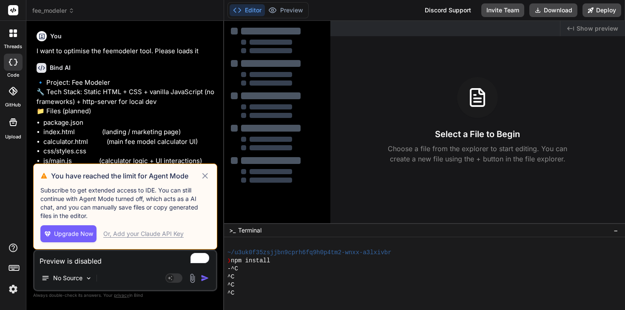
click at [203, 171] on icon at bounding box center [205, 176] width 10 height 10
type textarea "x"
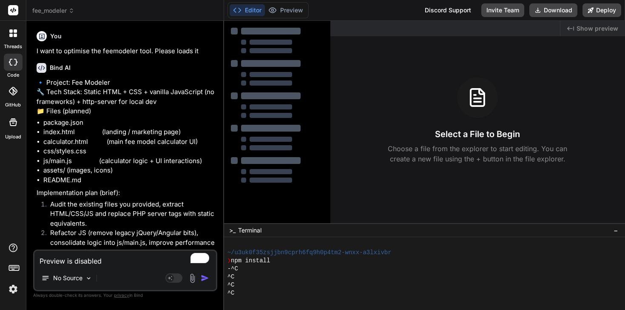
click at [62, 11] on span "fee_modeler" at bounding box center [53, 10] width 42 height 9
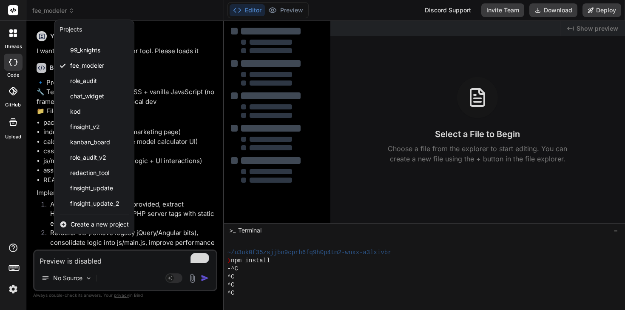
click at [93, 226] on span "Create a new project" at bounding box center [100, 224] width 58 height 9
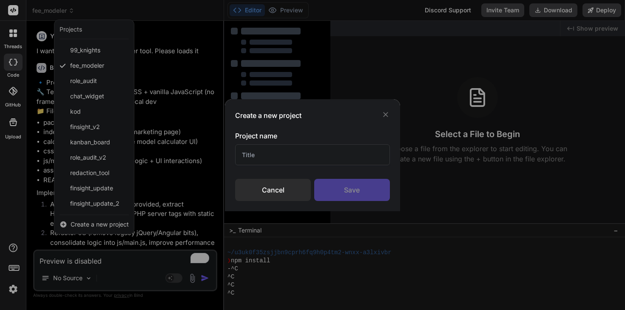
click at [281, 165] on div "Project name Cancel Save" at bounding box center [312, 166] width 155 height 70
click at [279, 157] on input "text" at bounding box center [312, 154] width 155 height 21
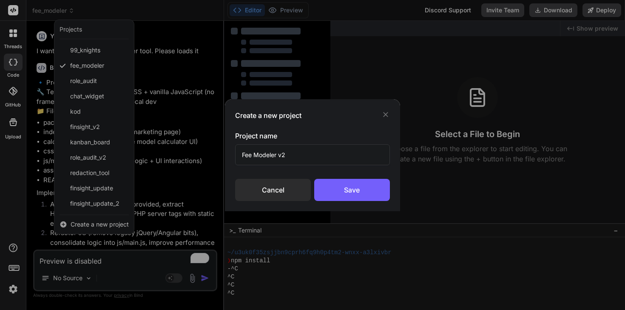
type input "Fee Modeler v2"
click at [367, 189] on div "Save" at bounding box center [352, 190] width 76 height 22
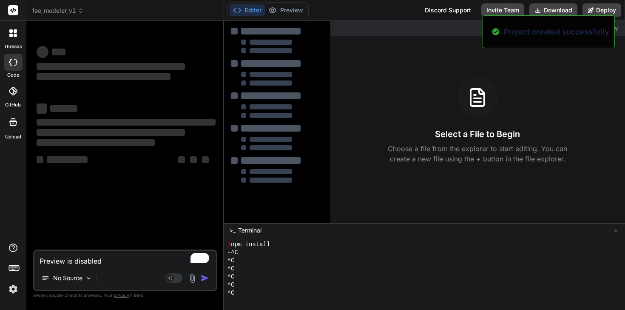
scroll to position [162, 0]
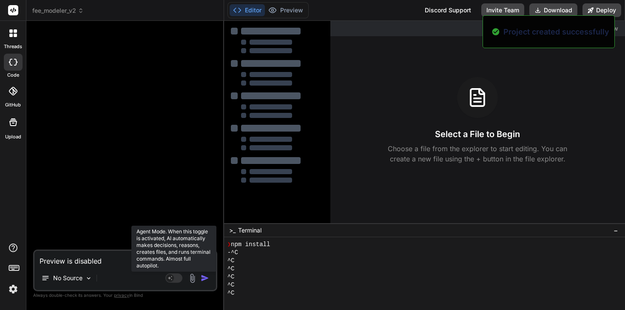
click at [177, 279] on rect at bounding box center [174, 277] width 17 height 9
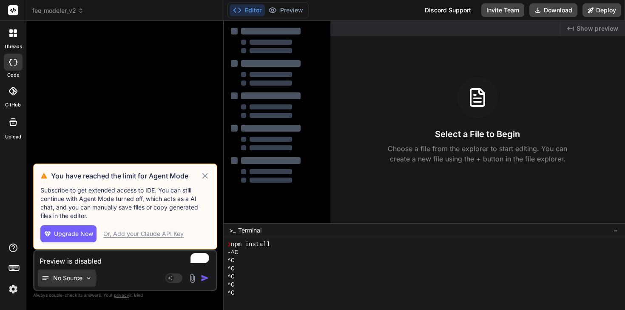
click at [85, 279] on div "No Source" at bounding box center [67, 277] width 58 height 17
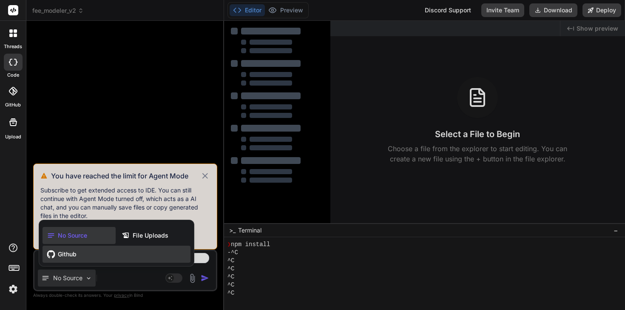
click at [84, 256] on div "Github" at bounding box center [117, 254] width 148 height 17
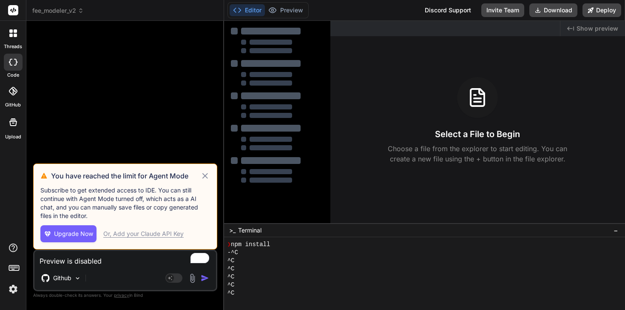
click at [207, 175] on icon at bounding box center [205, 176] width 10 height 10
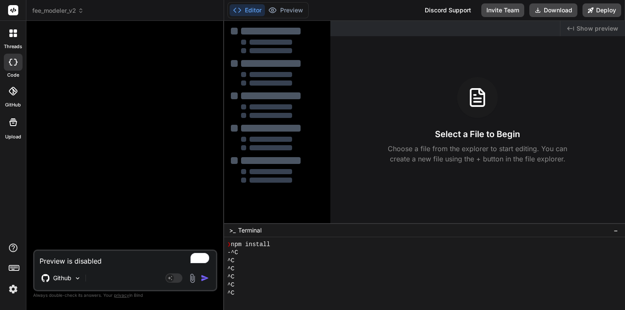
click at [191, 282] on img at bounding box center [193, 278] width 10 height 10
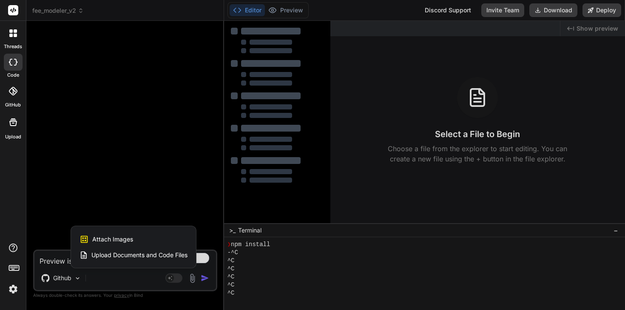
click at [160, 255] on span "Upload Documents and Code Files" at bounding box center [139, 255] width 96 height 9
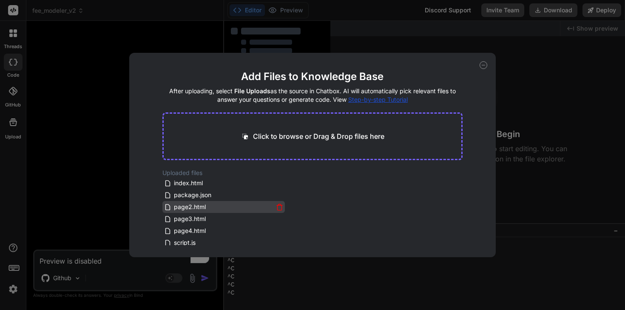
scroll to position [51, 0]
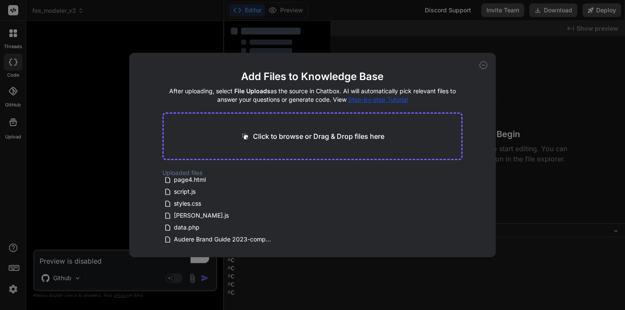
click at [484, 64] on icon at bounding box center [484, 65] width 8 height 8
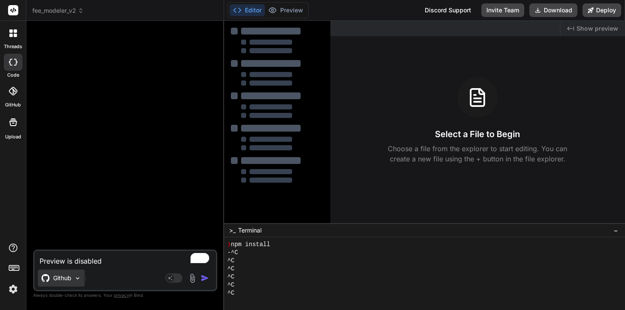
click at [75, 279] on img at bounding box center [77, 277] width 7 height 7
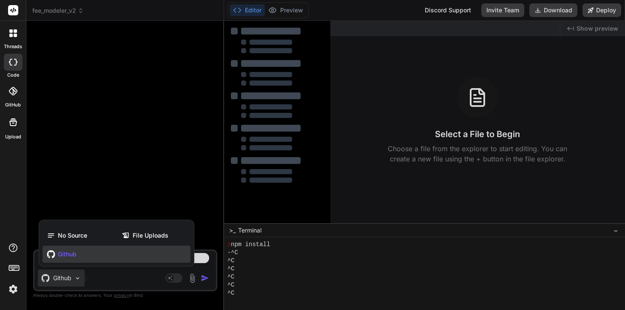
click at [83, 280] on div at bounding box center [312, 155] width 625 height 310
type textarea "x"
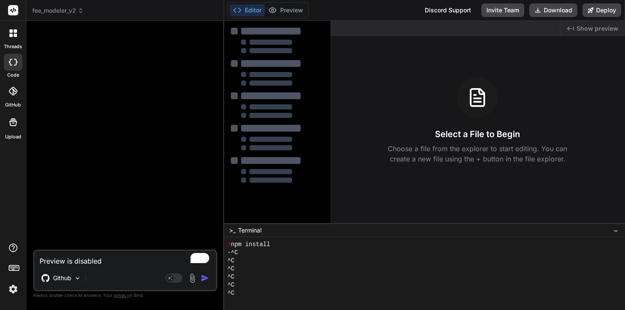
click at [121, 276] on div "Github" at bounding box center [125, 279] width 182 height 20
click at [108, 260] on textarea "Preview is disabled" at bounding box center [125, 258] width 182 height 15
drag, startPoint x: 115, startPoint y: 260, endPoint x: 14, endPoint y: 260, distance: 100.8
click at [14, 260] on div "threads code GitHub Upload fee_modeler_v2 Created with Pixso. Bind AI Web Searc…" at bounding box center [312, 155] width 625 height 310
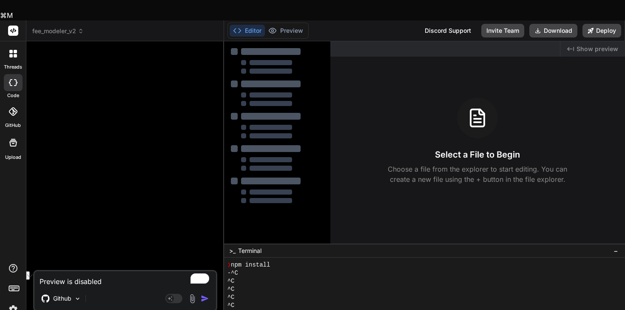
type textarea "S"
type textarea "x"
type textarea "Sh"
type textarea "x"
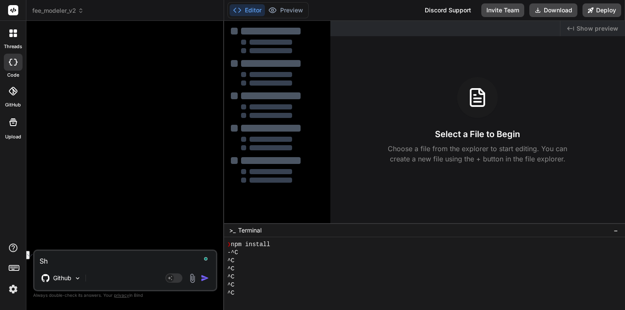
type textarea "Sho"
type textarea "x"
type textarea "Sho"
type textarea "x"
type textarea "Sho"
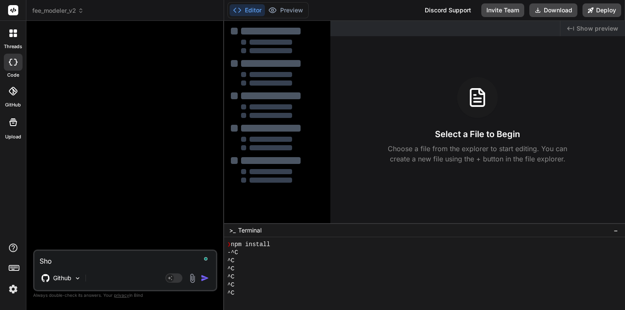
type textarea "x"
type textarea "Show"
type textarea "x"
type textarea "Sho"
type textarea "x"
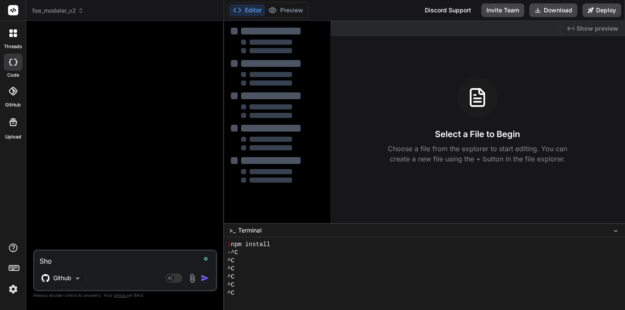
type textarea "Sh"
type textarea "x"
type textarea "S"
type textarea "x"
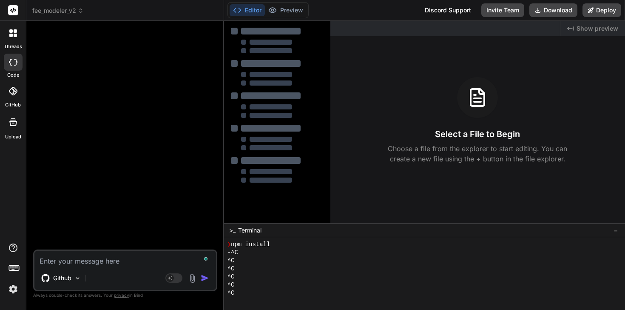
type textarea "W"
type textarea "x"
type textarea "Wah"
type textarea "x"
type textarea "Waht"
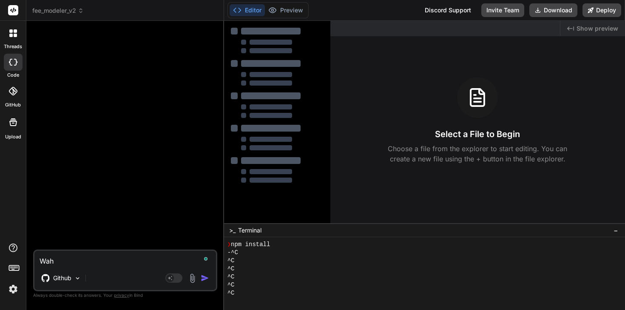
type textarea "x"
type textarea "Waht'"
type textarea "x"
type textarea "Waht's"
type textarea "x"
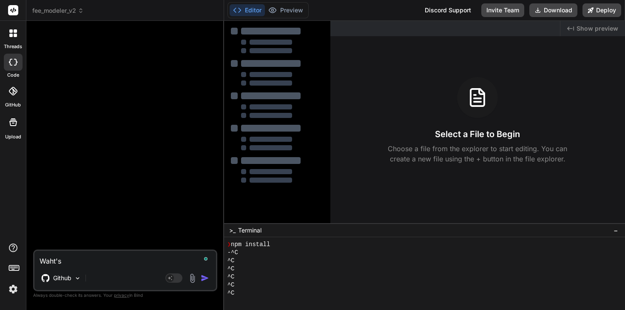
type textarea "Waht'sn"
type textarea "x"
type textarea "Waht'sni"
type textarea "x"
type textarea "Waht'snin"
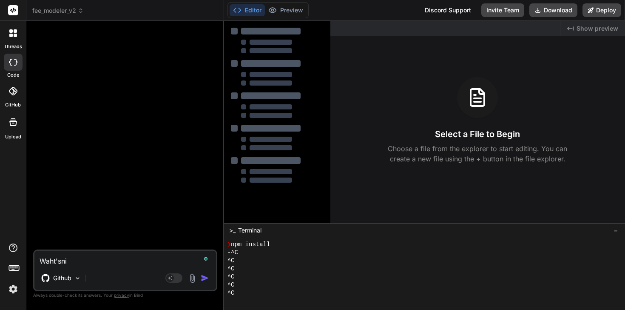
type textarea "x"
type textarea "Waht'sni"
type textarea "x"
type textarea "Waht'sn"
type textarea "x"
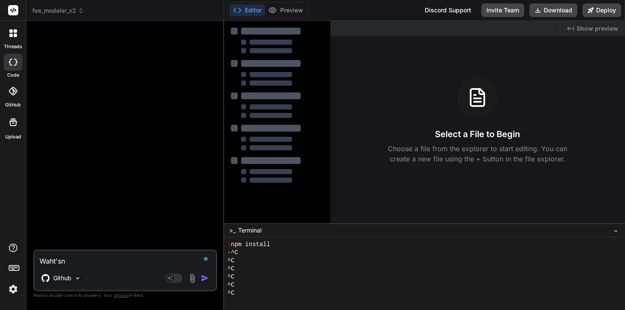
type textarea "Waht's"
type textarea "x"
type textarea "Waht'"
type textarea "x"
type textarea "Waht"
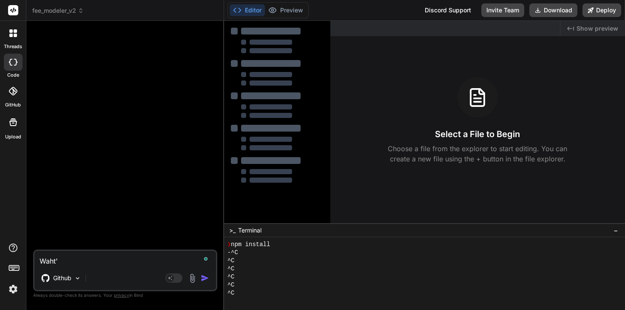
type textarea "x"
type textarea "Wah"
type textarea "x"
type textarea "Wa"
type textarea "x"
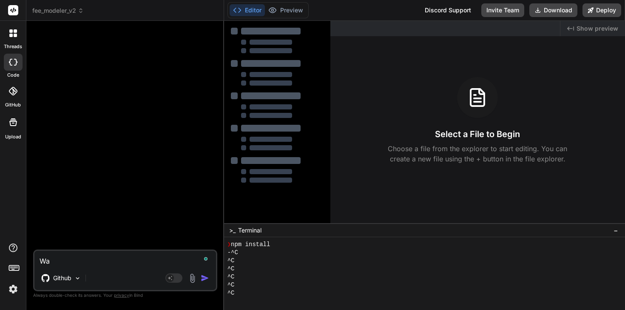
type textarea "W"
type textarea "x"
type textarea "S"
type textarea "x"
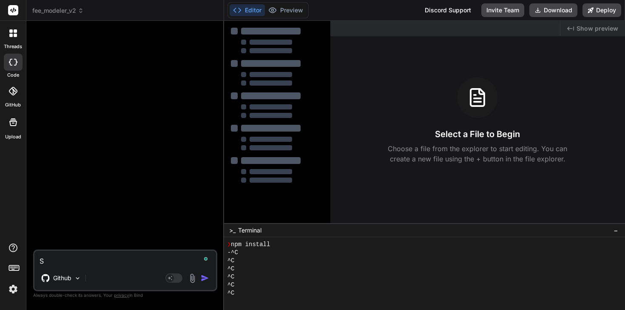
type textarea "Sh"
type textarea "x"
type textarea "S"
type textarea "x"
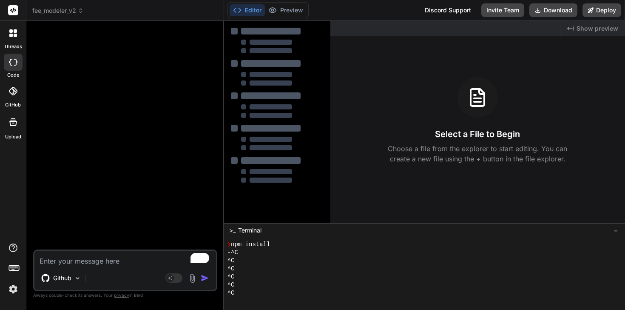
type textarea "L"
type textarea "x"
type textarea "Lo"
type textarea "x"
type textarea "Loa"
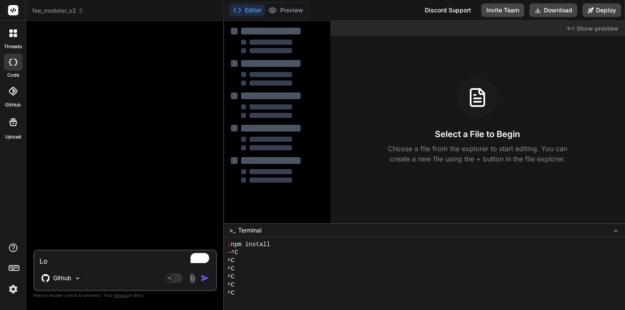
type textarea "x"
type textarea "Load"
type textarea "x"
type textarea "Load"
type textarea "x"
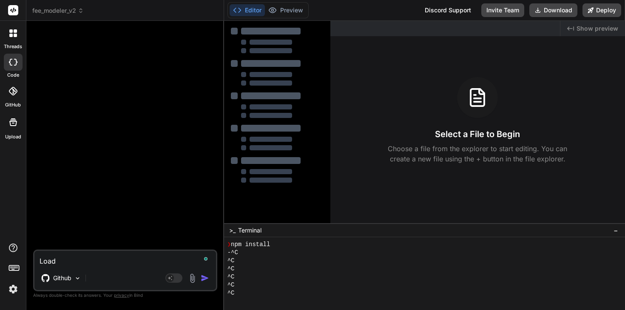
type textarea "Load t"
type textarea "x"
type textarea "Load th"
type textarea "x"
type textarea "Load the"
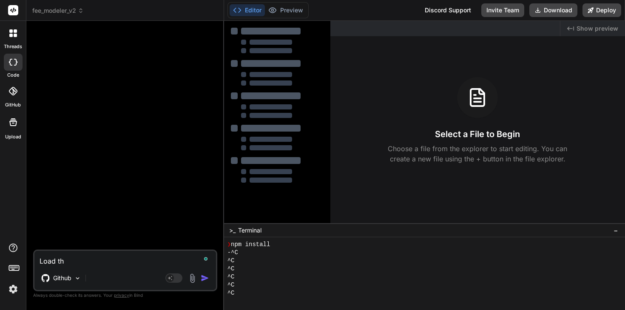
type textarea "x"
type textarea "Load the"
type textarea "x"
type textarea "Load the f"
type textarea "x"
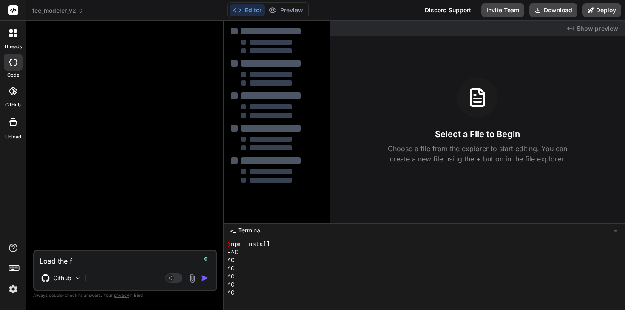
type textarea "Load the fe"
type textarea "x"
type textarea "Load the fee"
type textarea "x"
type textarea "Load the feem"
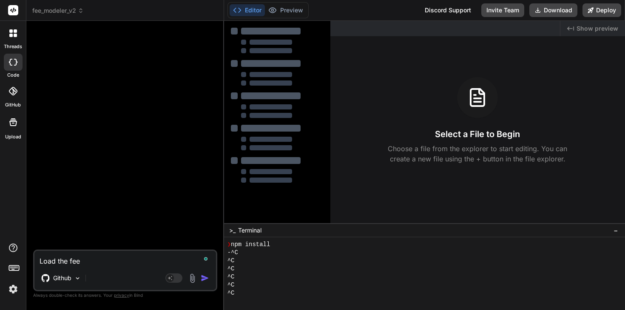
type textarea "x"
type textarea "Load the feemo"
type textarea "x"
type textarea "Load the feemoe"
type textarea "x"
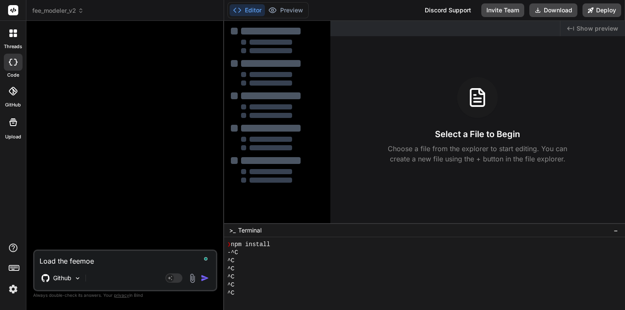
type textarea "Load the feemo"
type textarea "x"
type textarea "Load the feemod"
type textarea "x"
type textarea "Load the feemo"
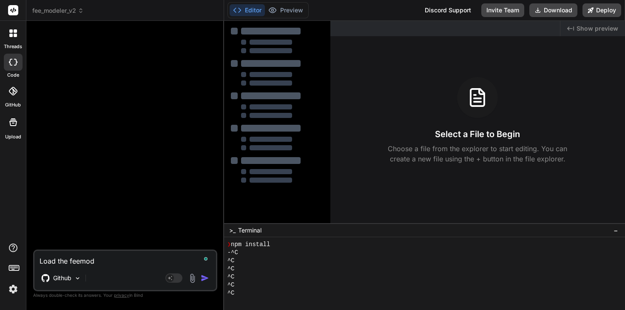
type textarea "x"
type textarea "Load the feemoo"
type textarea "x"
type textarea "Load the feemood"
type textarea "x"
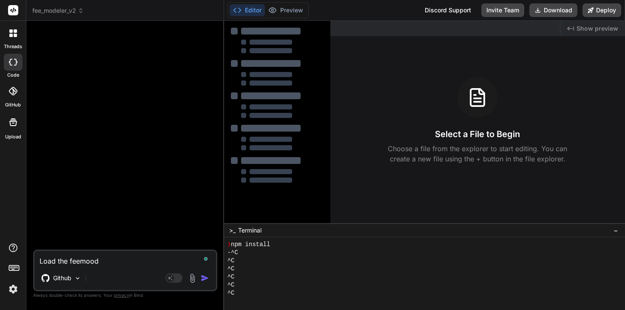
type textarea "Load the feemoo"
type textarea "x"
type textarea "Load the feemo"
type textarea "x"
type textarea "Load the feemod"
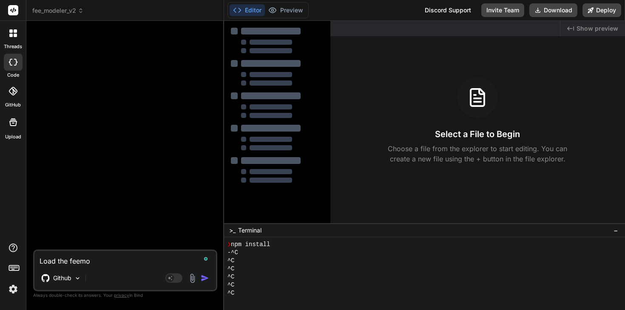
type textarea "x"
type textarea "Load the feemode"
type textarea "x"
type textarea "Load the feemodel"
type textarea "x"
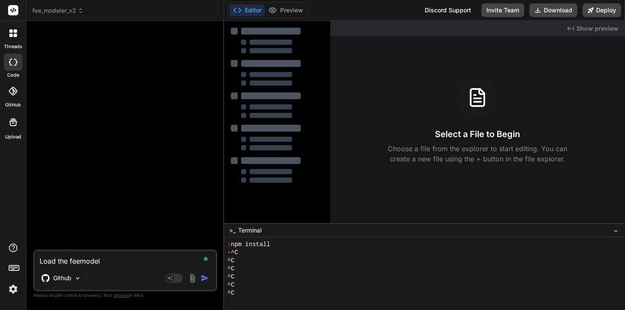
type textarea "Load the feemodele"
type textarea "x"
type textarea "Load the feemodeler"
type textarea "x"
type textarea "Load the feemodeler"
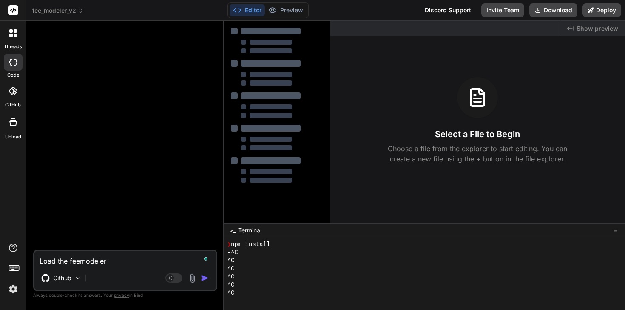
type textarea "x"
type textarea "Load the feemodeler f"
type textarea "x"
type textarea "Load the feemodeler fi"
type textarea "x"
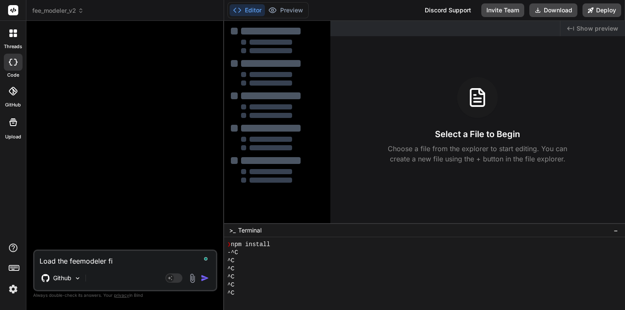
type textarea "Load the feemodeler fil"
type textarea "x"
type textarea "Load the feemodeler file"
type textarea "x"
type textarea "Load the feemodeler files"
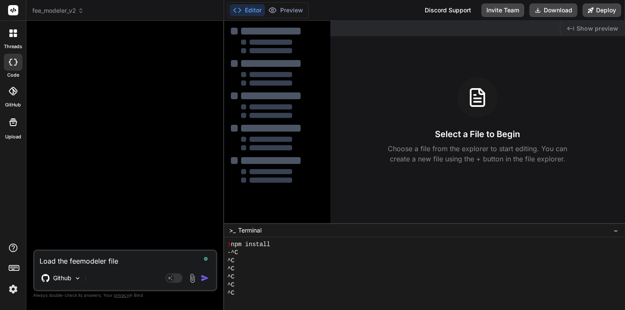
type textarea "x"
type textarea "Load the feemodeler files"
type textarea "x"
type textarea "Load the feemodeler files g"
type textarea "x"
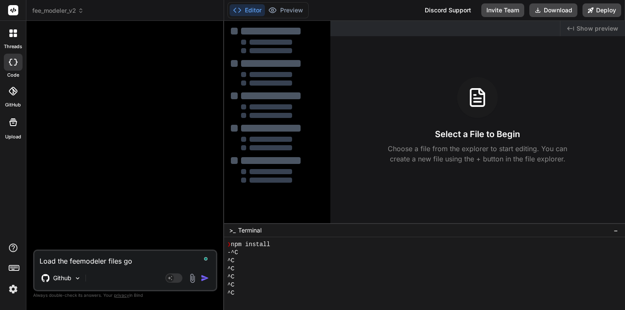
type textarea "Load the feemodeler files gor"
type textarea "x"
type textarea "Load the feemodeler files gorm"
type textarea "x"
type textarea "Load the feemodeler files gorm"
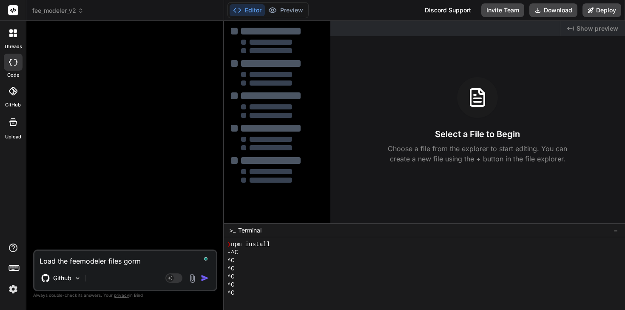
type textarea "x"
type textarea "Load the feemodeler files gorm"
type textarea "x"
type textarea "Load the feemodeler files gor"
type textarea "x"
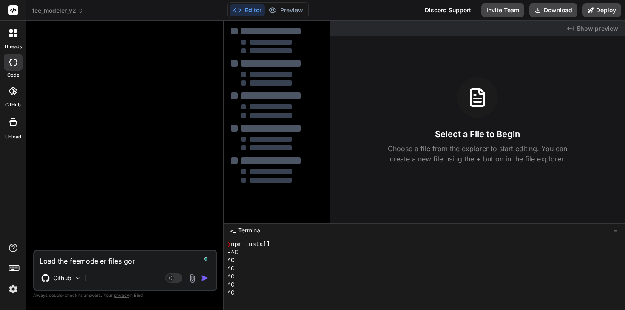
type textarea "Load the feemodeler files go"
type textarea "x"
type textarea "Load the feemodeler files g"
type textarea "x"
type textarea "Load the feemodeler files"
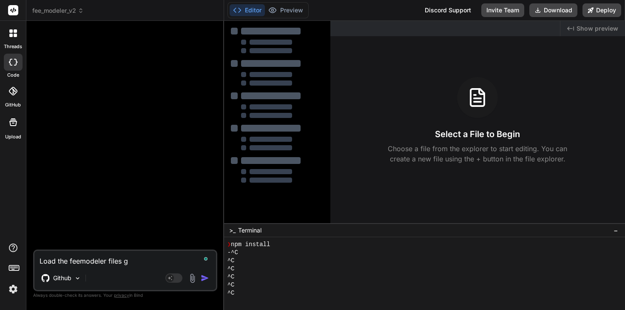
type textarea "x"
type textarea "Load the feemodeler files f"
type textarea "x"
type textarea "Load the feemodeler files fr"
type textarea "x"
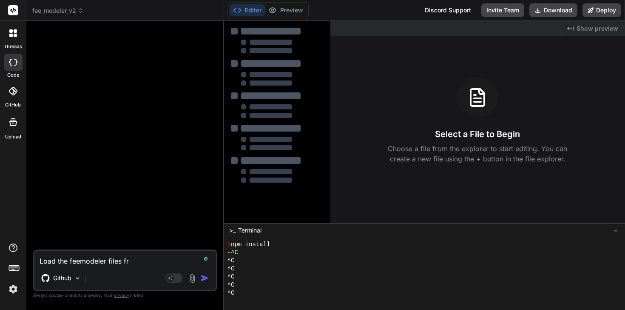
type textarea "Load the feemodeler files fro"
type textarea "x"
type textarea "Load the feemodeler files from"
type textarea "x"
type textarea "Load the feemodeler files from"
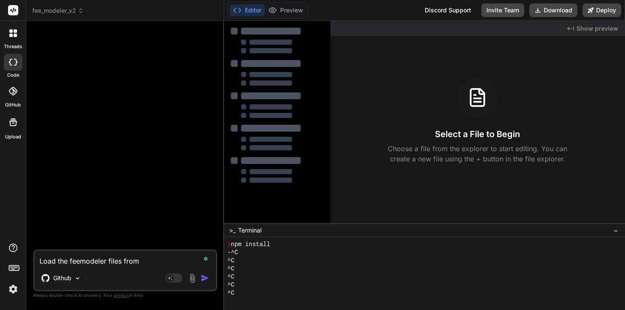
type textarea "x"
type textarea "Load the feemodeler files from m"
type textarea "x"
type textarea "Load the feemodeler files from my"
type textarea "x"
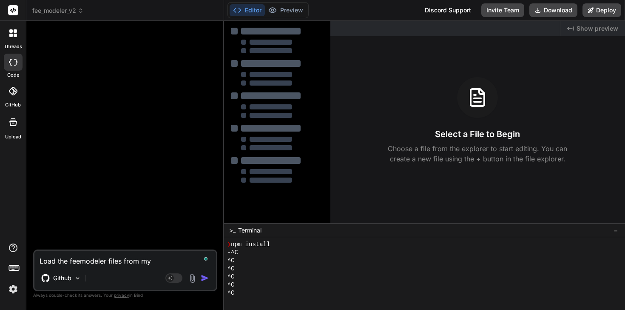
type textarea "Load the feemodeler files from my"
type textarea "x"
type textarea "Load the feemodeler files from my G"
type textarea "x"
type textarea "Load the feemodeler files from my Gi"
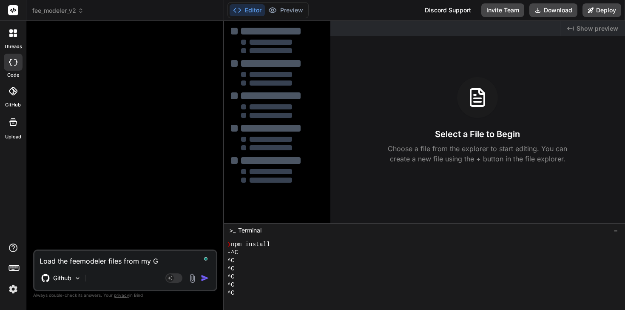
type textarea "x"
type textarea "Load the feemodeler files from my Git"
type textarea "x"
type textarea "Load the feemodeler files from my Gith"
type textarea "x"
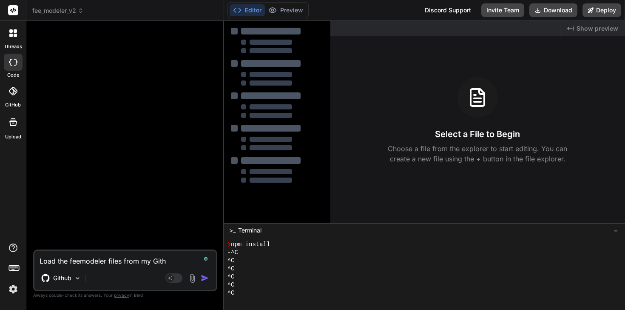
type textarea "Load the feemodeler files from my Githu"
type textarea "x"
type textarea "Load the feemodeler files from my Github"
type textarea "x"
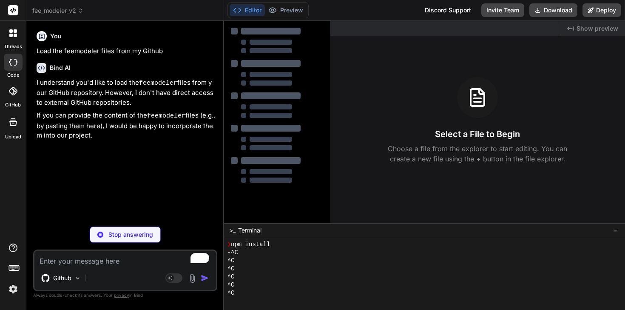
type textarea "x"
type textarea "A"
type textarea "x"
type textarea "Ar"
type textarea "x"
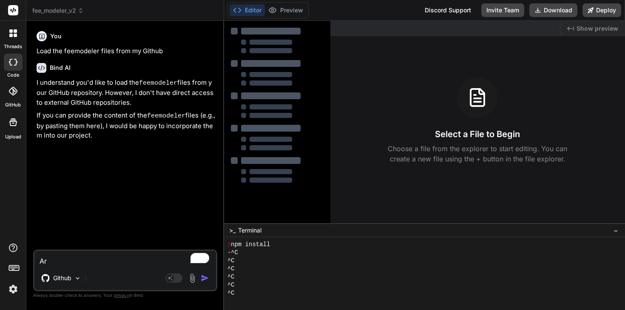
type textarea "Are"
type textarea "x"
type textarea "Aren"
type textarea "x"
type textarea "Aren'"
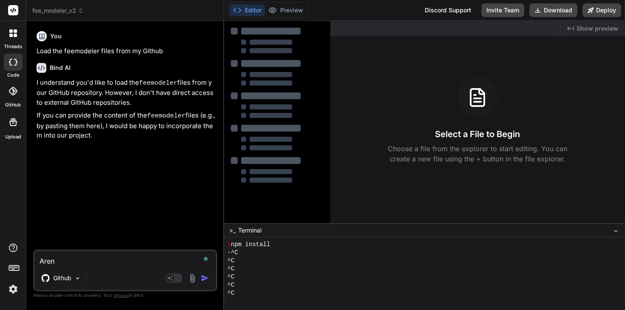
type textarea "x"
type textarea "Aren't"
type textarea "x"
type textarea "Aren't"
type textarea "x"
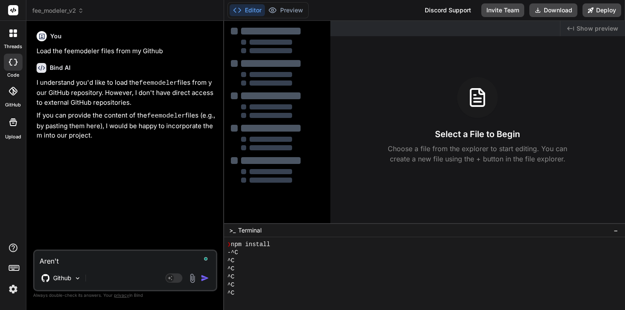
type textarea "Aren't y"
type textarea "x"
type textarea "Aren't yo"
type textarea "x"
type textarea "Aren't you"
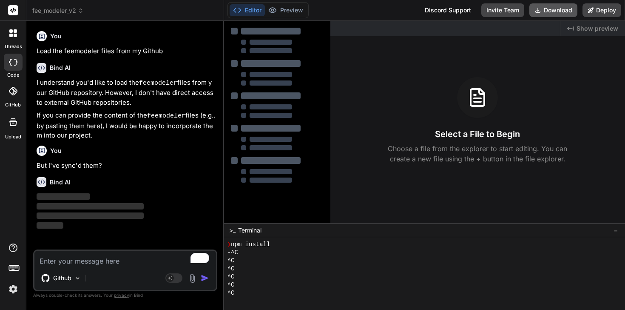
click at [560, 10] on button "Download" at bounding box center [554, 10] width 48 height 14
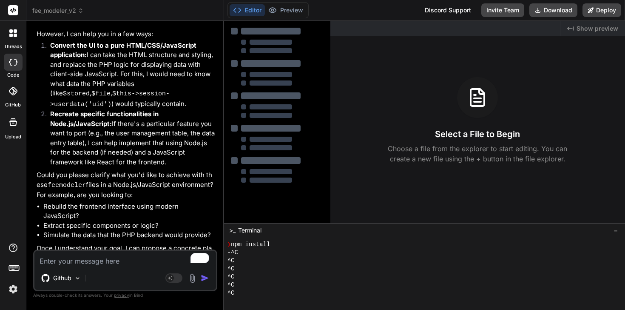
scroll to position [245, 0]
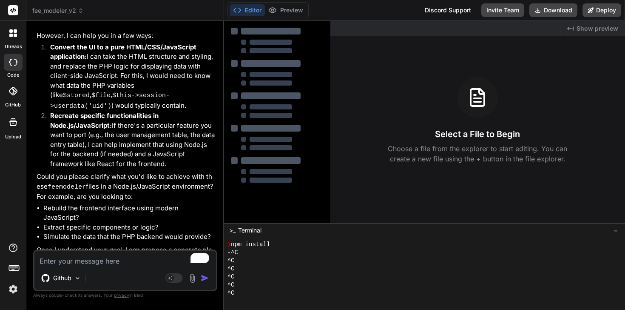
click at [86, 270] on div "Github" at bounding box center [125, 279] width 182 height 20
click at [85, 264] on textarea "To enrich screen reader interactions, please activate Accessibility in Grammarl…" at bounding box center [125, 258] width 182 height 15
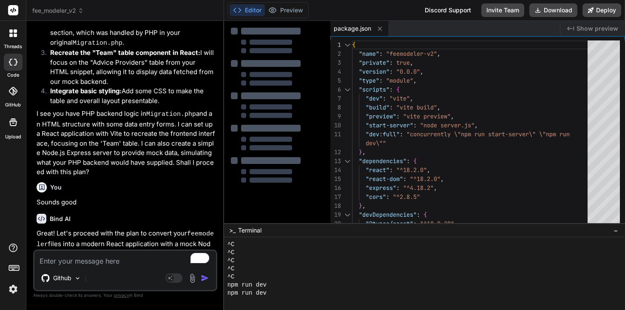
scroll to position [1028, 0]
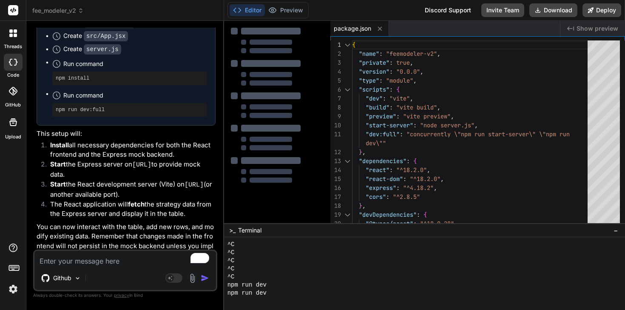
click at [113, 260] on textarea "To enrich screen reader interactions, please activate Accessibility in Grammarl…" at bounding box center [125, 258] width 182 height 15
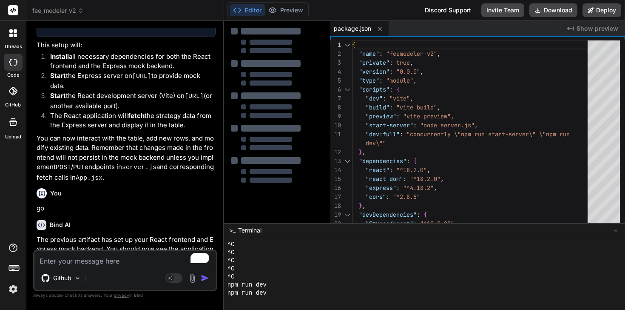
scroll to position [1188, 0]
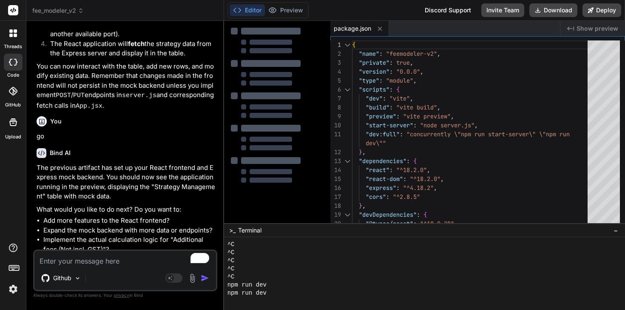
click at [99, 268] on div "Github Agent Mode. When this toggle is activated, AI automatically makes decisi…" at bounding box center [125, 270] width 184 height 42
click at [96, 260] on textarea "To enrich screen reader interactions, please activate Accessibility in Grammarl…" at bounding box center [125, 258] width 182 height 15
click at [163, 257] on textarea "No Preview displaying. its says it's" at bounding box center [125, 258] width 182 height 15
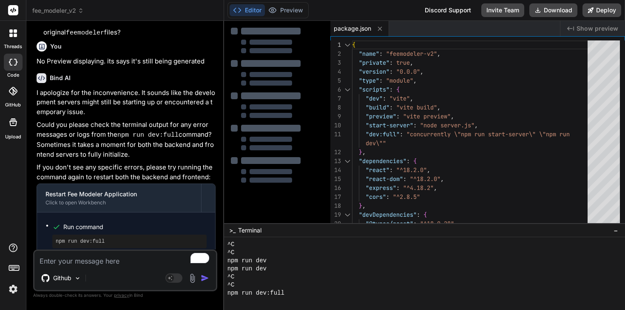
scroll to position [1440, 0]
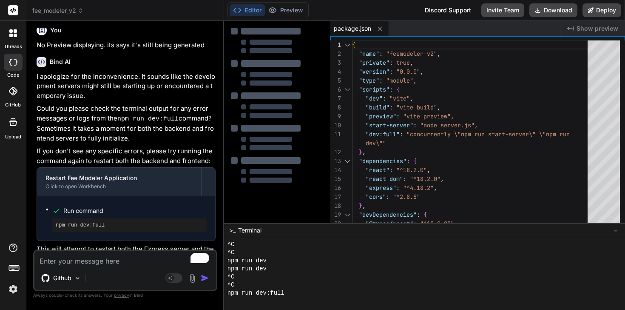
click at [85, 263] on textarea "To enrich screen reader interactions, please activate Accessibility in Grammarl…" at bounding box center [125, 258] width 182 height 15
click at [64, 5] on header "fee_modeler_v2 Created with Pixso." at bounding box center [125, 10] width 198 height 21
click at [64, 11] on span "fee_modeler_v2" at bounding box center [57, 10] width 51 height 9
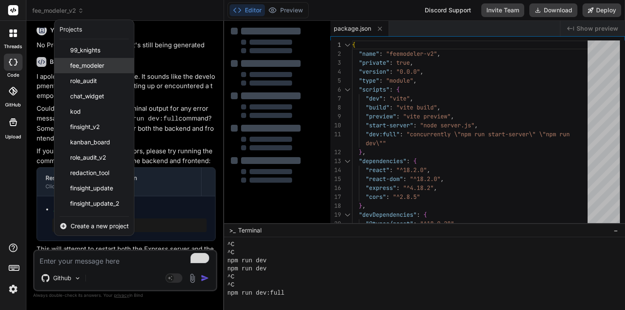
click at [93, 70] on div "fee_modeler" at bounding box center [94, 65] width 80 height 15
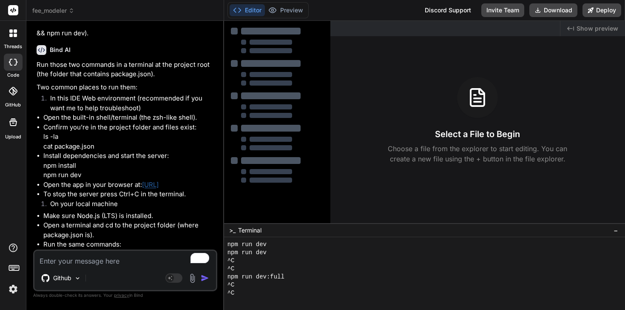
scroll to position [1111, 0]
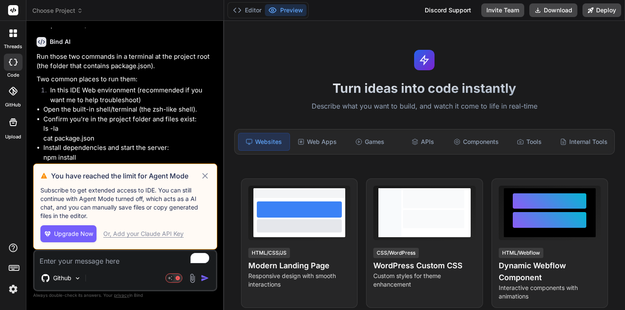
click at [207, 174] on icon at bounding box center [205, 176] width 10 height 10
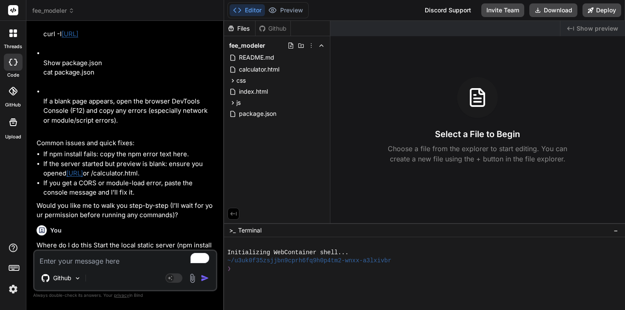
scroll to position [1298, 0]
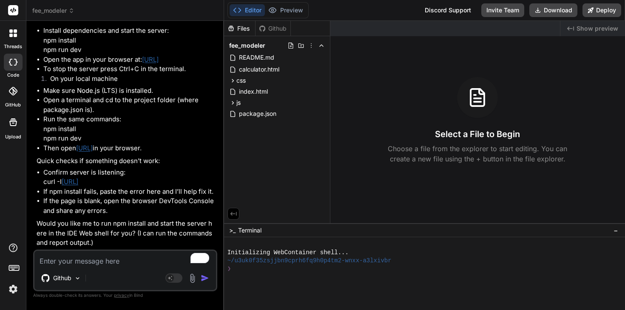
click at [66, 12] on span "fee_modeler" at bounding box center [53, 10] width 42 height 9
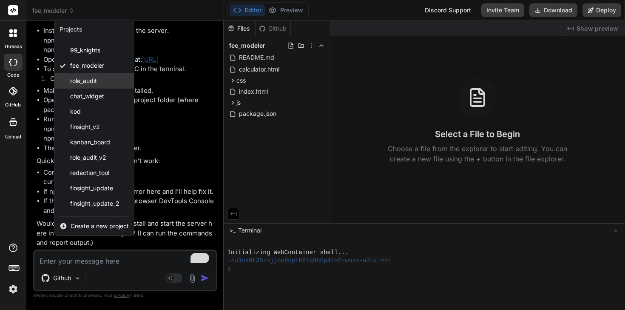
click at [89, 82] on span "role_audit" at bounding box center [83, 81] width 27 height 9
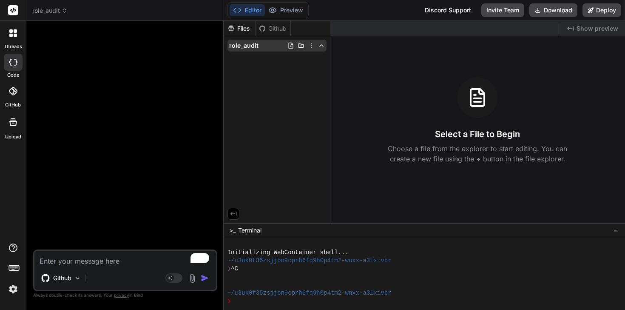
click at [248, 49] on span "role_audit" at bounding box center [243, 45] width 29 height 9
click at [58, 8] on span "role_audit" at bounding box center [49, 10] width 35 height 9
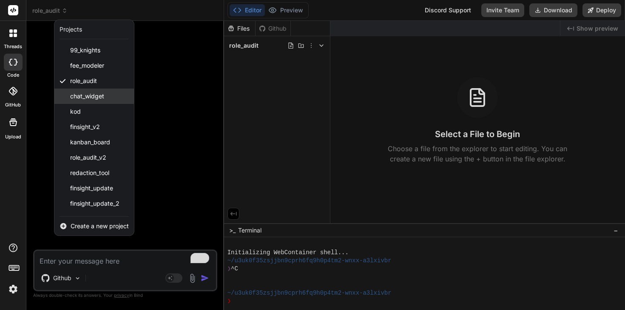
click at [91, 96] on span "chat_widget" at bounding box center [87, 96] width 34 height 9
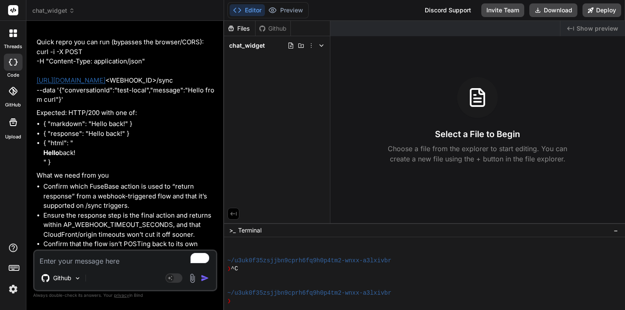
scroll to position [4131, 0]
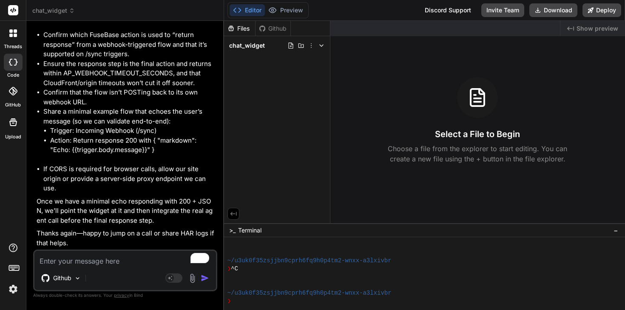
click at [47, 9] on span "chat_widget" at bounding box center [53, 10] width 43 height 9
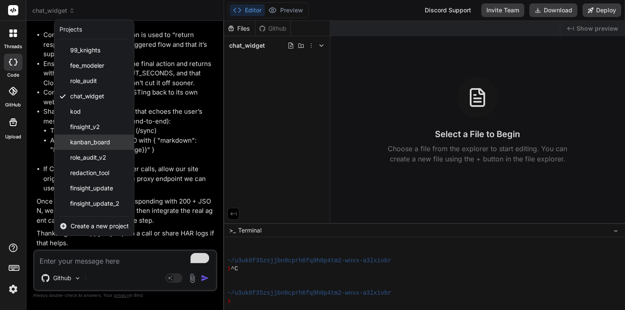
click at [84, 141] on span "kanban_board" at bounding box center [90, 142] width 40 height 9
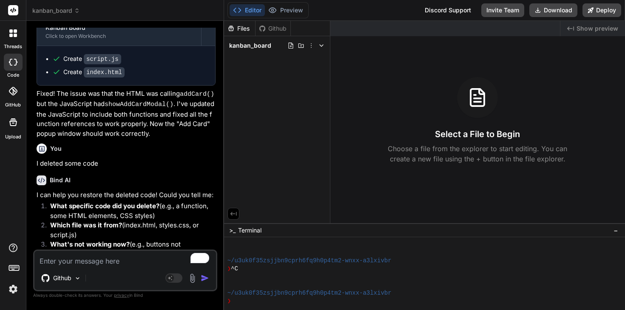
scroll to position [566, 0]
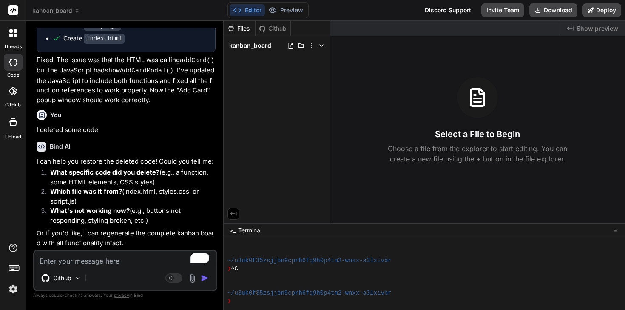
click at [16, 40] on div at bounding box center [13, 33] width 18 height 18
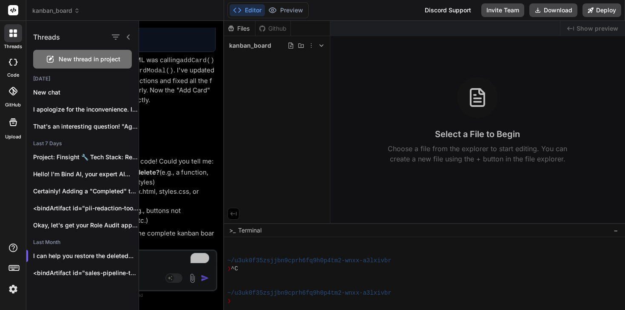
click at [14, 68] on div at bounding box center [13, 62] width 19 height 17
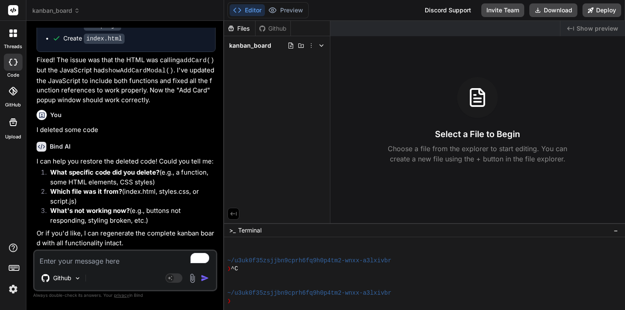
click at [75, 10] on icon at bounding box center [77, 11] width 6 height 6
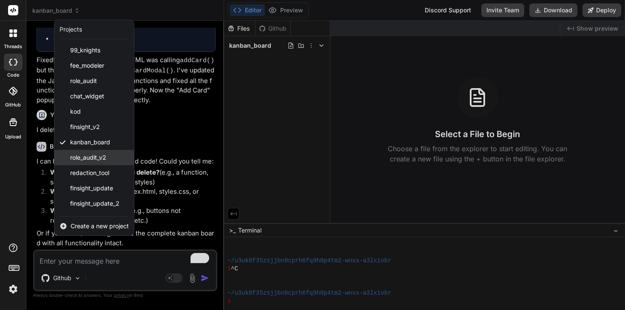
scroll to position [14, 0]
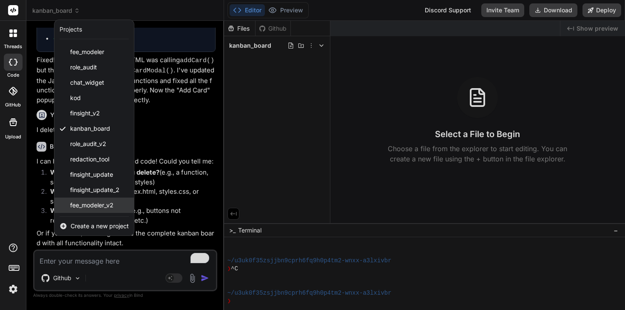
click at [111, 198] on div "fee_modeler_v2" at bounding box center [94, 204] width 80 height 15
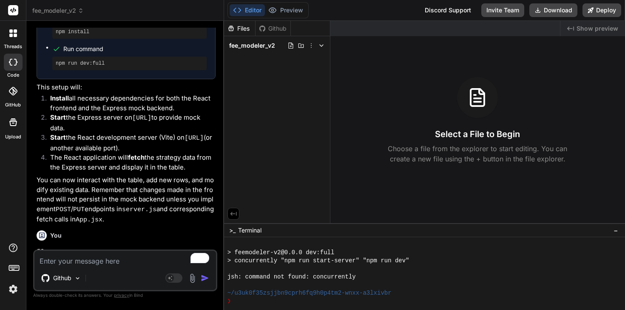
scroll to position [967, 0]
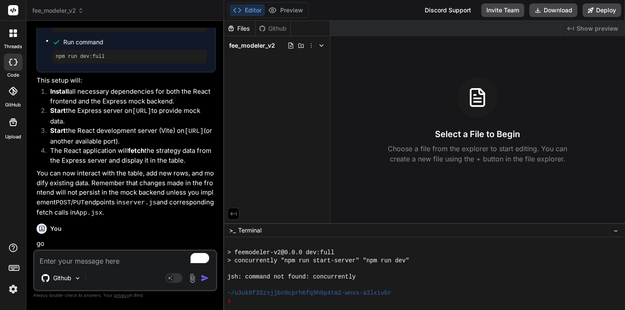
type textarea "x"
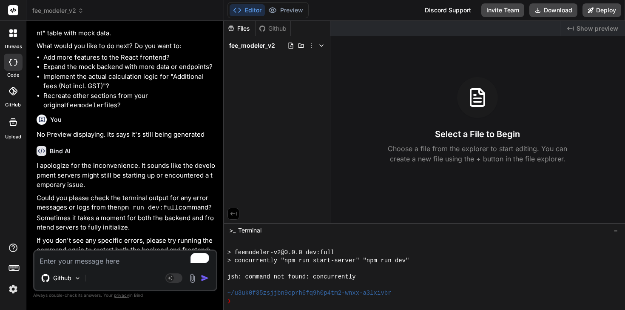
scroll to position [1328, 0]
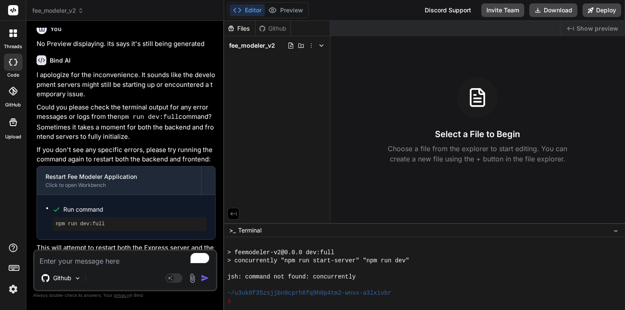
click at [278, 29] on div "Github" at bounding box center [273, 28] width 35 height 9
click at [243, 27] on div "Files" at bounding box center [239, 28] width 31 height 9
click at [115, 262] on textarea "To enrich screen reader interactions, please activate Accessibility in Grammarl…" at bounding box center [125, 258] width 182 height 15
click at [347, 283] on div at bounding box center [421, 285] width 387 height 8
click at [256, 303] on div "❯" at bounding box center [421, 301] width 387 height 8
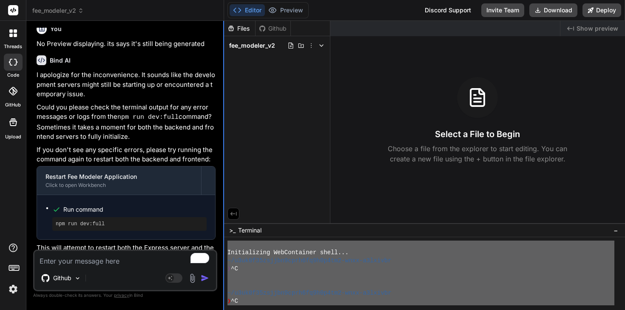
scroll to position [0, 0]
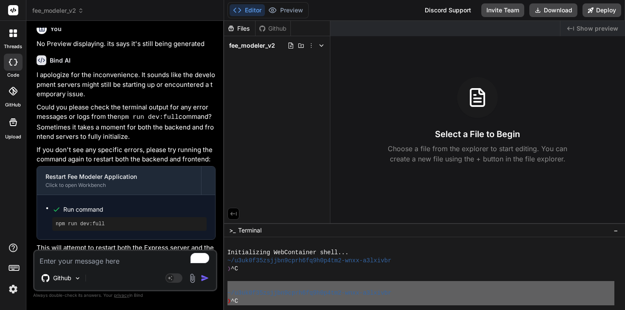
drag, startPoint x: 262, startPoint y: 303, endPoint x: 217, endPoint y: 332, distance: 53.0
click at [217, 309] on html "Manage my subscription Leave us a review Help Logout 😃 Stewart Bell 385 respons…" at bounding box center [312, 155] width 625 height 310
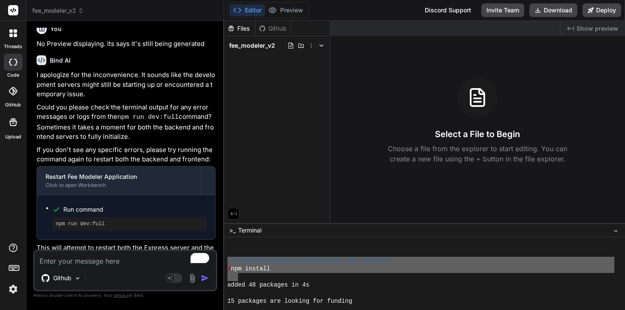
scroll to position [259, 0]
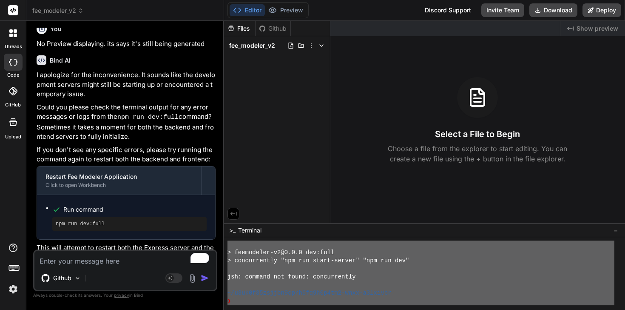
drag, startPoint x: 227, startPoint y: 260, endPoint x: 284, endPoint y: 339, distance: 97.5
click at [112, 263] on textarea "To enrich screen reader interactions, please activate Accessibility in Grammarl…" at bounding box center [125, 258] width 182 height 15
paste textarea "~/u3uk0f35zsjjbn9cprh6fq9h0p4tm2-wnxx-a3lxivbr ❯ npm install added 48 packages …"
type textarea "~/u3uk0f35zsjjbn9cprh6fq9h0p4tm2-wnxx-a3lxivbr ❯ npm install added 48 packages …"
type textarea "x"
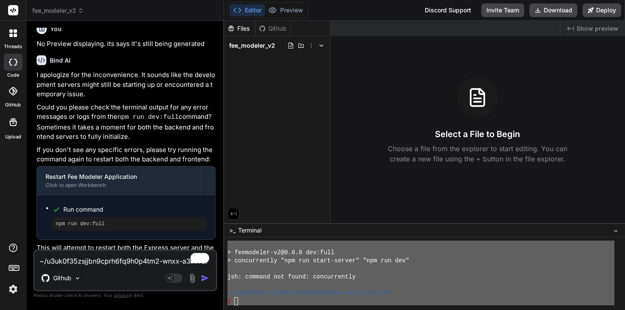
scroll to position [92, 0]
type textarea "~/u3uk0f35zsjjbn9cprh6fq9h0p4tm2-wnxx-a3lxivbr ❯ npm install added 48 packages …"
type textarea "x"
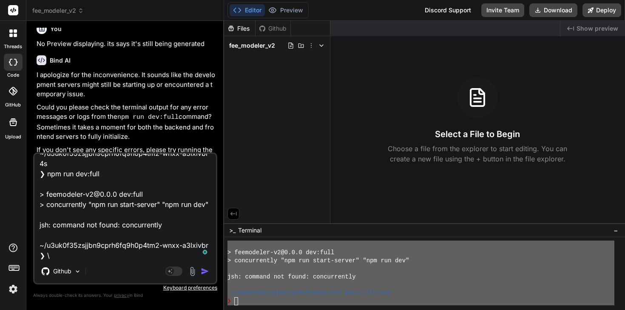
type textarea "~/u3uk0f35zsjjbn9cprh6fq9h0p4tm2-wnxx-a3lxivbr ❯ npm install added 48 packages …"
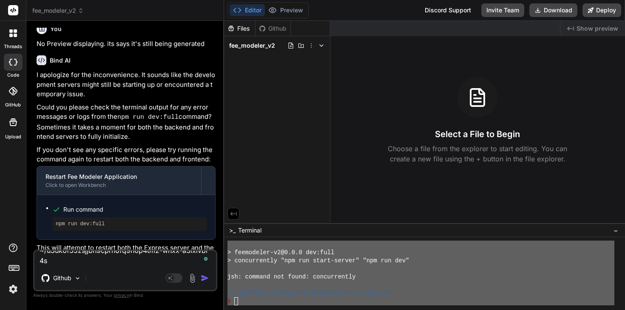
type textarea "x"
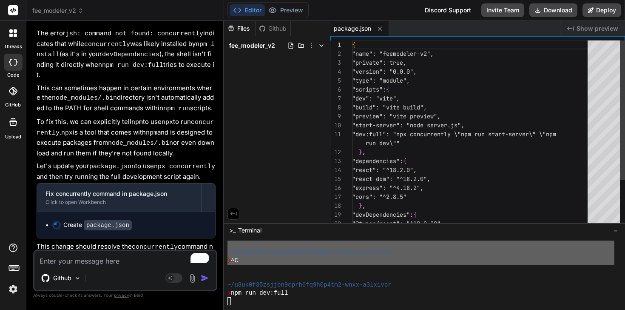
scroll to position [331, 0]
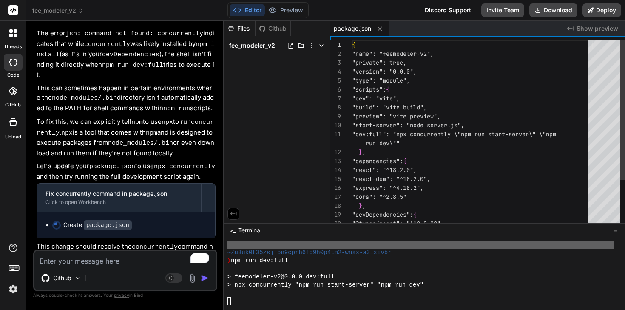
type textarea "x"
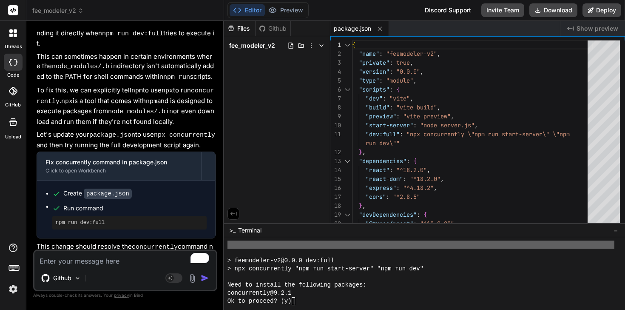
scroll to position [348, 0]
click at [310, 303] on div "Ok to proceed? (y)" at bounding box center [421, 301] width 387 height 8
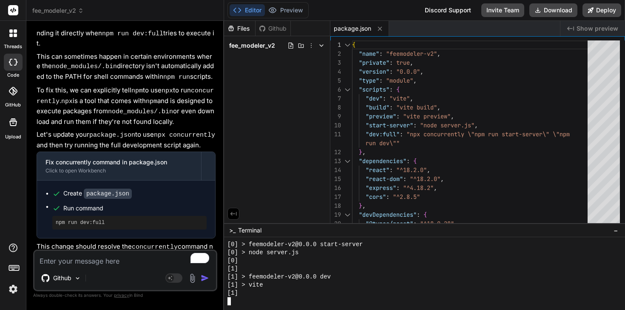
scroll to position [614, 0]
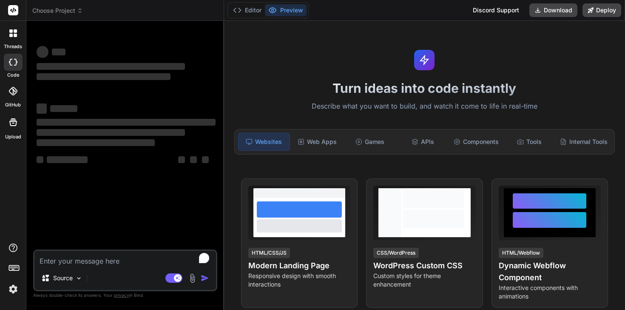
click at [61, 6] on header "Choose Project Created with Pixso." at bounding box center [125, 10] width 198 height 21
click at [65, 16] on header "Choose Project Created with Pixso." at bounding box center [125, 10] width 198 height 21
click at [70, 13] on span "Choose Project" at bounding box center [57, 10] width 51 height 9
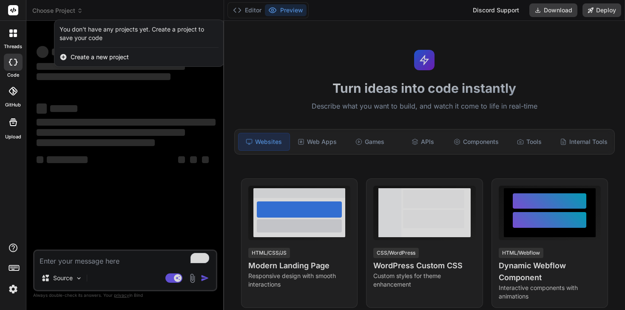
click at [69, 12] on div at bounding box center [312, 155] width 625 height 310
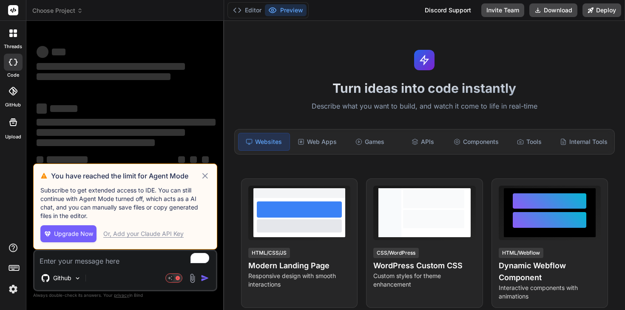
click at [69, 12] on span "Choose Project" at bounding box center [57, 10] width 51 height 9
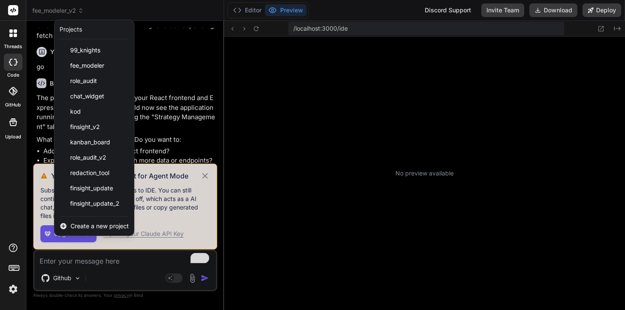
scroll to position [380, 0]
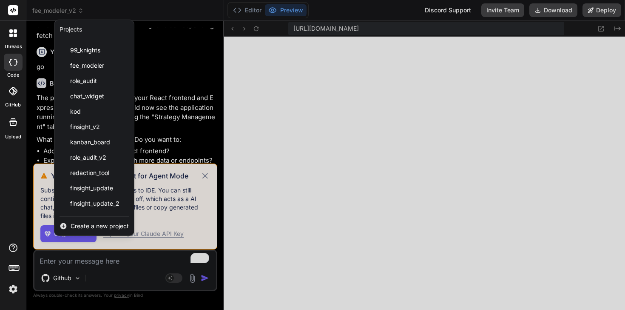
click at [206, 174] on div at bounding box center [312, 155] width 625 height 310
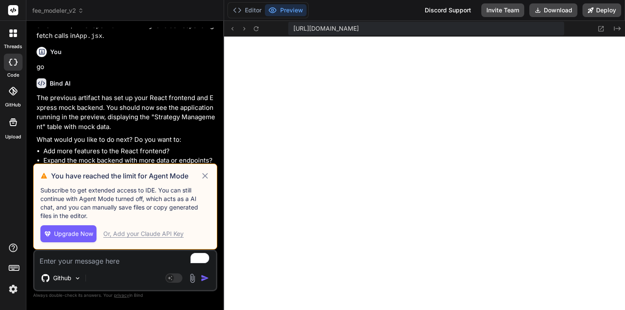
click at [206, 172] on icon at bounding box center [205, 176] width 10 height 10
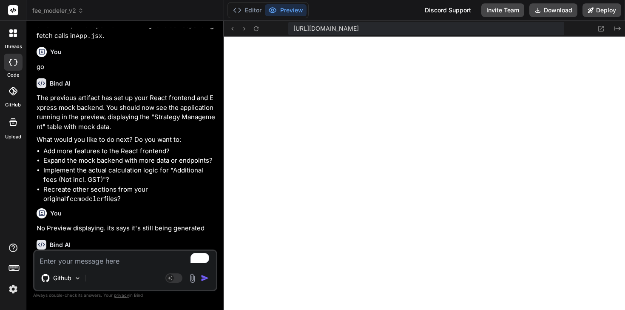
click at [73, 11] on span "fee_modeler_v2" at bounding box center [57, 10] width 51 height 9
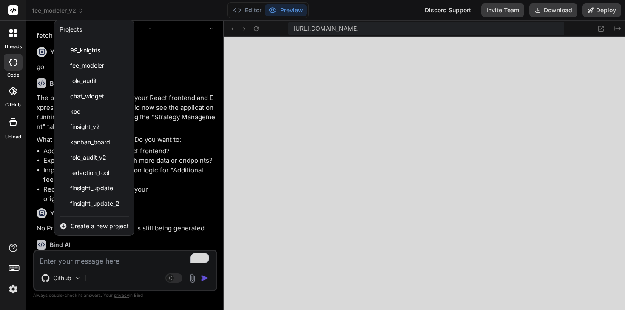
click at [153, 188] on div at bounding box center [312, 155] width 625 height 310
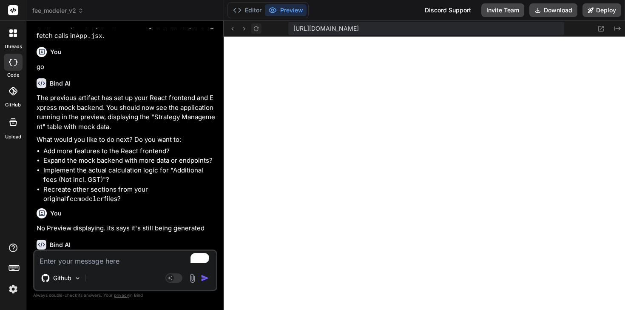
click at [260, 29] on icon at bounding box center [256, 28] width 7 height 7
type textarea "x"
click at [238, 10] on icon at bounding box center [237, 10] width 9 height 9
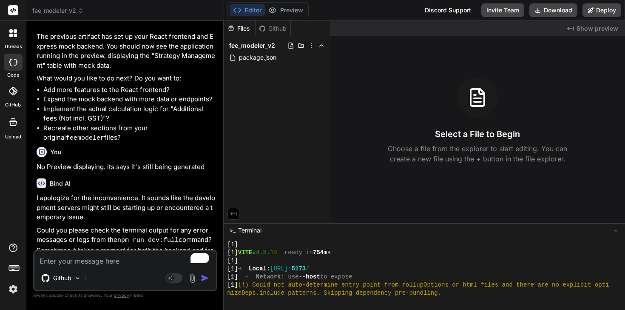
scroll to position [1328, 0]
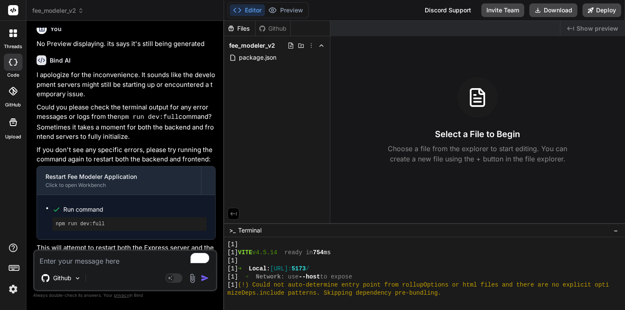
click at [106, 257] on textarea "To enrich screen reader interactions, please activate Accessibility in Grammarl…" at bounding box center [125, 258] width 182 height 15
type textarea "L"
type textarea "x"
type textarea "Le"
type textarea "x"
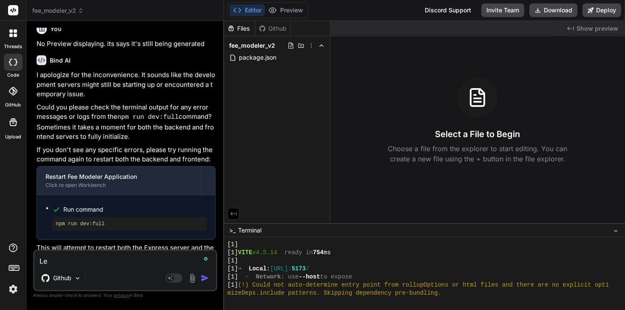
type textarea "Let"
type textarea "x"
type textarea "Le"
type textarea "x"
type textarea "L"
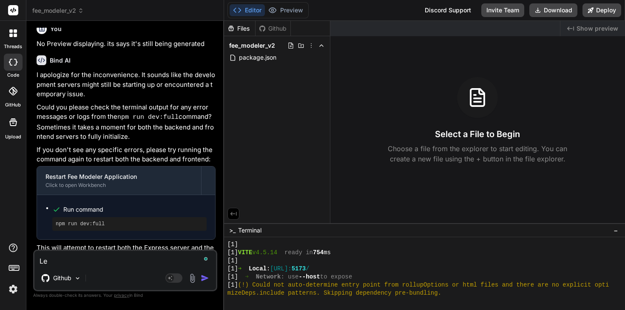
type textarea "x"
type textarea "T"
type textarea "x"
type textarea "Tr"
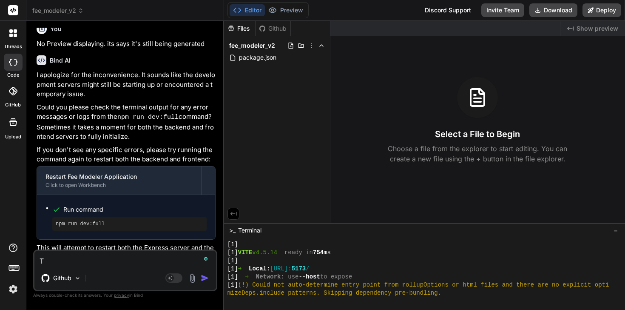
type textarea "x"
type textarea "Try"
type textarea "x"
type textarea "Try"
type textarea "x"
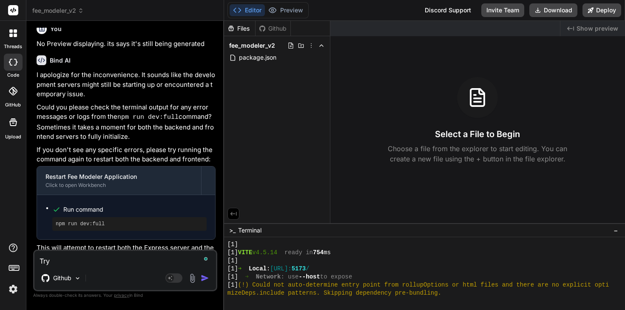
type textarea "Try a"
type textarea "x"
type textarea "Try aa"
type textarea "x"
type textarea "Try a"
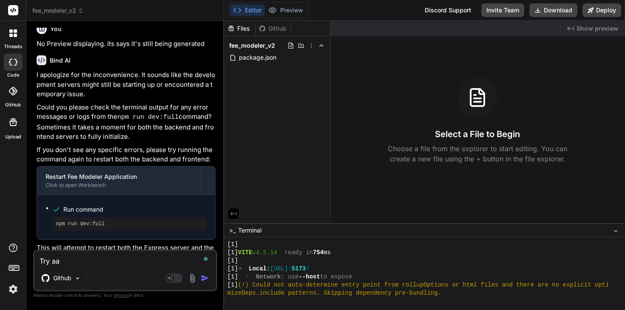
type textarea "x"
type textarea "Try ag"
type textarea "x"
type textarea "Try aga"
type textarea "x"
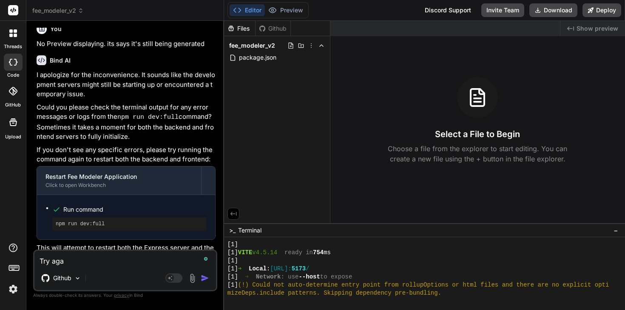
type textarea "Try agai"
type textarea "x"
type textarea "Try again"
type textarea "x"
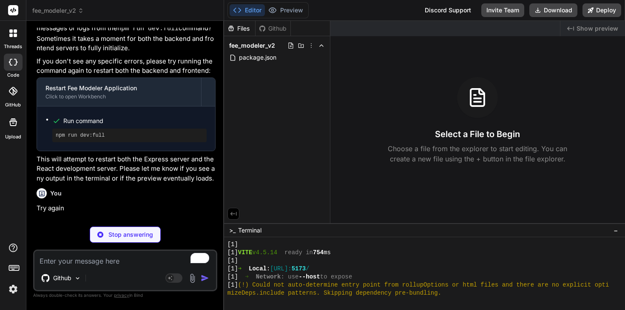
scroll to position [1416, 0]
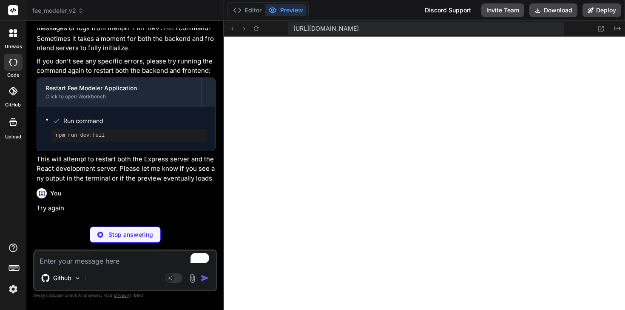
type textarea "x"
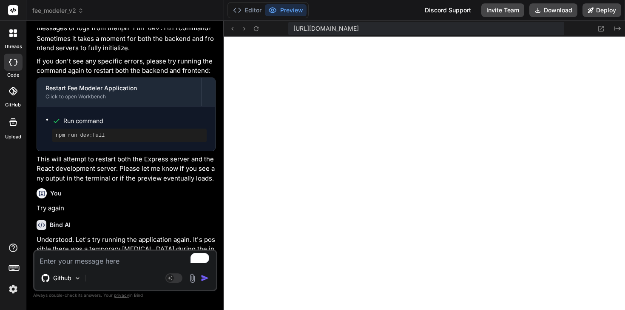
scroll to position [1557, 0]
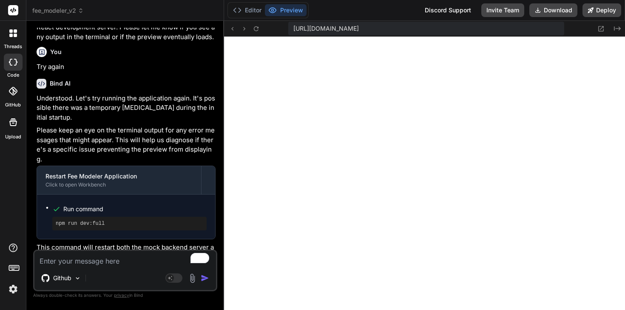
type textarea "g"
type textarea "x"
type textarea "go"
type textarea "x"
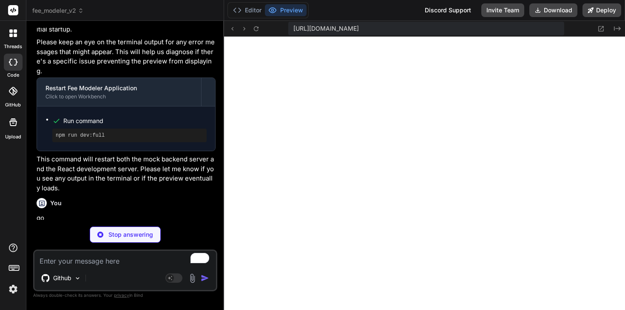
scroll to position [1645, 0]
type textarea "x"
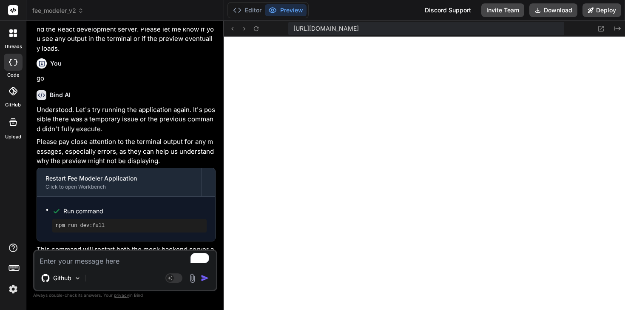
scroll to position [1787, 0]
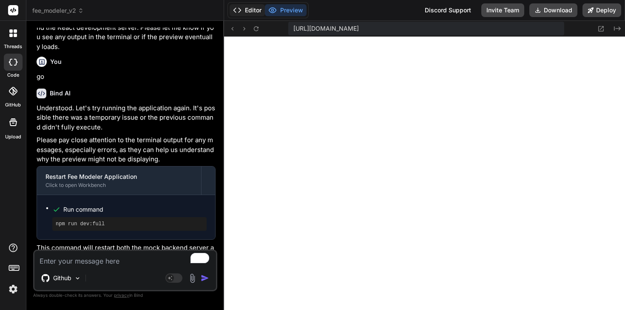
click at [257, 12] on button "Editor" at bounding box center [247, 10] width 35 height 12
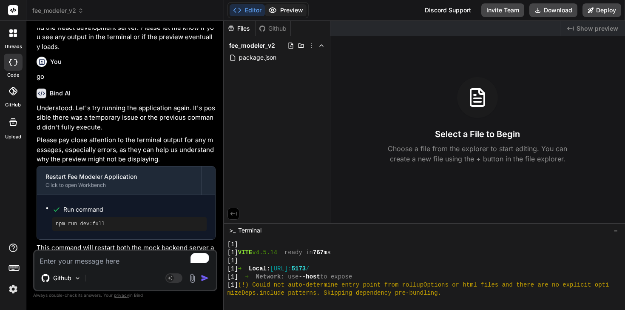
click at [291, 11] on button "Preview" at bounding box center [286, 10] width 42 height 12
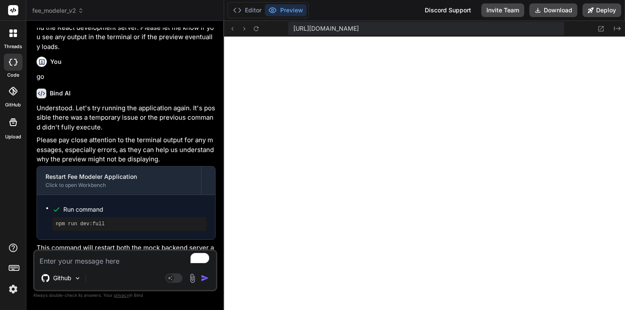
click at [86, 267] on div "Github Agent Mode. When this toggle is activated, AI automatically makes decisi…" at bounding box center [125, 270] width 184 height 42
click at [66, 266] on div "Github Agent Mode. When this toggle is activated, AI automatically makes decisi…" at bounding box center [125, 270] width 184 height 42
click at [66, 260] on textarea "To enrich screen reader interactions, please activate Accessibility in Grammarl…" at bounding box center [125, 258] width 182 height 15
type textarea "T"
type textarea "x"
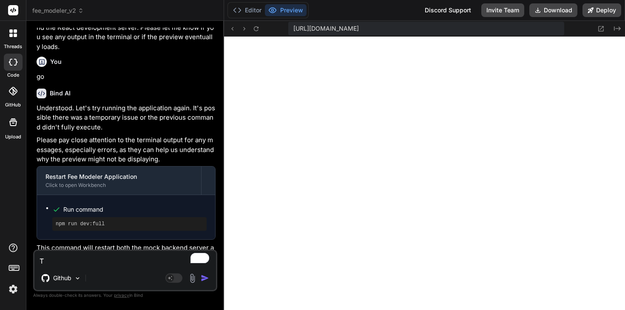
type textarea "Th"
type textarea "x"
type textarea "The"
type textarea "x"
type textarea "The"
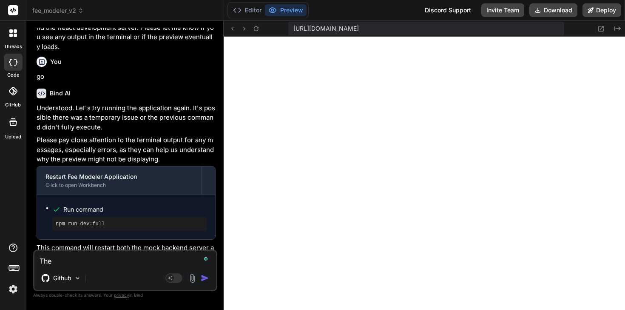
type textarea "x"
type textarea "The p"
type textarea "x"
type textarea "The pr"
type textarea "x"
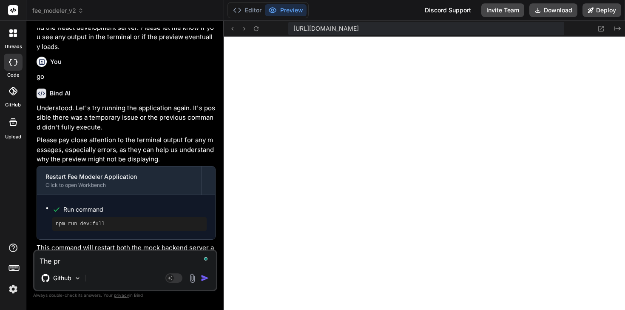
type textarea "The pre"
type textarea "x"
type textarea "The prev"
type textarea "x"
type textarea "The previ"
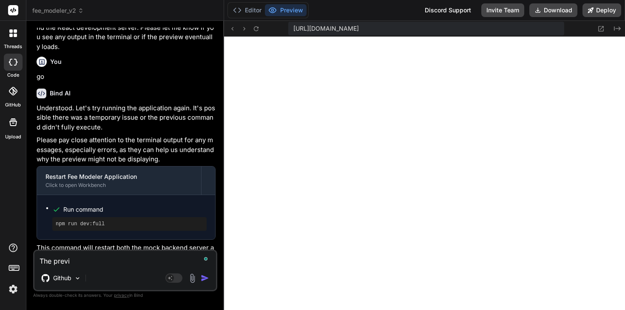
type textarea "x"
type textarea "The previe"
type textarea "x"
type textarea "The preview"
type textarea "x"
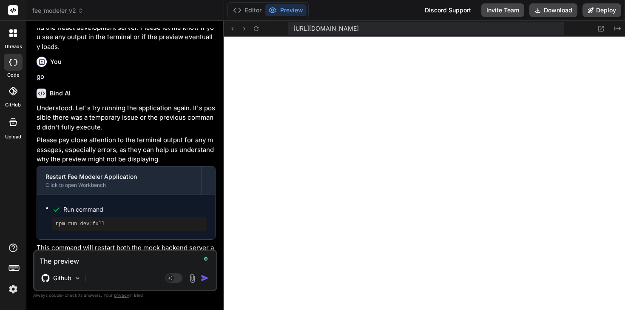
type textarea "The preview"
type textarea "x"
type textarea "The preview i"
type textarea "x"
type textarea "The preview is"
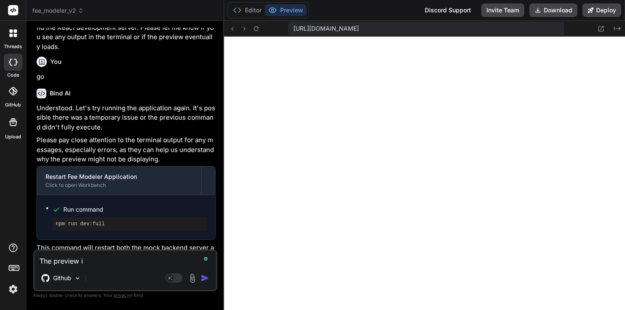
type textarea "x"
type textarea "The preview isn"
type textarea "x"
type textarea "The preview is"
type textarea "x"
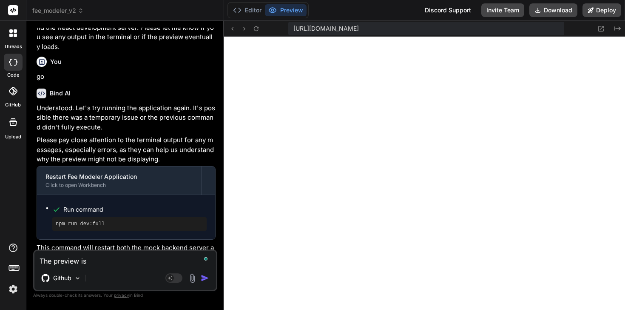
type textarea "The preview is"
type textarea "x"
type textarea "The preview is b"
type textarea "x"
type textarea "The preview is bl"
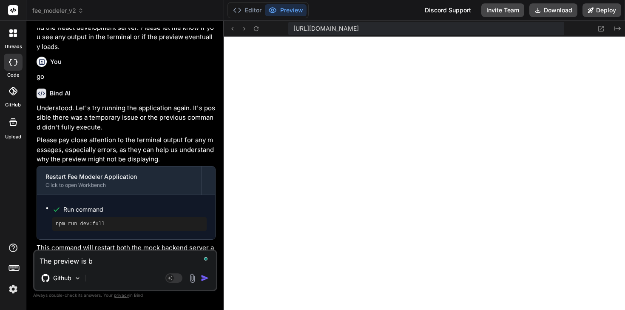
type textarea "x"
type textarea "The preview is bla"
type textarea "x"
type textarea "The preview is blan"
type textarea "x"
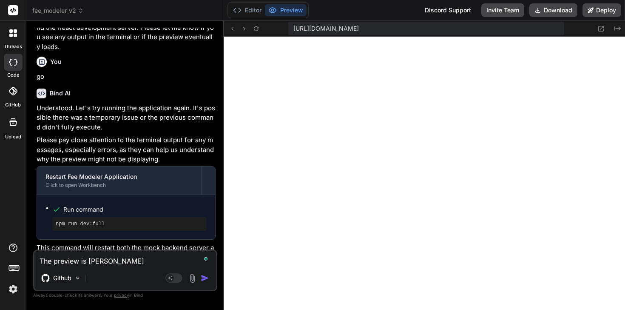
type textarea "The preview is blank"
type textarea "x"
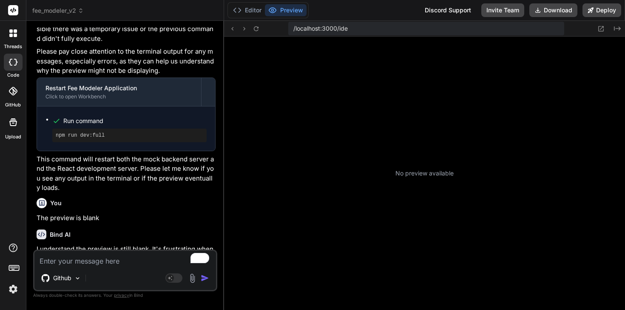
scroll to position [1318, 0]
type textarea "x"
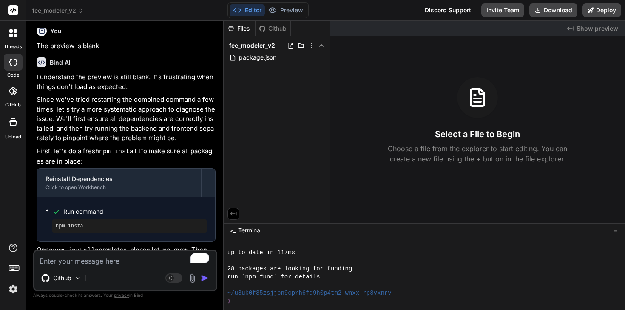
scroll to position [2048, 0]
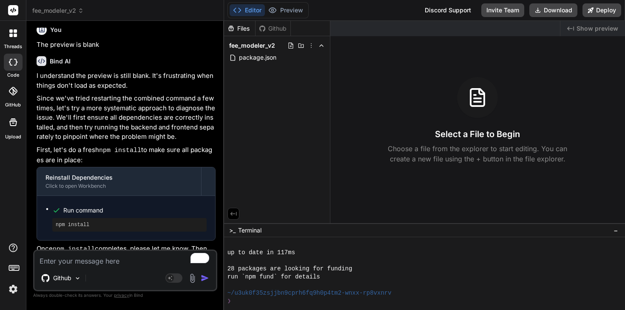
click at [69, 255] on textarea "To enrich screen reader interactions, please activate Accessibility in Grammarl…" at bounding box center [125, 258] width 182 height 15
type textarea "D"
type textarea "x"
type textarea "Di"
type textarea "x"
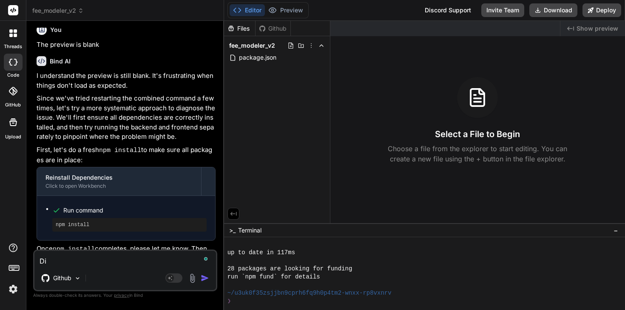
type textarea "Dis"
type textarea "x"
type textarea "Disa"
type textarea "x"
type textarea "Disav"
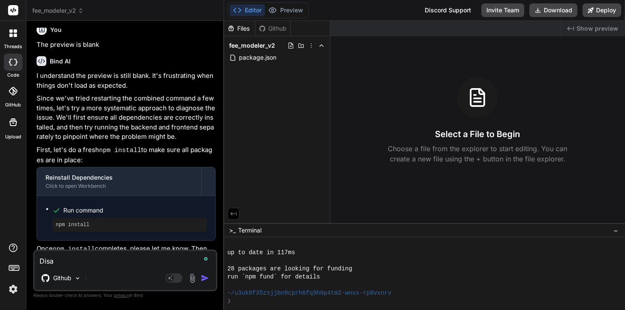
type textarea "x"
type textarea "Disavk"
type textarea "x"
type textarea "Disavke"
type textarea "x"
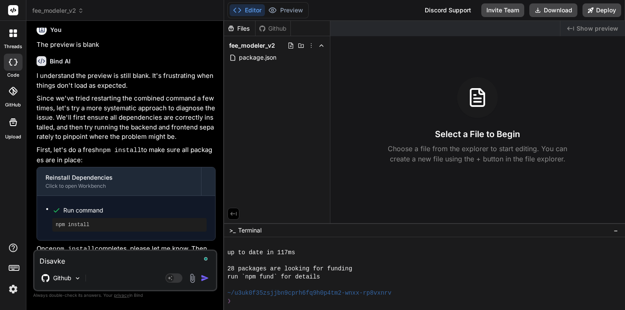
type textarea "Disavk"
type textarea "x"
type textarea "Disav"
type textarea "x"
type textarea "Disa"
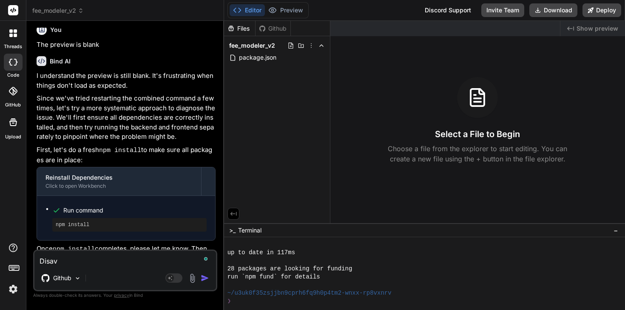
type textarea "x"
type textarea "Disab"
type textarea "x"
type textarea "Disabl"
type textarea "x"
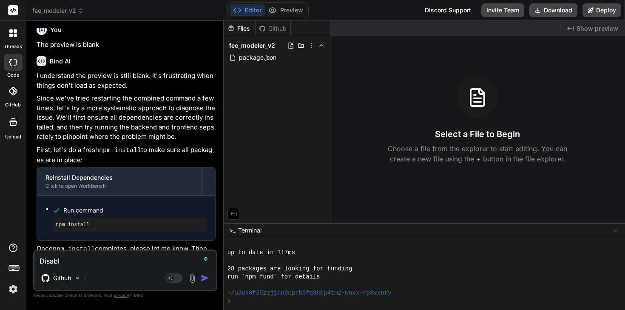
type textarea "Disable"
type textarea "x"
type textarea "Disable"
type textarea "x"
type textarea "Disable u"
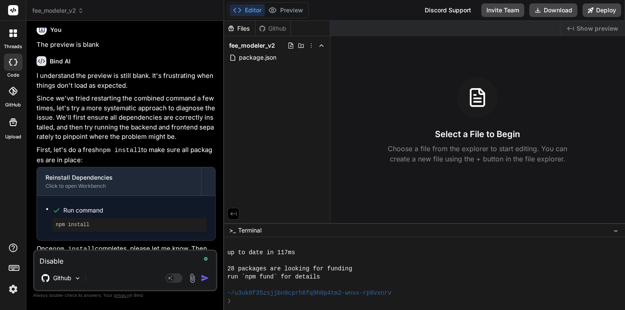
type textarea "x"
type textarea "Disable un"
type textarea "x"
type textarea "Disable unt"
type textarea "x"
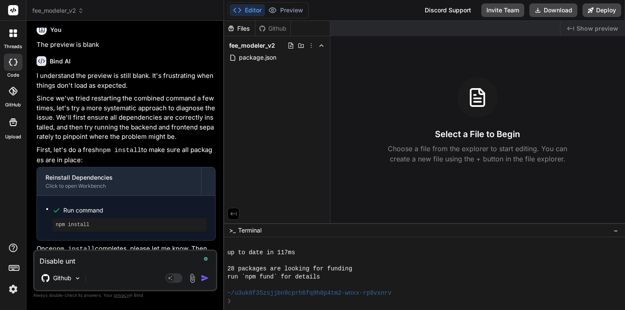
type textarea "Disable unti"
type textarea "x"
type textarea "Disable until"
type textarea "x"
type textarea "Disable until"
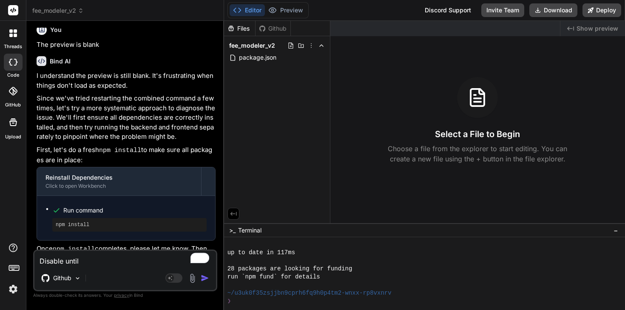
type textarea "x"
type textarea "Disable until pr"
type textarea "x"
type textarea "Disable until pre"
type textarea "x"
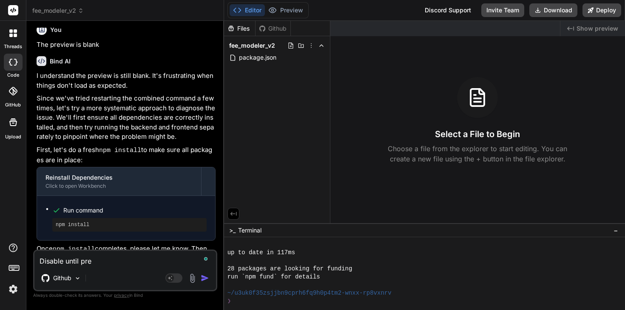
type textarea "Disable until prev"
type textarea "x"
type textarea "Disable until previ"
type textarea "x"
type textarea "Disable until previe"
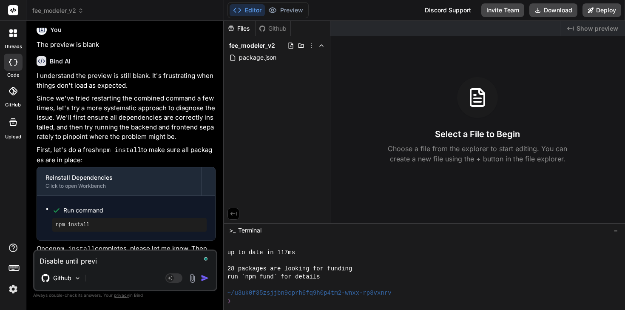
type textarea "x"
type textarea "Disable until preview"
type textarea "x"
type textarea "Disable until previeww"
type textarea "x"
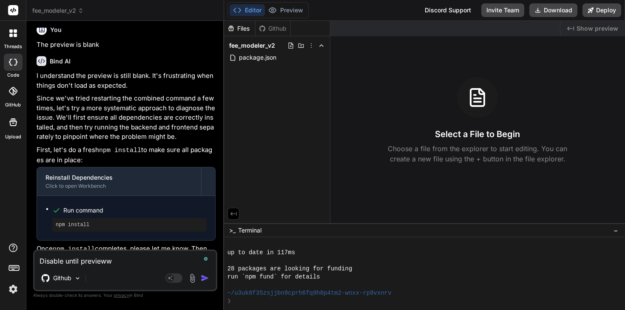
type textarea "Disable until preview"
type textarea "x"
type textarea "Disable until previe"
type textarea "x"
type textarea "Disable until previ"
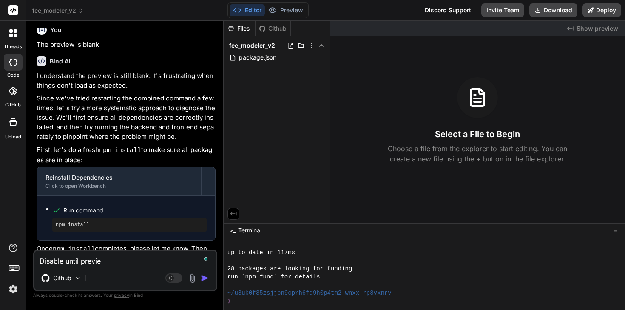
type textarea "x"
type textarea "Disable until previe"
type textarea "x"
type textarea "Disable until preview"
type textarea "x"
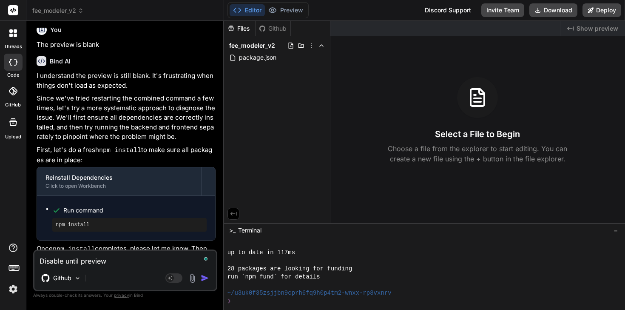
type textarea "Disable until preview"
type textarea "x"
type textarea "Disable until preview f"
type textarea "x"
type textarea "Disable until preview fo"
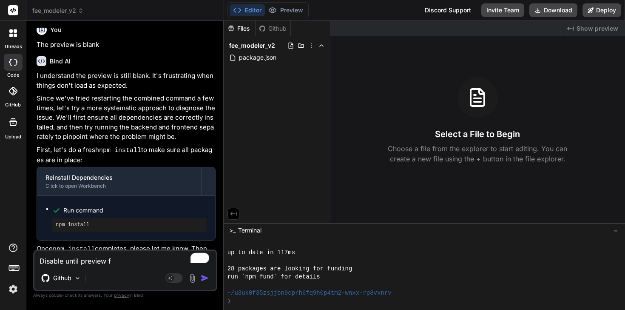
type textarea "x"
type textarea "Disable until preview for"
type textarea "x"
type textarea "Disable until preview for"
type textarea "x"
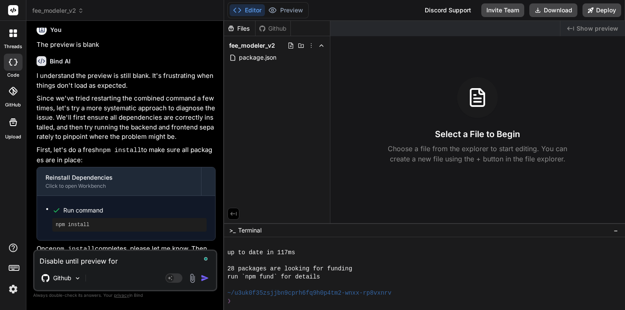
type textarea "Disable until preview for y"
type textarea "x"
type textarea "Disable until preview for yo"
type textarea "x"
type textarea "Disable until preview for you"
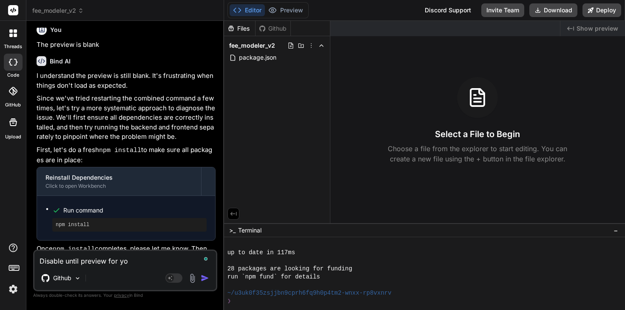
type textarea "x"
type textarea "Disable until preview for you"
type textarea "x"
type textarea "Disable until preview for you"
type textarea "x"
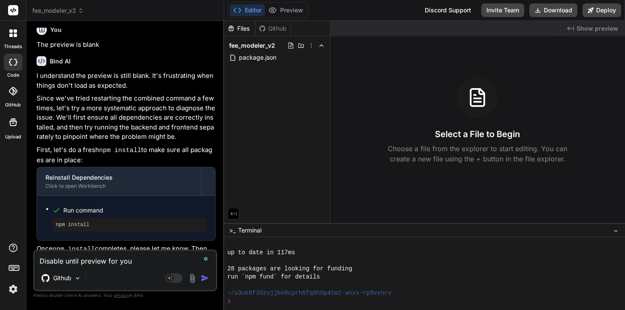
type textarea "Disable until preview for your"
type textarea "x"
type textarea "Disable until preview for your"
type textarea "x"
type textarea "Disable until preview for your p"
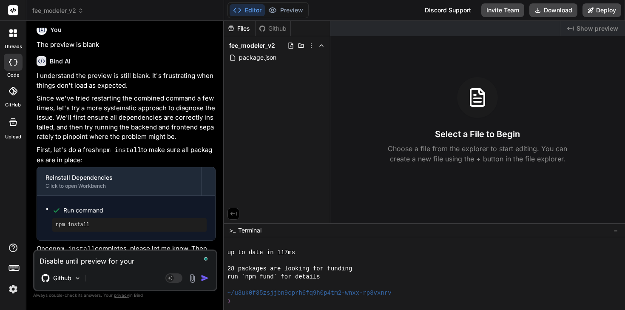
type textarea "x"
type textarea "Disable until preview for your pr"
type textarea "x"
type textarea "Disable until preview for your pro"
type textarea "x"
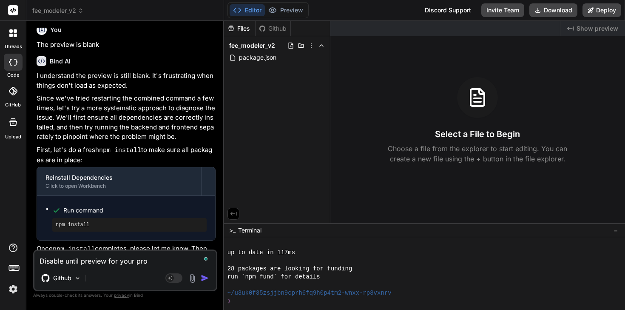
type textarea "Disable until preview for your proj"
type textarea "x"
type textarea "Disable until preview for your proje"
type textarea "x"
type textarea "Disable until preview for your projec"
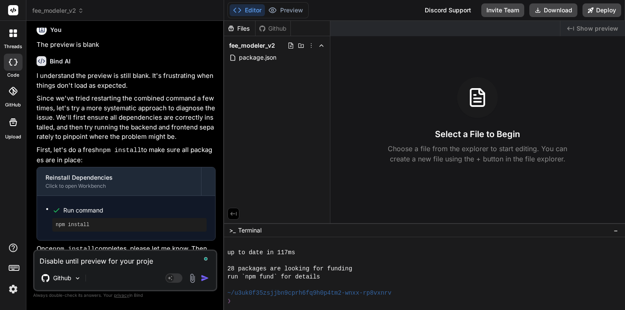
type textarea "x"
type textarea "Disable until preview for your project"
type textarea "x"
type textarea "Disable until preview for your project"
type textarea "x"
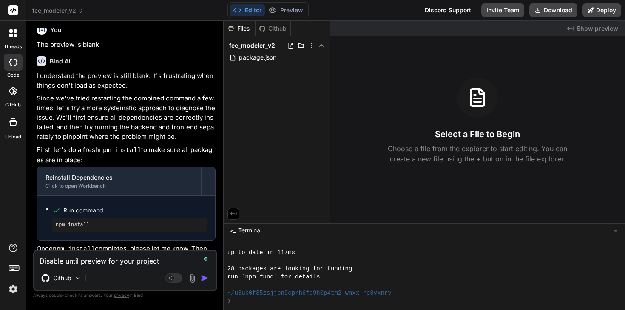
type textarea "Disable until preview for your project i"
type textarea "x"
type textarea "Disable until preview for your project is"
type textarea "x"
type textarea "Disable until preview for your project is"
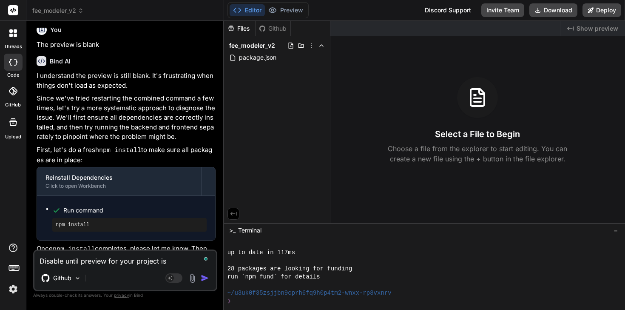
type textarea "x"
type textarea "Disable until preview for your project is g"
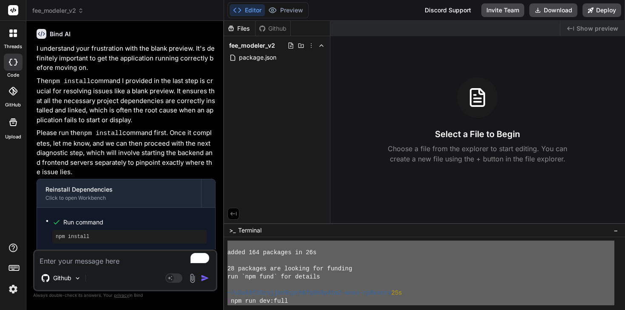
scroll to position [0, 0]
drag, startPoint x: 254, startPoint y: 304, endPoint x: 227, endPoint y: 211, distance: 96.7
click at [227, 211] on div "Files Github fee_modeler_v2 package.json Created with Pixso. Show preview Selec…" at bounding box center [424, 165] width 401 height 289
click at [81, 260] on textarea "To enrich screen reader interactions, please activate Accessibility in Grammarl…" at bounding box center [125, 258] width 182 height 15
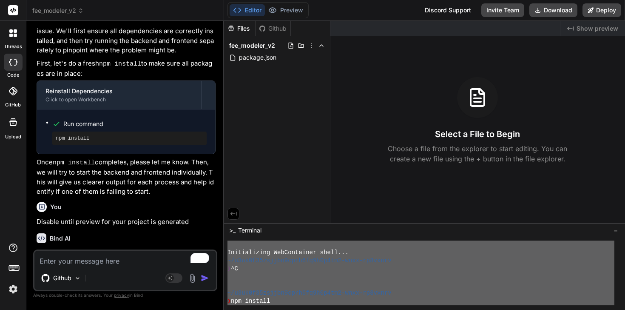
scroll to position [2159, 0]
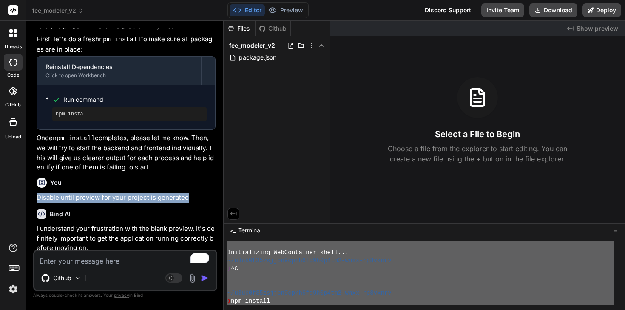
drag, startPoint x: 198, startPoint y: 164, endPoint x: 36, endPoint y: 164, distance: 161.7
click at [37, 193] on p "Disable until preview for your project is generated" at bounding box center [126, 198] width 179 height 10
copy p "Disable until preview for your project is generated"
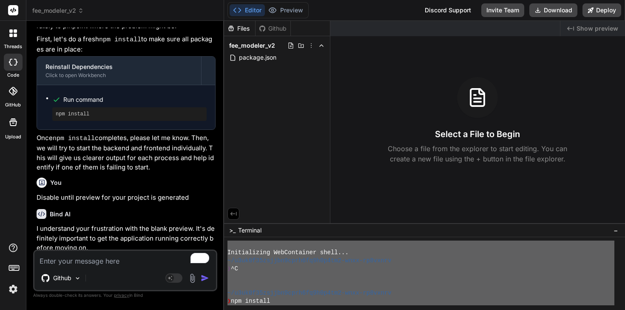
click at [68, 263] on textarea "To enrich screen reader interactions, please activate Accessibility in Grammarl…" at bounding box center [125, 258] width 182 height 15
paste textarea "Disable until preview for your project is generated"
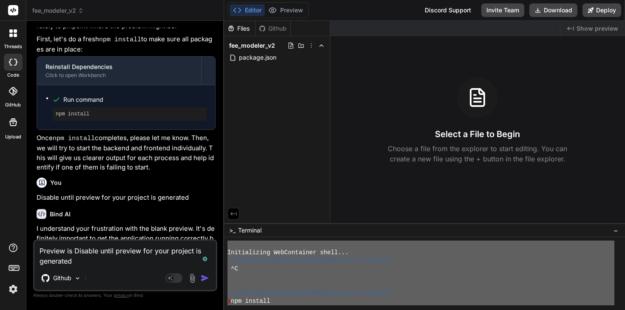
click at [77, 250] on textarea "Preview is Disable until preview for your project is generated" at bounding box center [125, 253] width 182 height 26
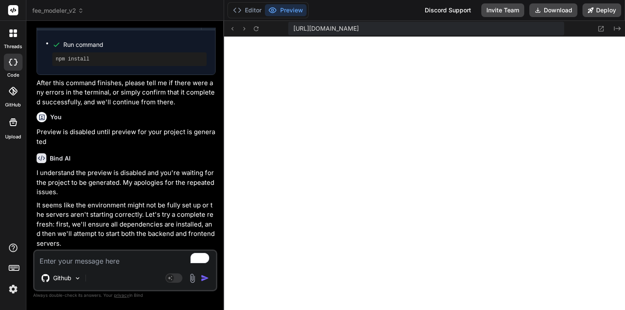
scroll to position [2651, 0]
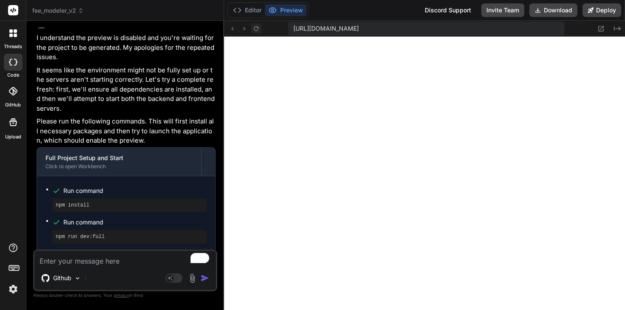
click at [257, 31] on icon at bounding box center [256, 28] width 7 height 7
click at [246, 10] on button "Editor" at bounding box center [247, 10] width 35 height 12
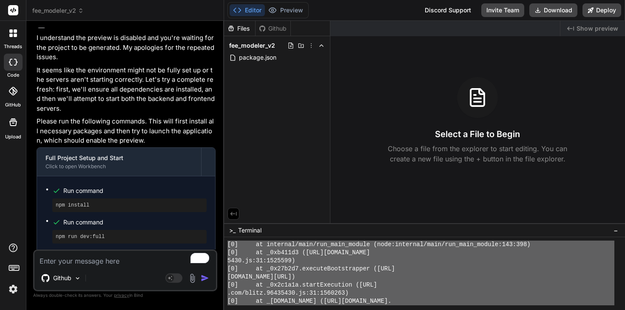
scroll to position [1884, 0]
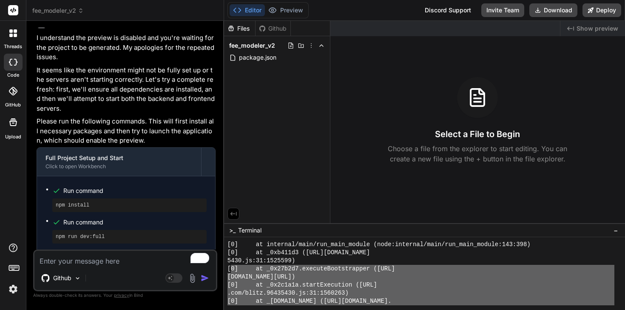
click at [231, 277] on div "[0] at internal/main/run_main_module (node:internal/main/run_main_module:143:39…" at bounding box center [421, 272] width 387 height 65
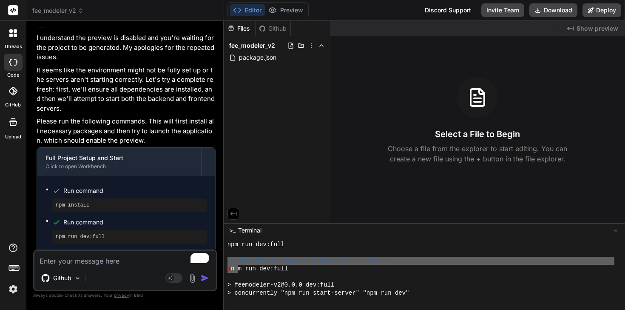
scroll to position [2005, 0]
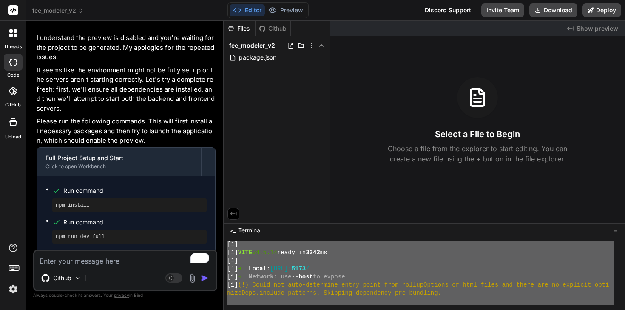
drag, startPoint x: 228, startPoint y: 258, endPoint x: 264, endPoint y: 339, distance: 88.4
click at [119, 261] on textarea "To enrich screen reader interactions, please activate Accessibility in Grammarl…" at bounding box center [125, 258] width 182 height 15
paste textarea "~/u3uk0f35zsjjbn9cprh6fq9h0p4tm2-wnxx-rp8vxnrv ❯ npm run dev:full > feemodeler-…"
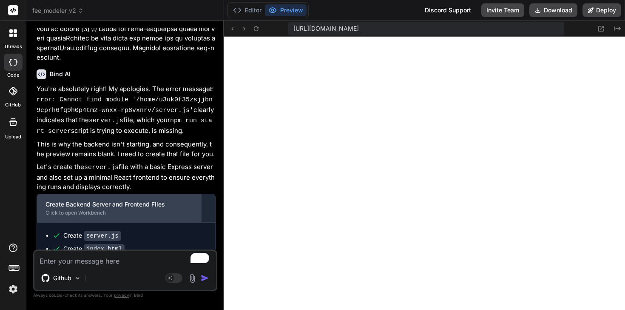
scroll to position [3300, 0]
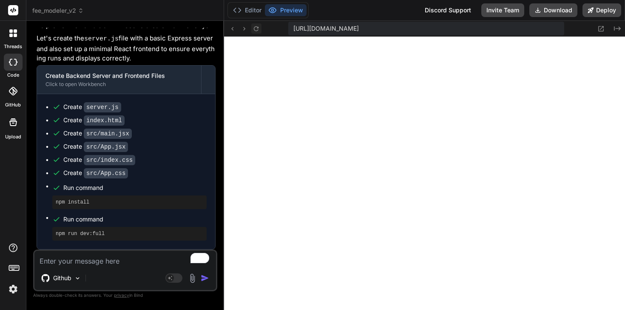
click at [258, 31] on icon at bounding box center [256, 28] width 7 height 7
click at [241, 16] on button "Editor" at bounding box center [247, 10] width 35 height 12
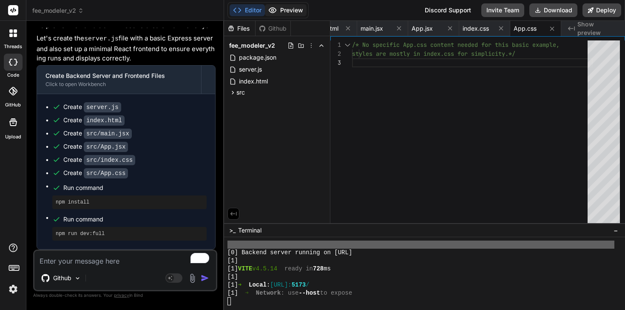
click at [283, 16] on button "Preview" at bounding box center [286, 10] width 42 height 12
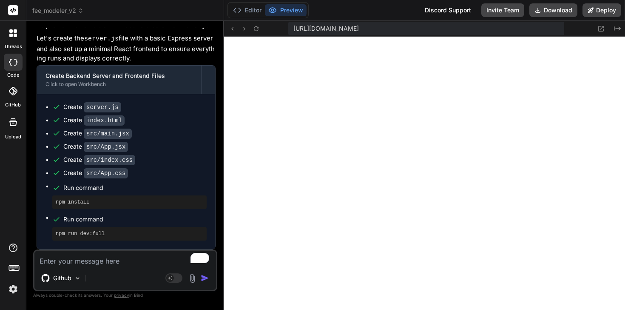
click at [90, 261] on textarea "To enrich screen reader interactions, please activate Accessibility in Grammarl…" at bounding box center [125, 258] width 182 height 15
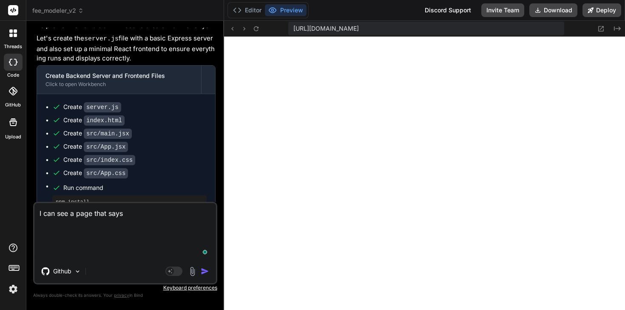
paste textarea "Fee Modeler v2 Frontend Message from backend: Hello from the Express backend! T…"
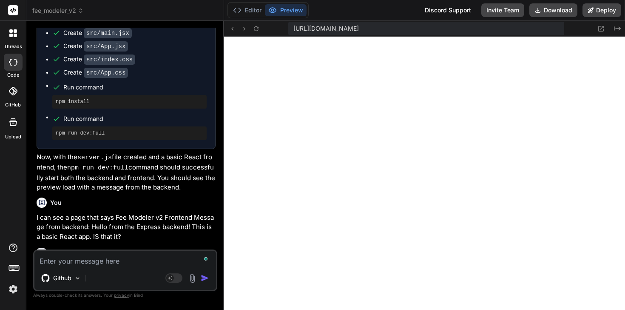
scroll to position [3407, 0]
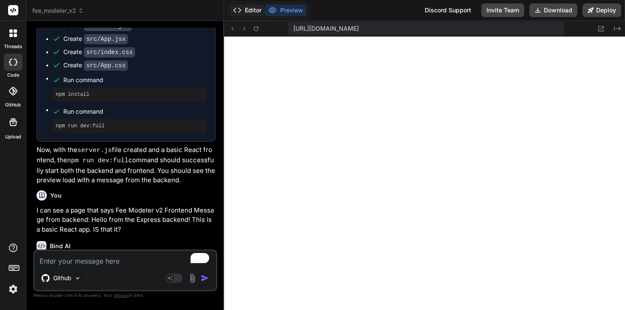
click at [252, 8] on button "Editor" at bounding box center [247, 10] width 35 height 12
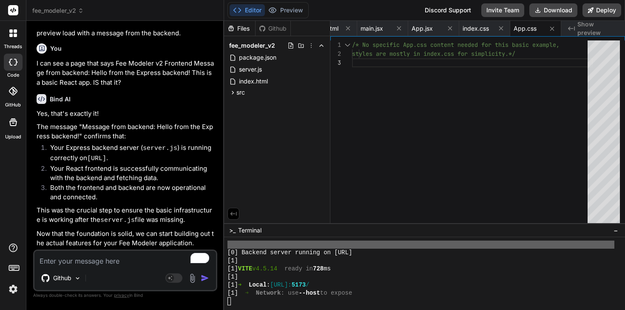
scroll to position [3558, 0]
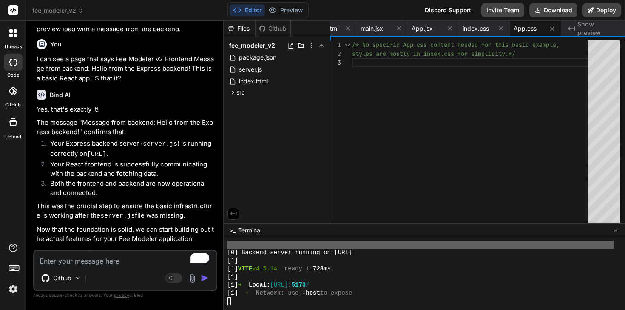
click at [85, 260] on textarea "To enrich screen reader interactions, please activate Accessibility in Grammarl…" at bounding box center [125, 258] width 182 height 15
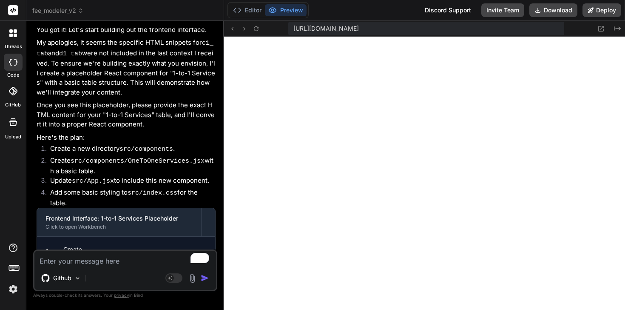
scroll to position [4180, 0]
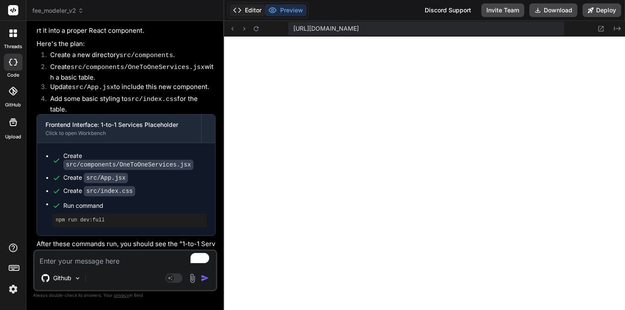
click at [251, 9] on button "Editor" at bounding box center [247, 10] width 35 height 12
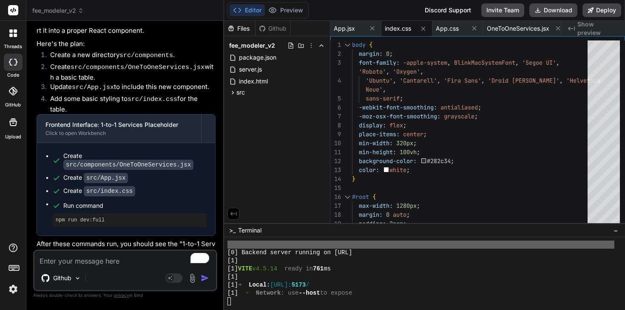
scroll to position [2579, 0]
click at [281, 10] on button "Preview" at bounding box center [286, 10] width 42 height 12
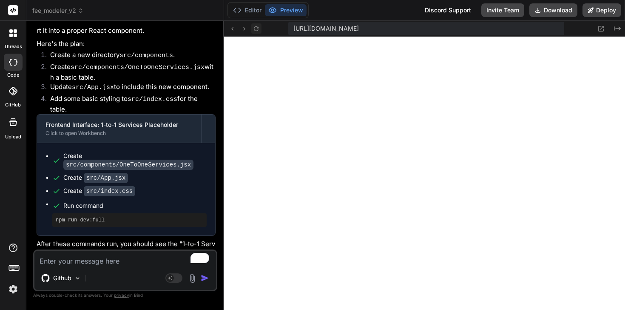
click at [259, 28] on icon at bounding box center [256, 28] width 5 height 5
click at [126, 263] on textarea "To enrich screen reader interactions, please activate Accessibility in Grammarl…" at bounding box center [125, 258] width 182 height 15
drag, startPoint x: 146, startPoint y: 265, endPoint x: 31, endPoint y: 251, distance: 115.8
click at [31, 251] on div "Bind AI Web Search Created with Pixso. Code Generator You But I've sync'd them?…" at bounding box center [125, 165] width 198 height 288
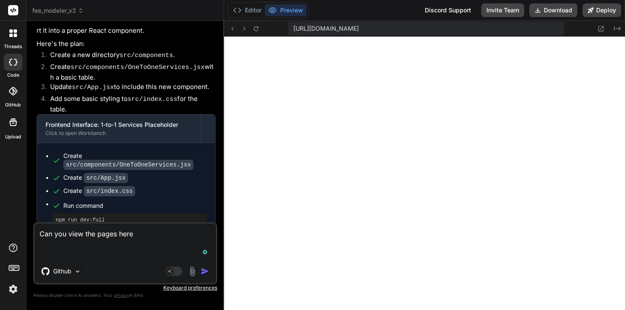
paste textarea "https://feemodeler.com.au/main/free"
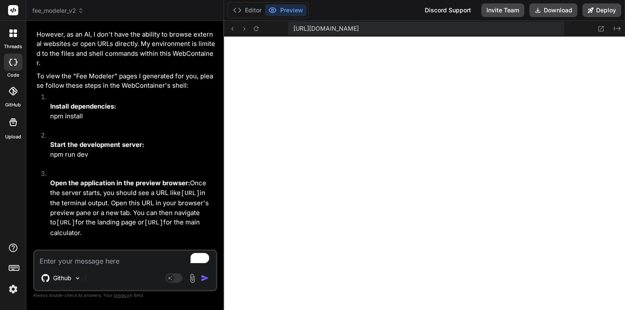
scroll to position [4531, 0]
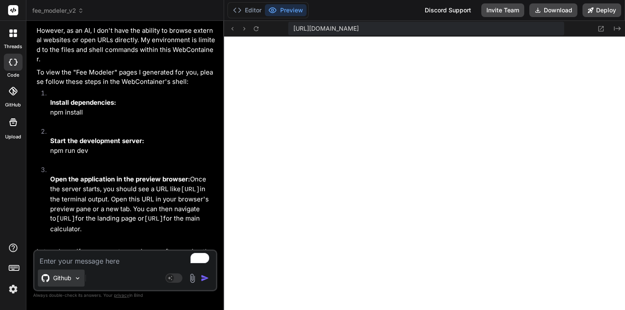
paste textarea "<html lang="en"><head><style>@charset "UTF-8";[ng\:cloak],[ng-cloak],[data-ng-c…"
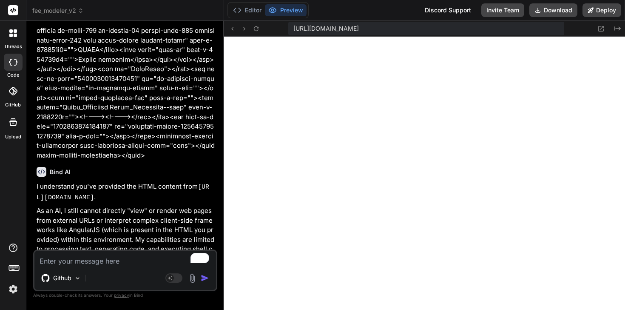
scroll to position [25756, 0]
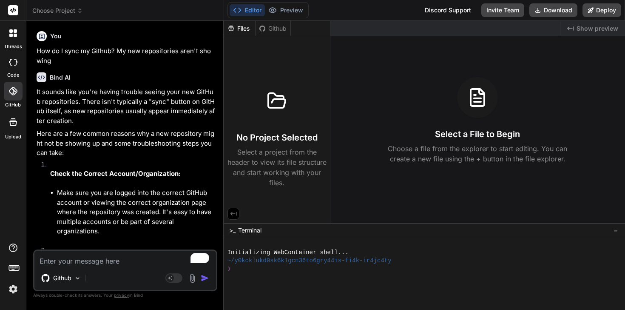
scroll to position [1045, 0]
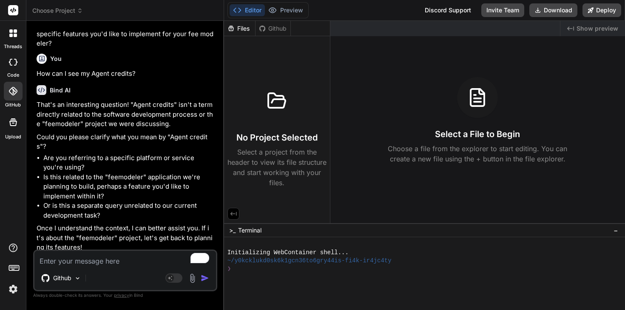
type textarea "x"
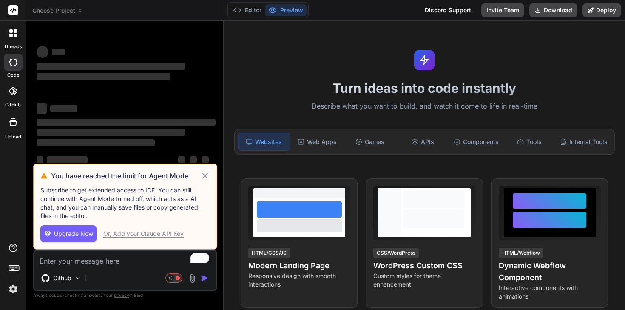
click at [71, 22] on div "Bind AI Web Search Created with Pixso. Code Generator ‌ ‌ ‌ ‌ ‌ ‌ ‌ ‌ ‌ ‌ ‌ ‌ ‌…" at bounding box center [125, 165] width 198 height 288
click at [70, 14] on span "Choose Project" at bounding box center [57, 10] width 51 height 9
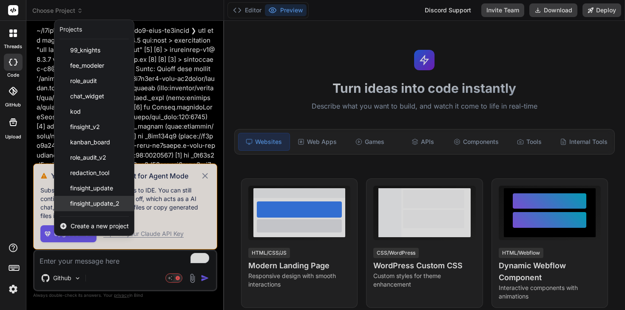
click at [102, 206] on span "finsight_update_2" at bounding box center [94, 203] width 49 height 9
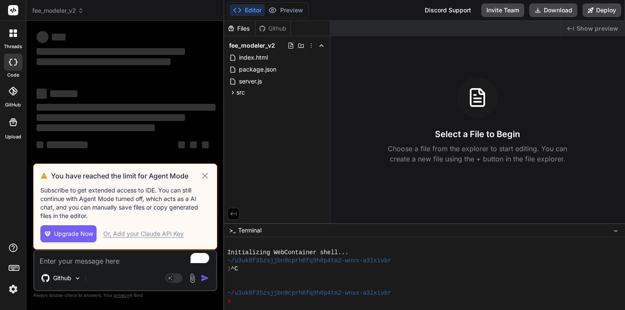
scroll to position [40, 0]
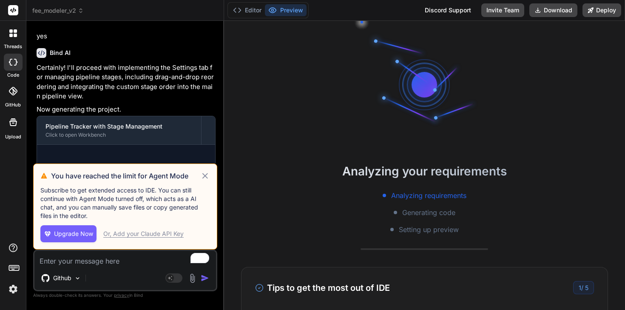
click at [202, 179] on icon at bounding box center [205, 176] width 10 height 10
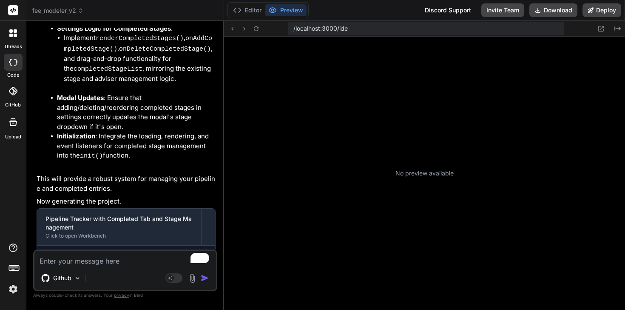
scroll to position [162, 0]
type textarea "x"
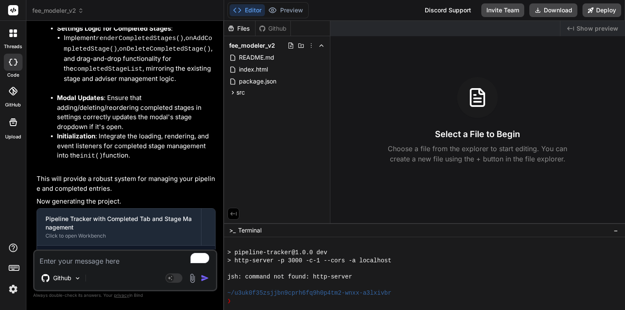
click at [118, 265] on textarea "To enrich screen reader interactions, please activate Accessibility in Grammarl…" at bounding box center [125, 258] width 182 height 15
type textarea "P"
type textarea "x"
type textarea "Pr"
type textarea "x"
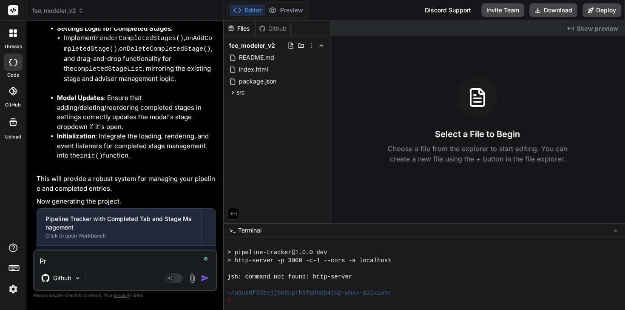
type textarea "Pre"
type textarea "x"
type textarea "Prev"
type textarea "x"
type textarea "Previ"
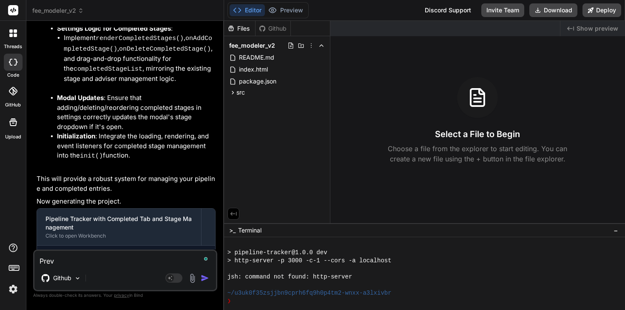
type textarea "x"
type textarea "Previe"
type textarea "x"
type textarea "Preview"
type textarea "x"
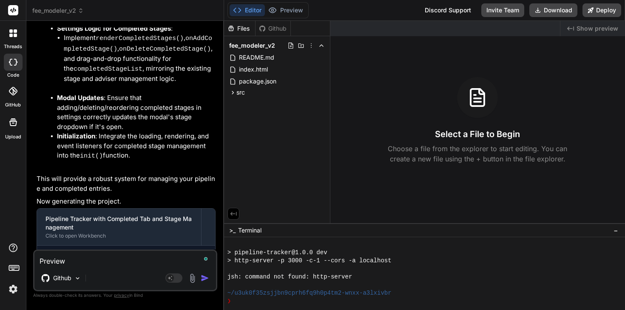
type textarea "Preview"
type textarea "x"
type textarea "Preview d"
type textarea "x"
type textarea "Preview di"
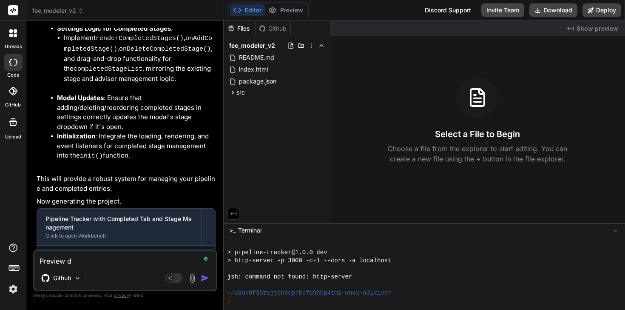
type textarea "x"
type textarea "Preview d"
type textarea "x"
type textarea "Preview di"
type textarea "x"
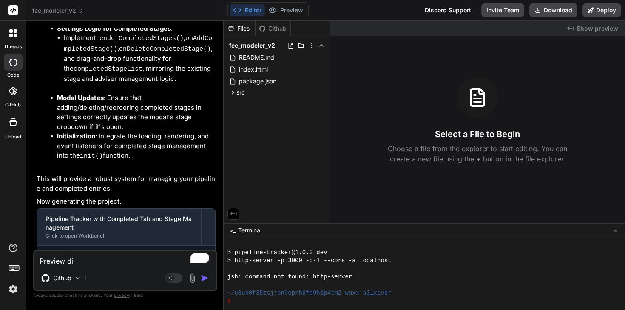
type textarea "Preview dis"
type textarea "x"
type textarea "Preview disa"
type textarea "x"
type textarea "Preview disab"
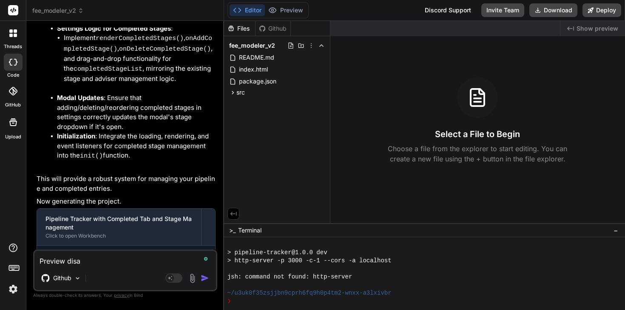
type textarea "x"
type textarea "Preview disabl"
type textarea "x"
type textarea "Preview disable"
type textarea "x"
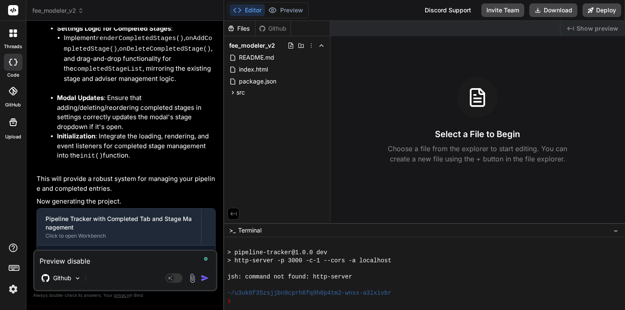
type textarea "Preview disabled"
type textarea "x"
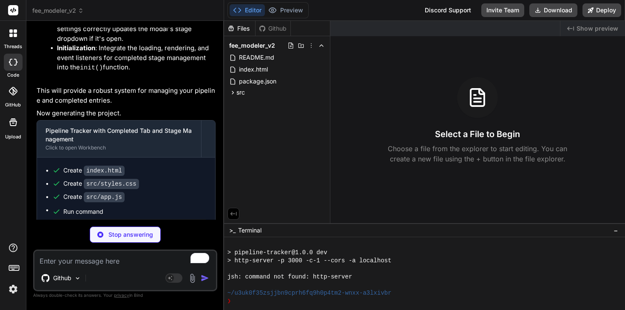
scroll to position [2305, 0]
type textarea "x"
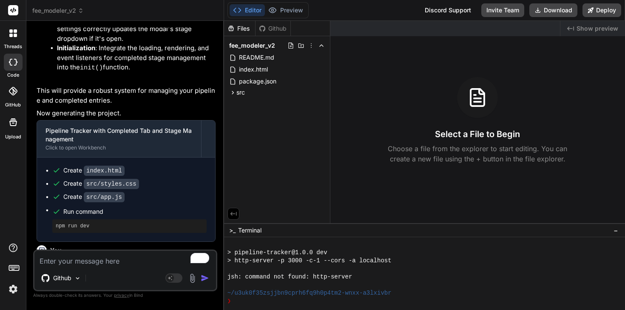
scroll to position [2310, 0]
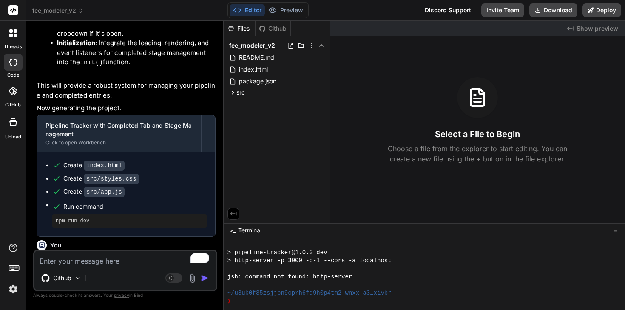
click at [105, 260] on textarea "To enrich screen reader interactions, please activate Accessibility in Grammarl…" at bounding box center [125, 258] width 182 height 15
type textarea "P"
type textarea "x"
type textarea "Pi"
type textarea "x"
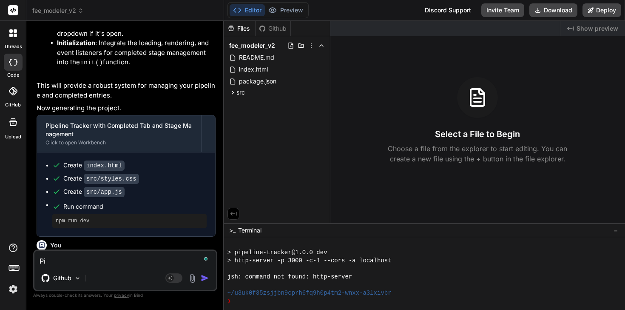
type textarea "Pip"
type textarea "x"
type textarea "Pipe"
type textarea "x"
type textarea "Pipel"
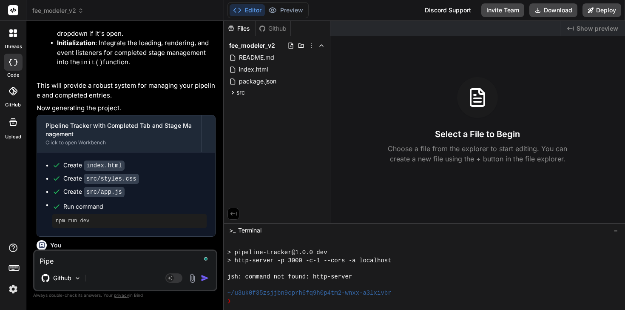
type textarea "x"
type textarea "Pipeli"
type textarea "x"
type textarea "Pipelin"
type textarea "x"
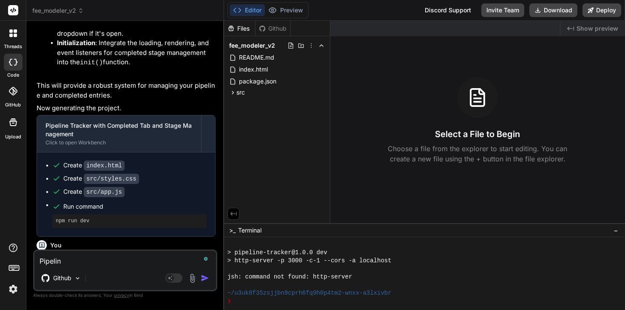
type textarea "Pipeline"
type textarea "x"
type textarea "Pipeline"
type textarea "x"
type textarea "Pipeline rt"
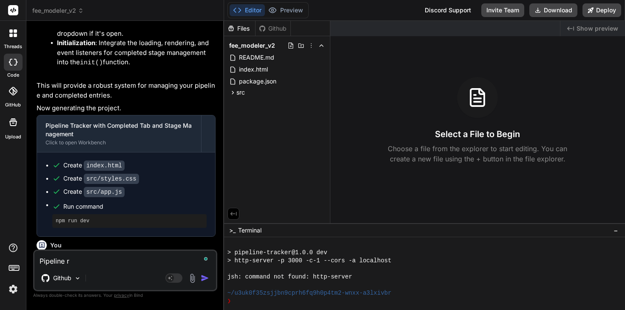
type textarea "x"
type textarea "Pipeline rta"
type textarea "x"
type textarea "Pipeline rt"
type textarea "x"
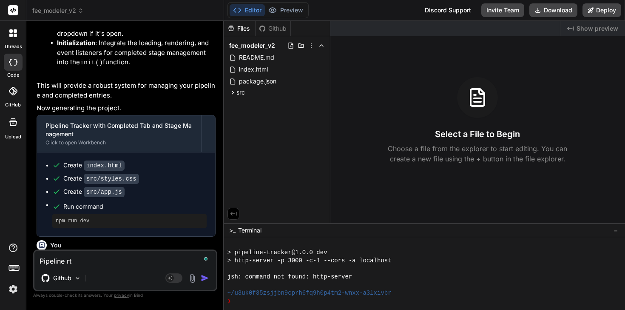
type textarea "Pipeline r"
type textarea "x"
type textarea "Pipeline"
type textarea "x"
type textarea "Pipeline t"
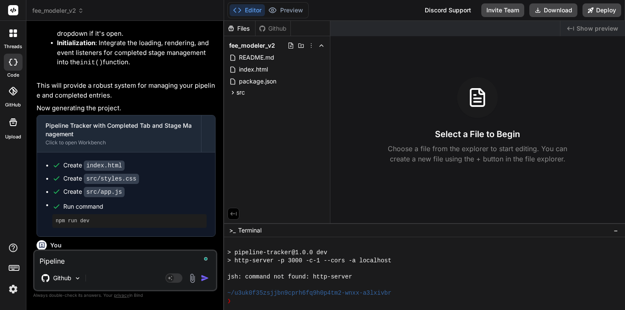
type textarea "x"
type textarea "Pipeline ta"
type textarea "x"
type textarea "Pipeline tac"
type textarea "x"
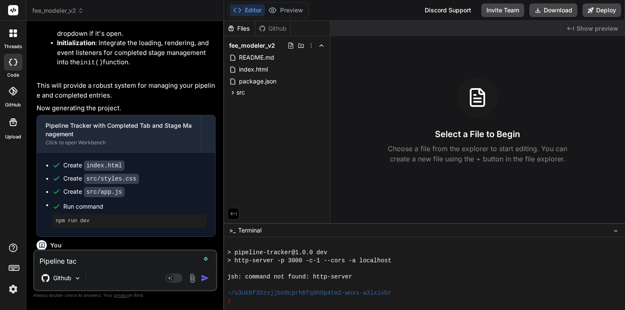
type textarea "Pipeline tack"
type textarea "x"
type textarea "Pipeline [PERSON_NAME]"
type textarea "x"
type textarea "Pipeline [PERSON_NAME]"
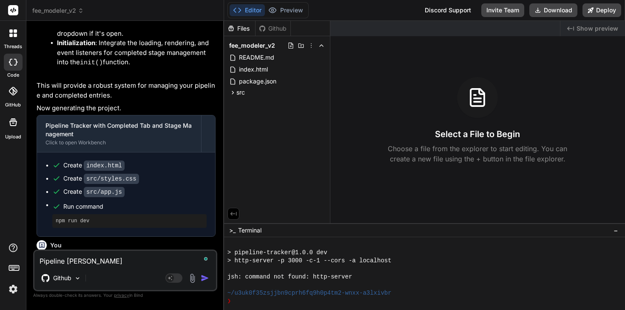
type textarea "x"
type textarea "Pipeline [PERSON_NAME]"
type textarea "x"
type textarea "Pipeline tack"
type textarea "x"
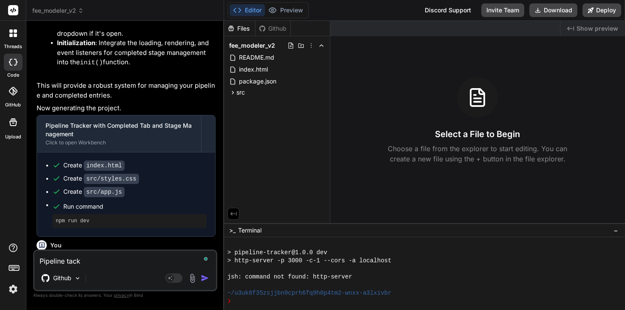
type textarea "Pipeline tac"
type textarea "x"
type textarea "Pipeline ta"
type textarea "x"
type textarea "Pipeline t"
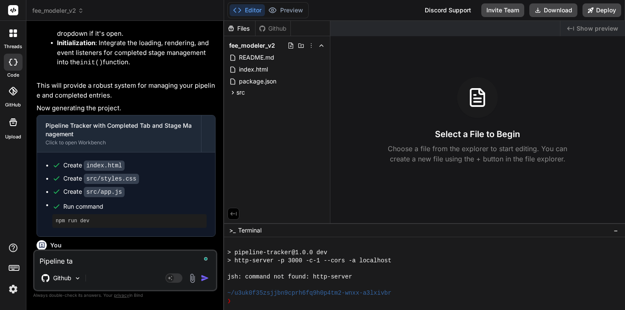
type textarea "x"
type textarea "Pipeline tr"
type textarea "x"
type textarea "Pipeline trc"
type textarea "x"
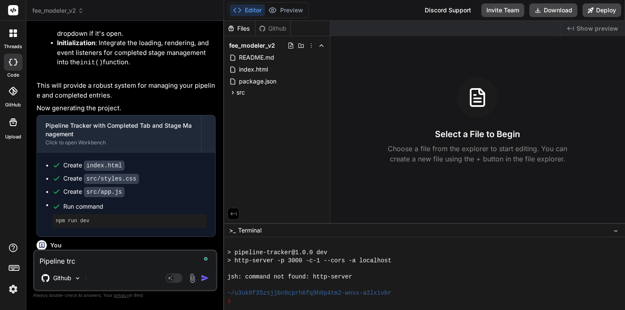
type textarea "Pipeline trck"
type textarea "x"
type textarea "Pipeline trc"
type textarea "x"
type textarea "Pipeline tr"
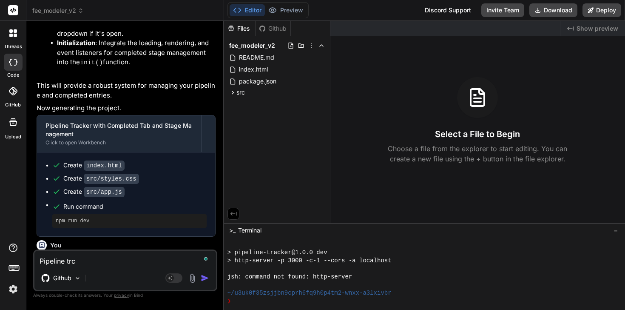
type textarea "x"
type textarea "Pipeline tra"
type textarea "x"
type textarea "Pipeline trac"
type textarea "x"
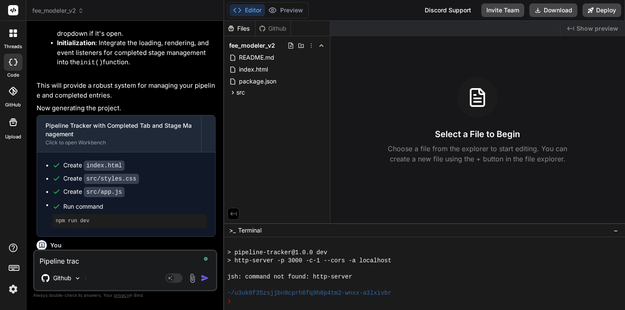
type textarea "Pipeline track"
type textarea "x"
type textarea "Pipeline tracke"
type textarea "x"
type textarea "Pipeline tracker"
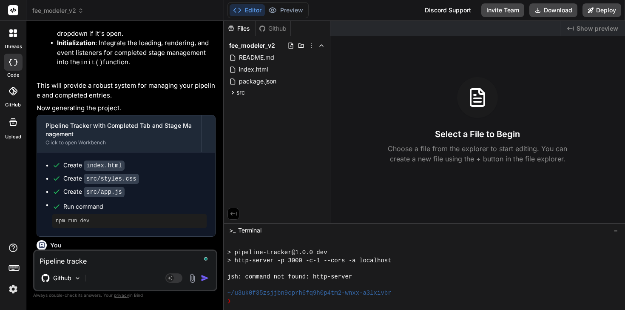
type textarea "x"
type textarea "Pipeline tracker?"
type textarea "x"
type textarea "Pipeline tracker?"
type textarea "x"
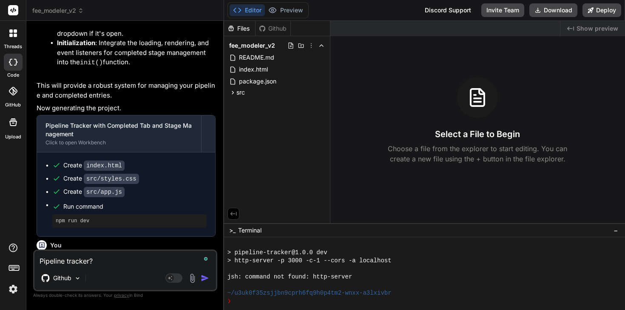
type textarea "Pipeline tracker? W"
type textarea "x"
type textarea "Pipeline tracker? Wh"
type textarea "x"
type textarea "Pipeline tracker? Wha"
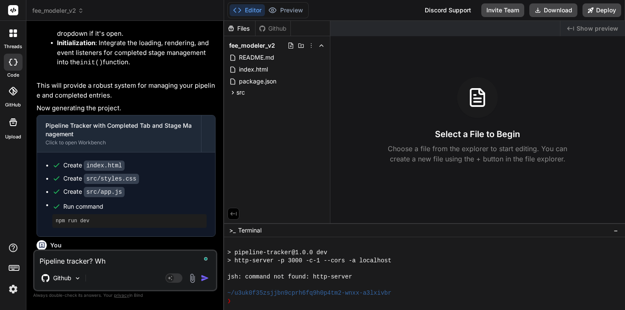
type textarea "x"
type textarea "Pipeline tracker? What"
type textarea "x"
type textarea "Pipeline tracker? What"
type textarea "x"
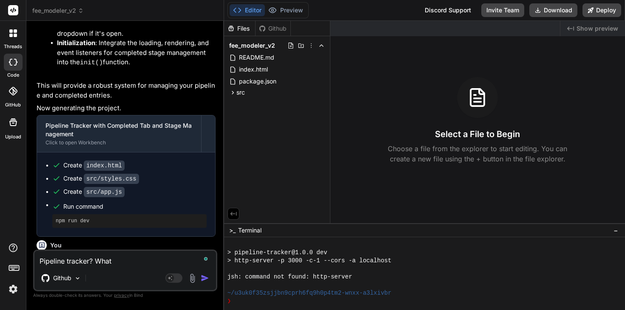
type textarea "Pipeline tracker? What p"
type textarea "x"
type textarea "Pipeline tracker? What pi"
type textarea "x"
type textarea "Pipeline tracker? What pip"
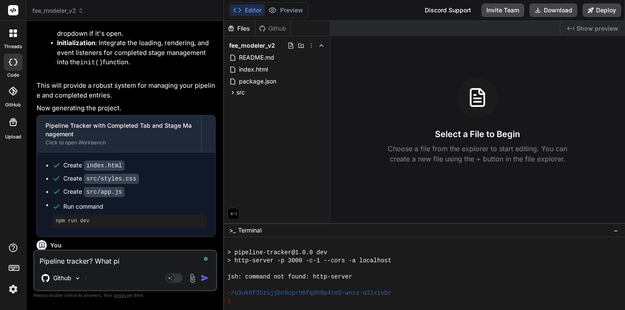
type textarea "x"
type textarea "Pipeline tracker? What pipe"
type textarea "x"
type textarea "Pipeline tracker? What pipel"
type textarea "x"
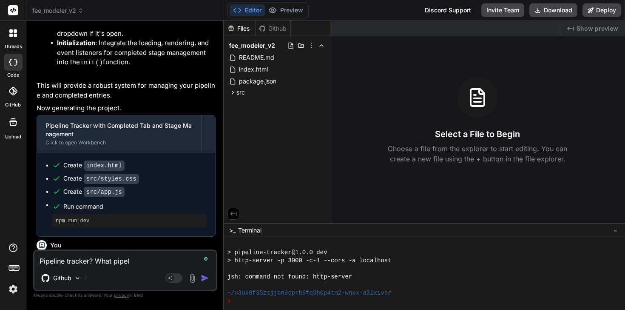
type textarea "Pipeline tracker? What pipeli"
type textarea "x"
type textarea "Pipeline tracker? What pipelin"
type textarea "x"
type textarea "Pipeline tracker? What pipeline"
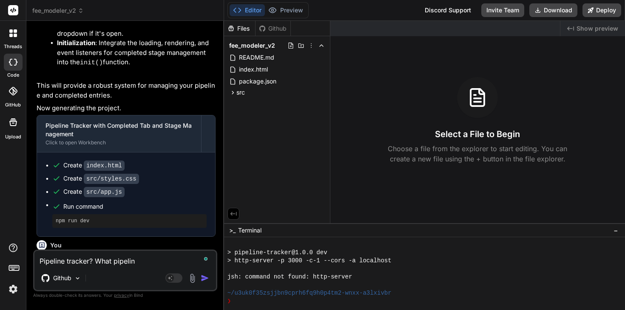
type textarea "x"
type textarea "Pipeline tracker? What pipeline"
type textarea "x"
type textarea "Pipeline tracker? What pipeline t"
type textarea "x"
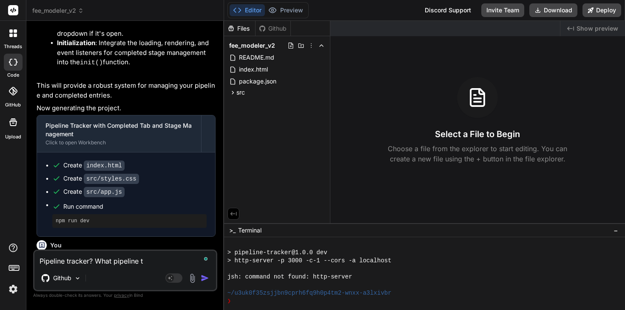
type textarea "Pipeline tracker? What pipeline tr"
type textarea "x"
type textarea "Pipeline tracker? What pipeline tra"
type textarea "x"
type textarea "Pipeline tracker? What pipeline trac"
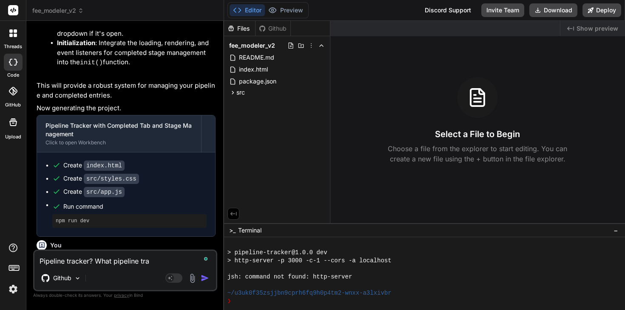
type textarea "x"
type textarea "Pipeline tracker? What pipeline track"
type textarea "x"
type textarea "Pipeline tracker? What pipeline tracke"
type textarea "x"
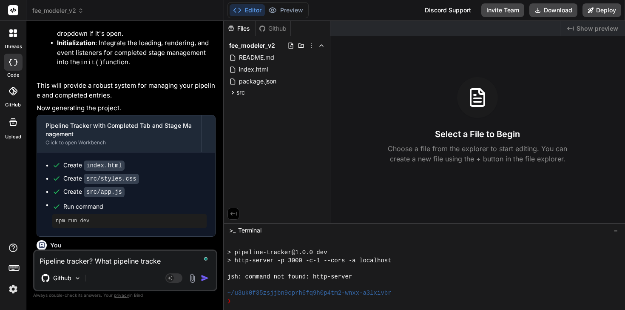
type textarea "Pipeline tracker? What pipeline tracker"
type textarea "x"
type textarea "Pipeline tracker? What pipeline tracker?"
type textarea "x"
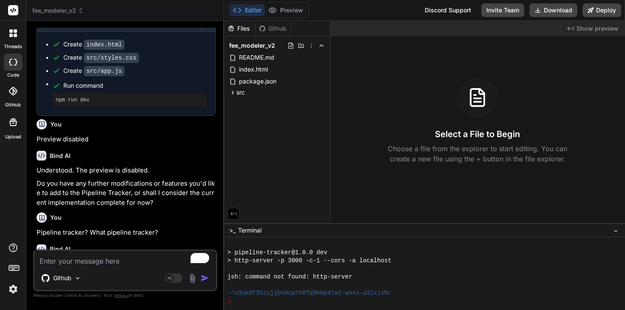
scroll to position [2410, 0]
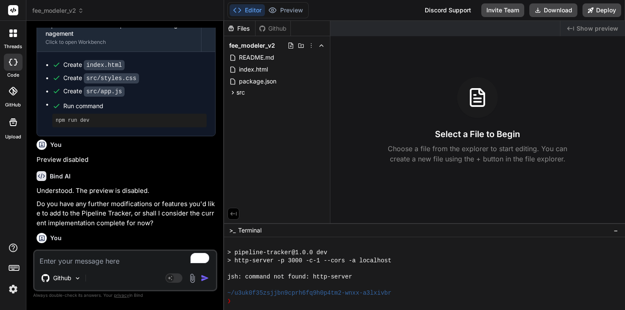
click at [63, 11] on span "fee_modeler_v2" at bounding box center [57, 10] width 51 height 9
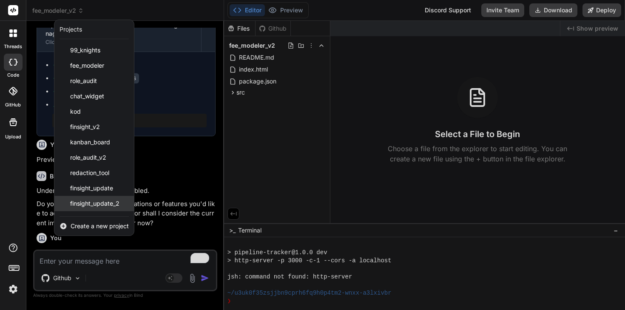
click at [81, 202] on span "finsight_update_2" at bounding box center [94, 203] width 49 height 9
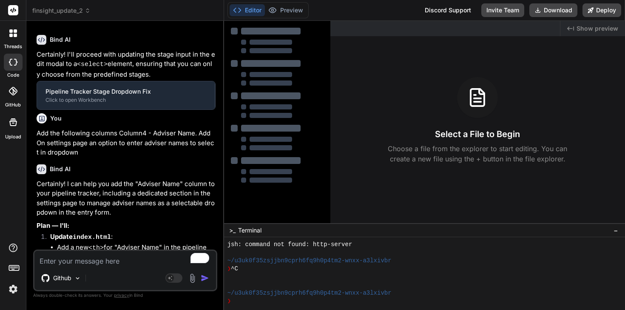
click at [73, 12] on span "finsight_update_2" at bounding box center [61, 10] width 58 height 9
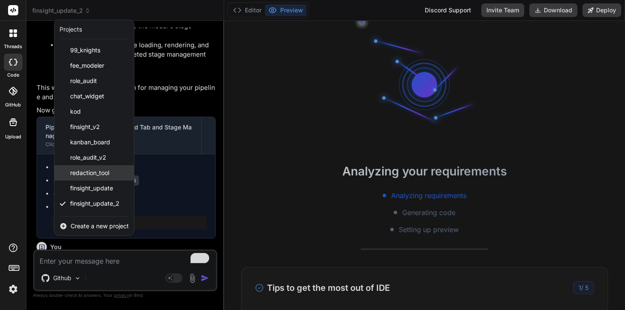
scroll to position [1736, 0]
click at [153, 196] on div at bounding box center [312, 155] width 625 height 310
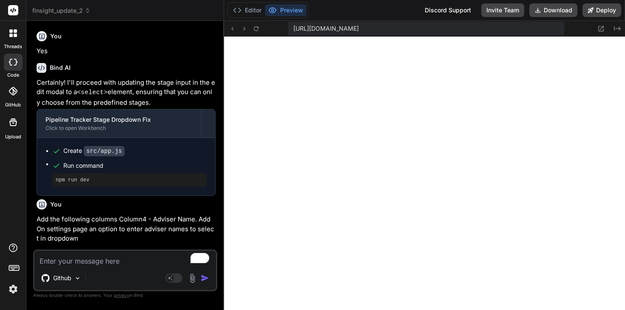
scroll to position [4, 0]
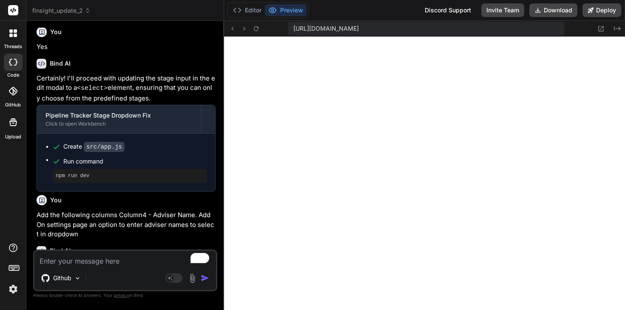
click at [70, 13] on span "finsight_update_2" at bounding box center [61, 10] width 58 height 9
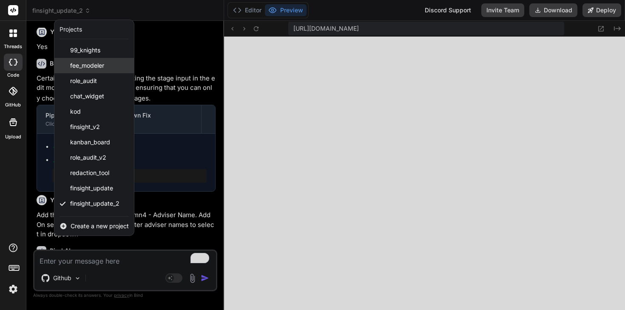
click at [95, 72] on div "fee_modeler" at bounding box center [94, 65] width 80 height 15
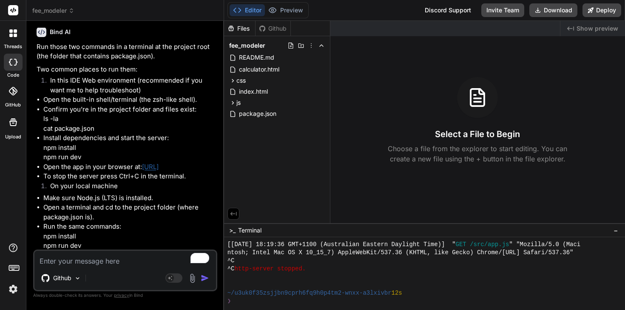
scroll to position [1298, 0]
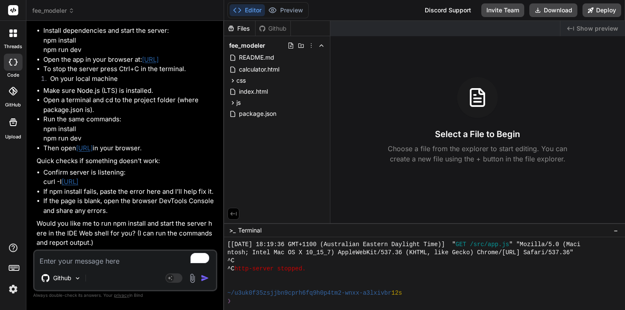
click at [70, 9] on icon at bounding box center [72, 11] width 6 height 6
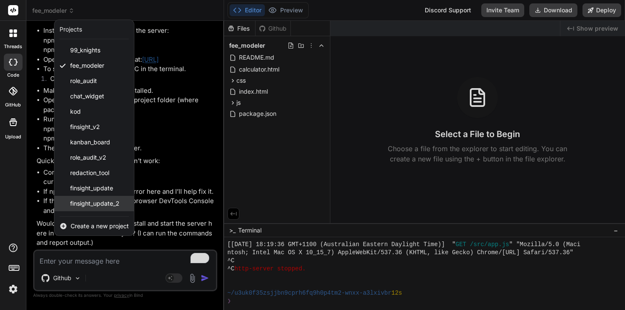
click at [97, 204] on span "finsight_update_2" at bounding box center [94, 203] width 49 height 9
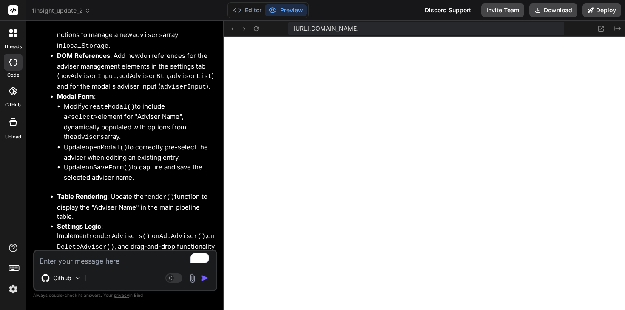
scroll to position [0, 0]
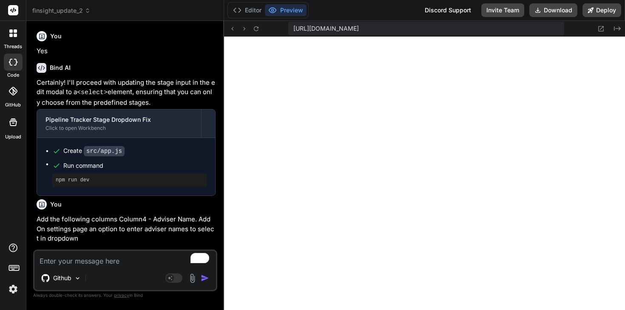
click at [69, 13] on span "finsight_update_2" at bounding box center [61, 10] width 58 height 9
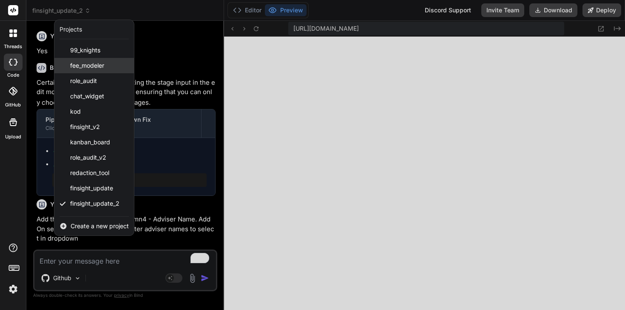
click at [91, 65] on span "fee_modeler" at bounding box center [87, 65] width 34 height 9
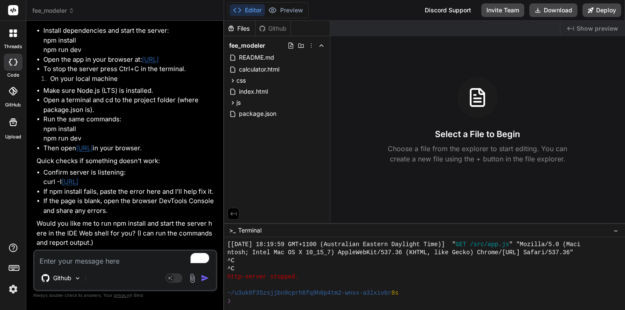
click at [289, 26] on div "Github" at bounding box center [273, 28] width 35 height 9
click at [112, 240] on p "Would you like me to run npm install and start the server here in the IDE Web s…" at bounding box center [126, 233] width 179 height 29
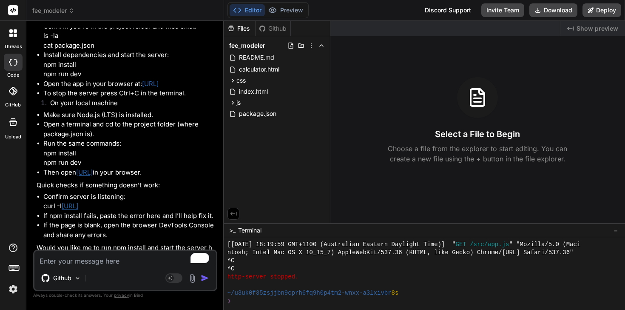
click at [67, 19] on header "fee_modeler Created with Pixso." at bounding box center [125, 10] width 198 height 21
click at [63, 12] on span "fee_modeler" at bounding box center [53, 10] width 42 height 9
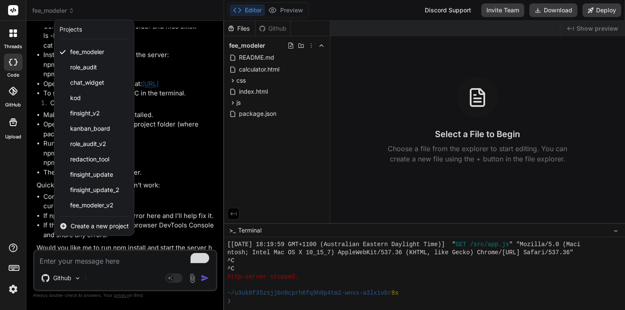
click at [9, 35] on icon at bounding box center [10, 35] width 3 height 3
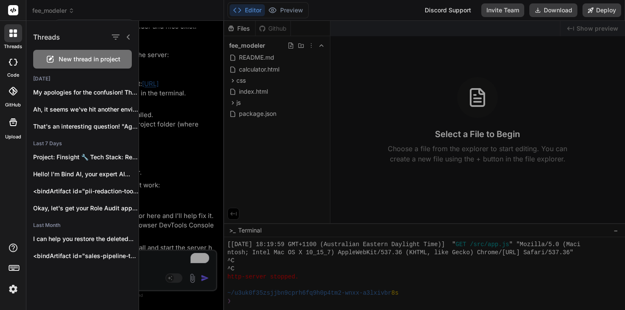
click at [17, 12] on rect at bounding box center [13, 10] width 10 height 10
click at [11, 43] on label "threads" at bounding box center [13, 46] width 18 height 7
click at [11, 71] on label "code" at bounding box center [13, 74] width 12 height 7
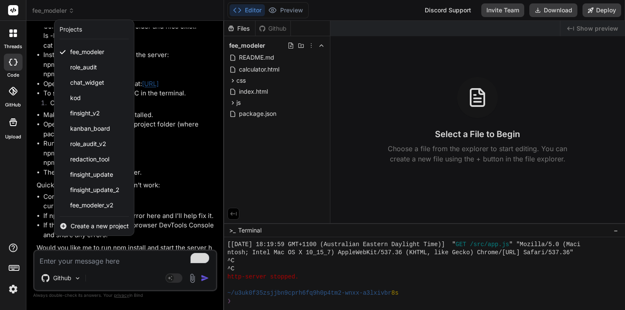
click at [14, 92] on icon at bounding box center [13, 91] width 9 height 9
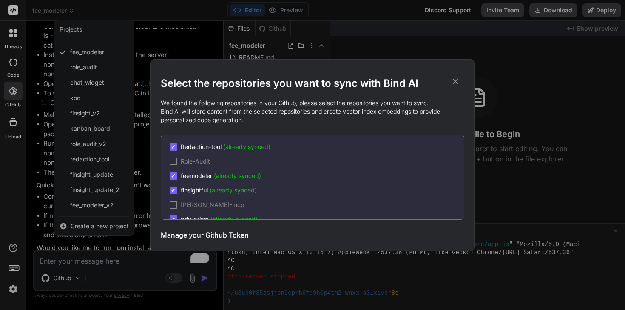
click at [8, 126] on div "Select the repositories you want to sync with Bind AI We found the following re…" at bounding box center [312, 155] width 625 height 310
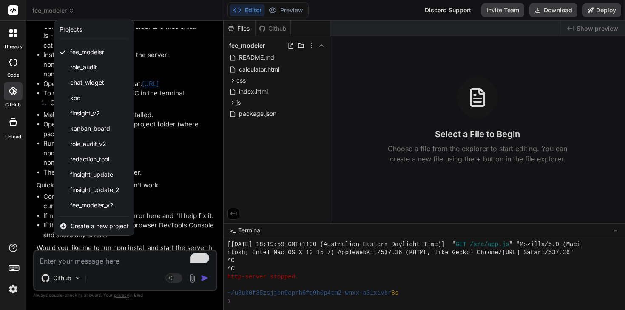
click at [11, 131] on div at bounding box center [13, 122] width 20 height 20
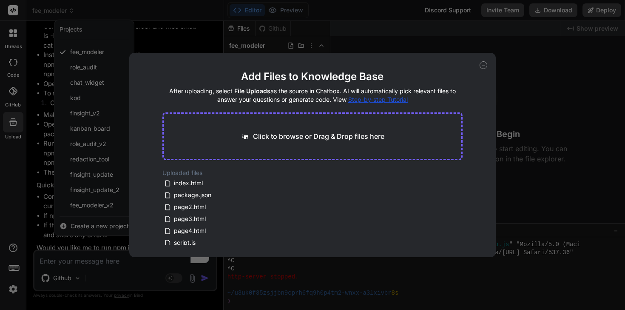
click at [484, 67] on icon at bounding box center [484, 65] width 8 height 8
type textarea "x"
